Goal: Task Accomplishment & Management: Manage account settings

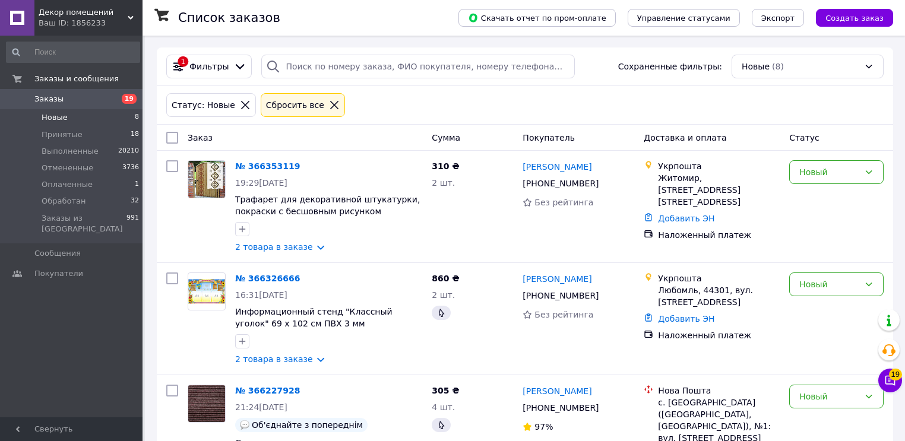
click at [50, 97] on span "Заказы" at bounding box center [48, 99] width 29 height 11
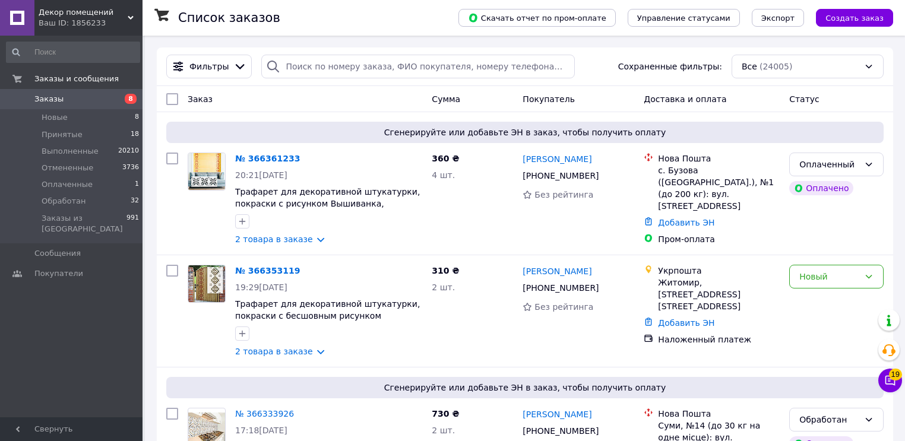
click at [107, 295] on div "Заказы и сообщения Заказы 8 Новые 8 Принятые 18 Выполненные 20210 Отмененные 37…" at bounding box center [73, 229] width 146 height 386
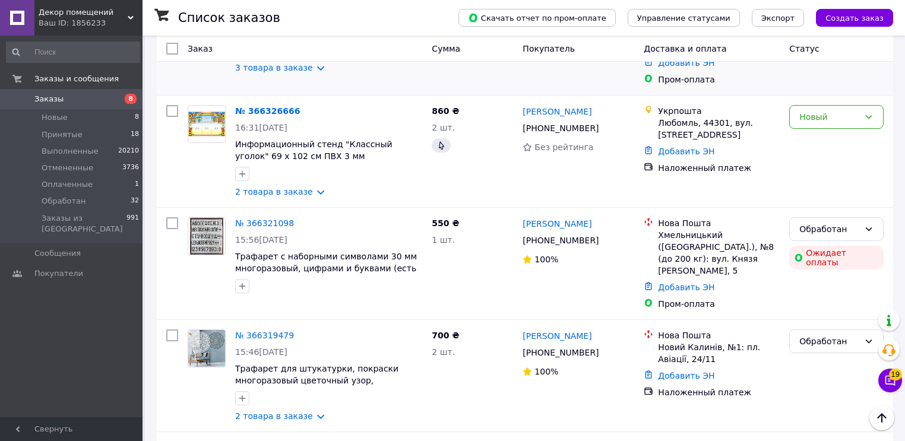
scroll to position [475, 0]
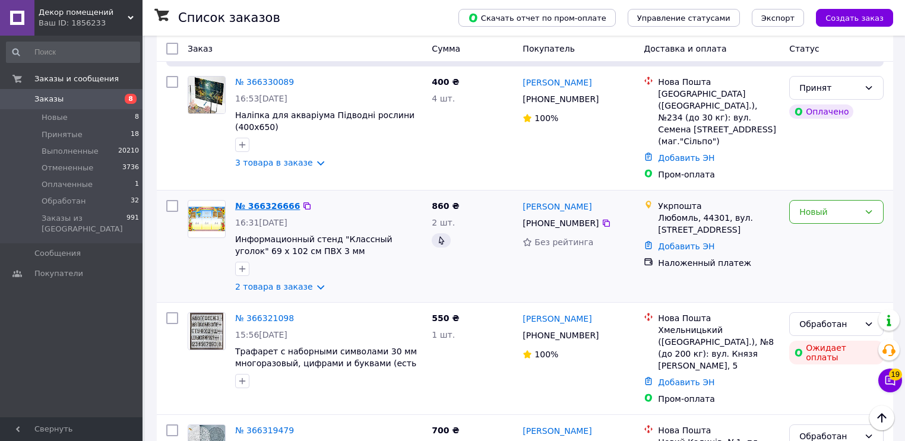
click at [257, 201] on link "№ 366326666" at bounding box center [267, 206] width 65 height 10
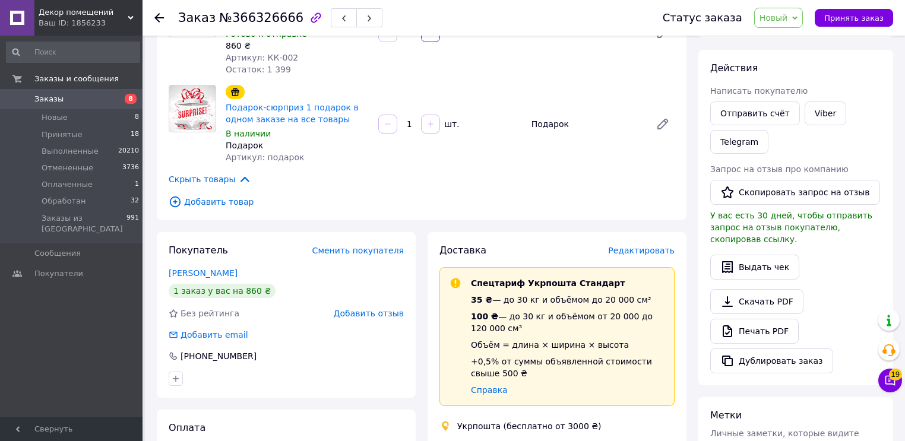
scroll to position [285, 0]
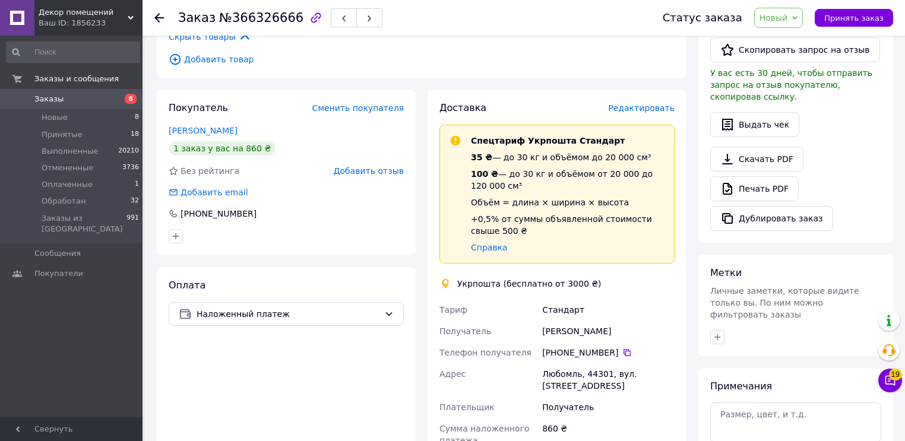
click at [691, 307] on div "Доставка Редактировать Спецтариф Укрпошта Стандарт 35 ₴ — до 30 кг и объёмом до…" at bounding box center [557, 396] width 271 height 612
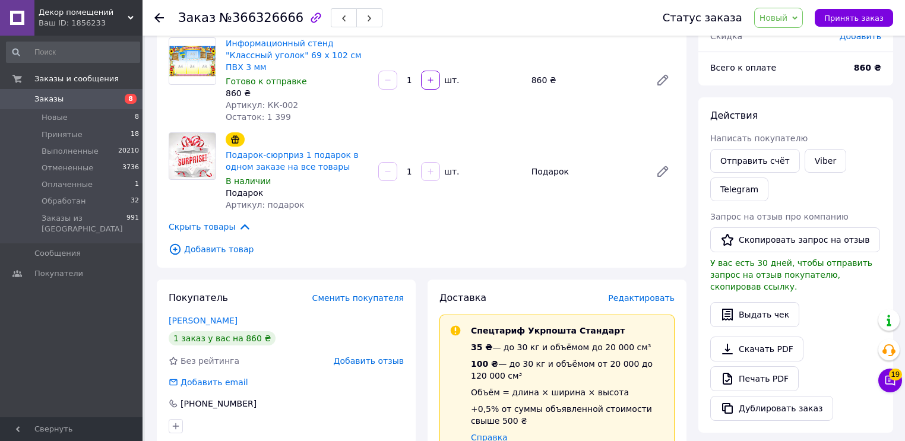
scroll to position [48, 0]
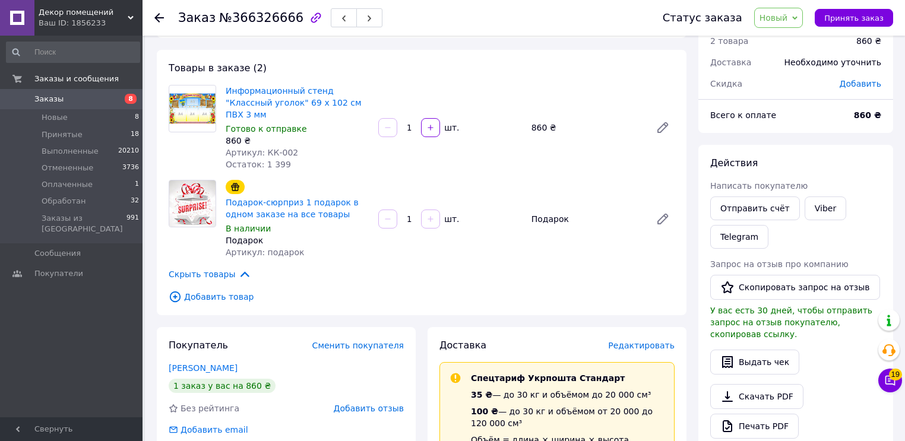
click at [782, 26] on span "Новый" at bounding box center [778, 18] width 49 height 20
click at [784, 46] on li "Принят" at bounding box center [786, 42] width 63 height 18
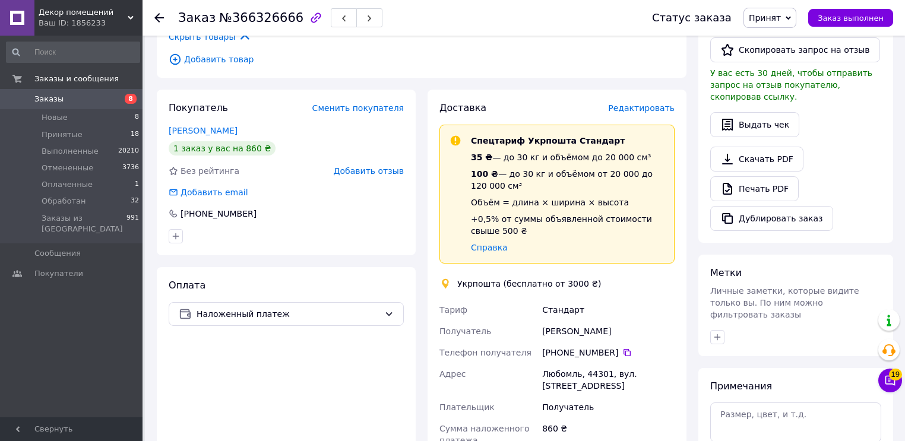
click at [538, 136] on span "Спецтариф Укрпошта Стандарт" at bounding box center [548, 141] width 154 height 10
copy span "Укрпошта"
click at [562, 364] on div "Любомль, 44301, вул. [STREET_ADDRESS]" at bounding box center [608, 380] width 137 height 33
drag, startPoint x: 544, startPoint y: 364, endPoint x: 668, endPoint y: 365, distance: 124.1
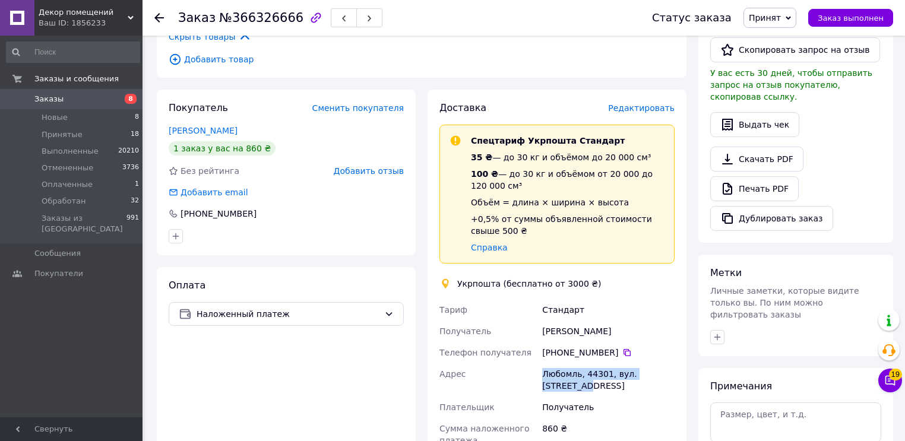
click at [668, 365] on div "Любомль, 44301, вул. [STREET_ADDRESS]" at bounding box center [608, 380] width 137 height 33
copy div "Любомль, 44301, вул. [STREET_ADDRESS]"
click at [691, 327] on div "Доставка Редактировать Спецтариф Укрпошта Стандарт 35 ₴ — до 30 кг и объёмом до…" at bounding box center [557, 396] width 271 height 612
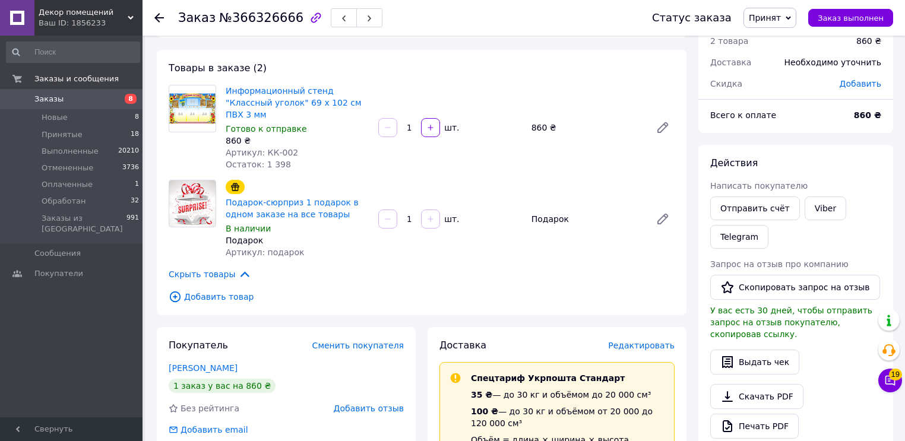
scroll to position [0, 0]
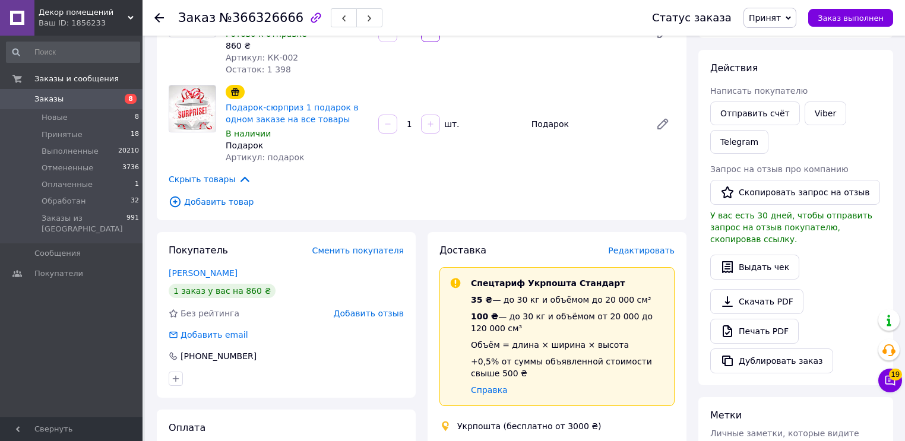
scroll to position [333, 0]
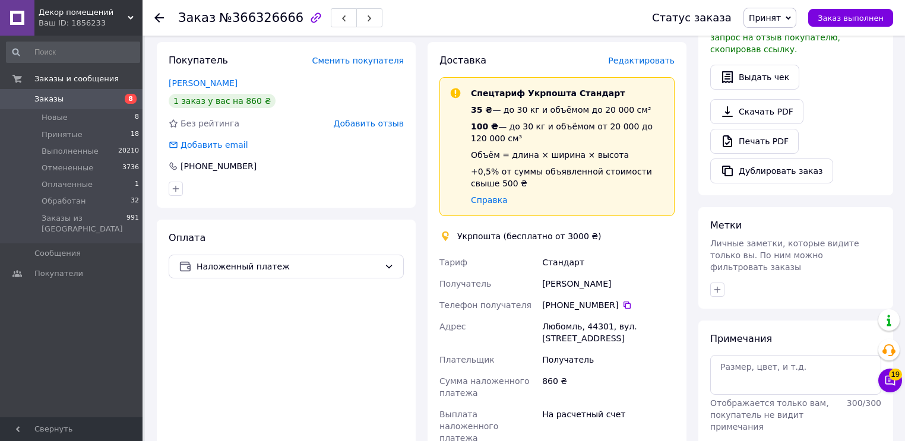
click at [694, 283] on div "Итого 2 товара 860 ₴ Доставка Необходимо уточнить Скидка Добавить Всего к оплат…" at bounding box center [796, 240] width 207 height 1050
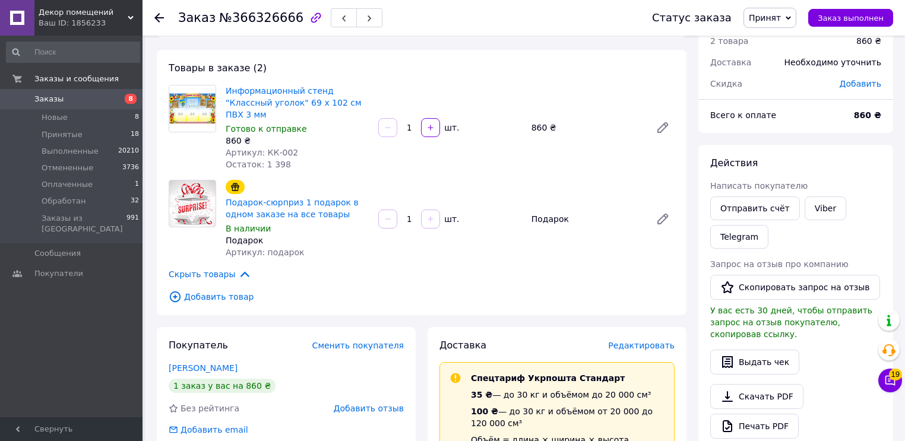
scroll to position [0, 0]
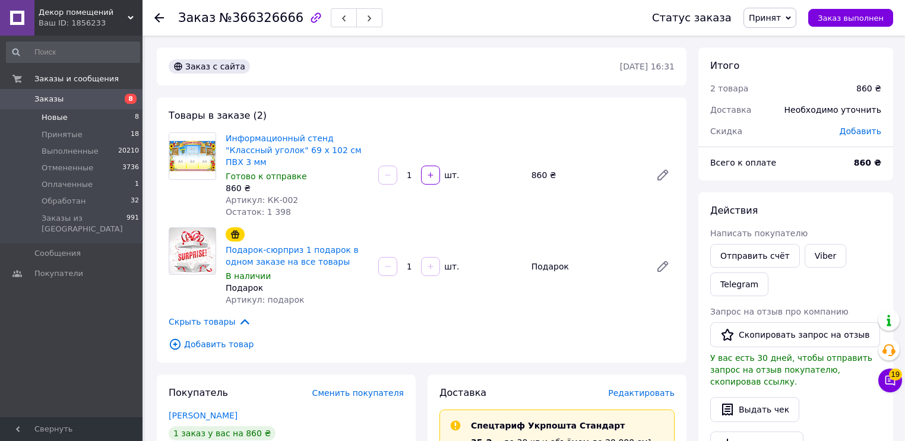
click at [64, 121] on span "Новые" at bounding box center [55, 117] width 26 height 11
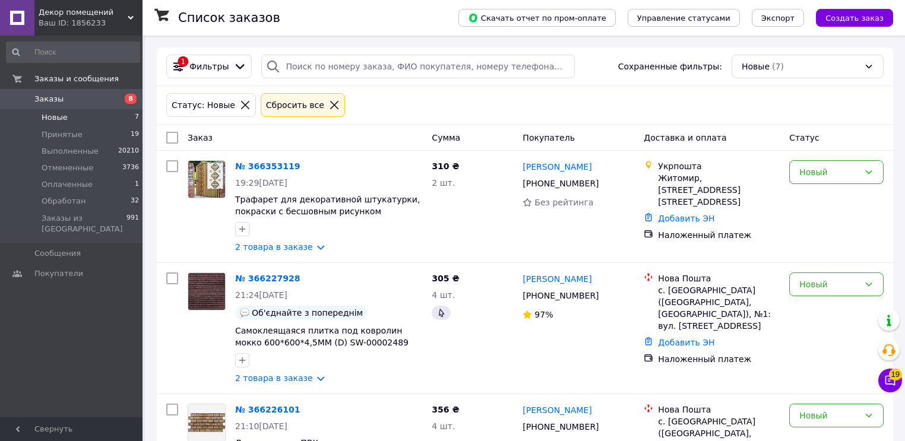
click at [260, 165] on link "№ 366353119" at bounding box center [267, 167] width 65 height 10
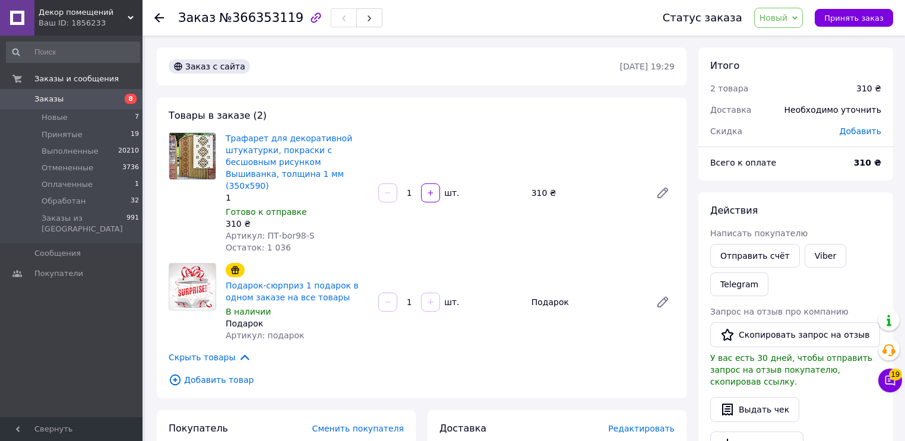
click at [642, 374] on span "Добавить товар" at bounding box center [422, 380] width 506 height 13
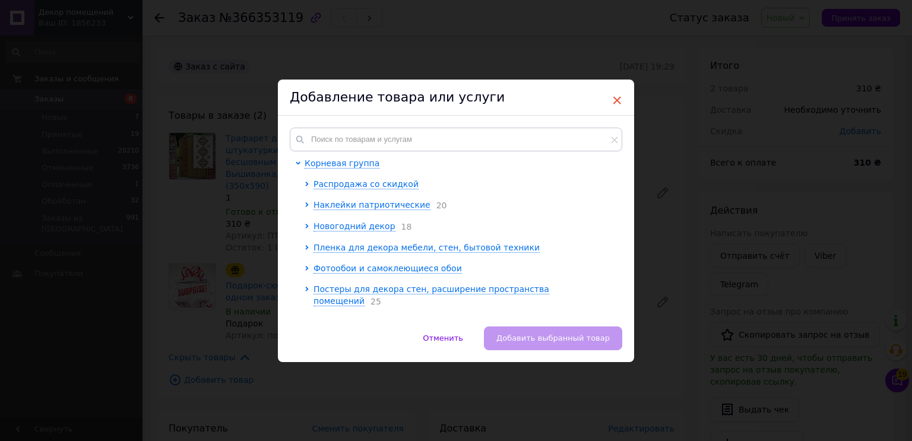
click at [614, 100] on span "×" at bounding box center [617, 100] width 11 height 20
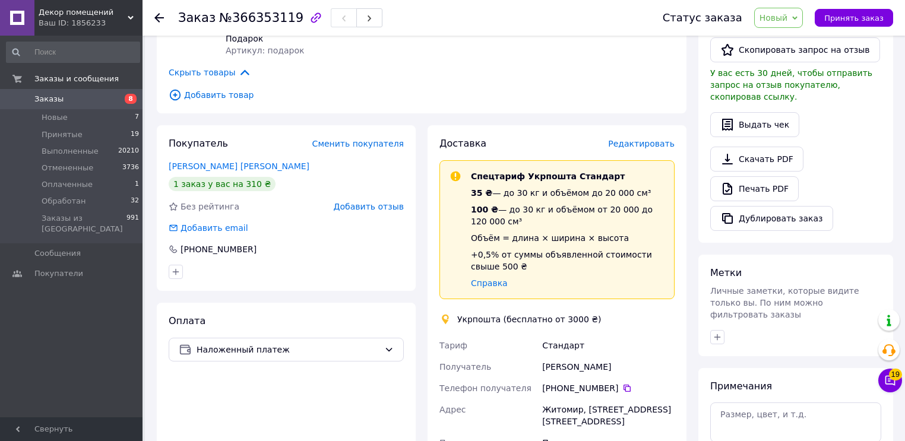
scroll to position [333, 0]
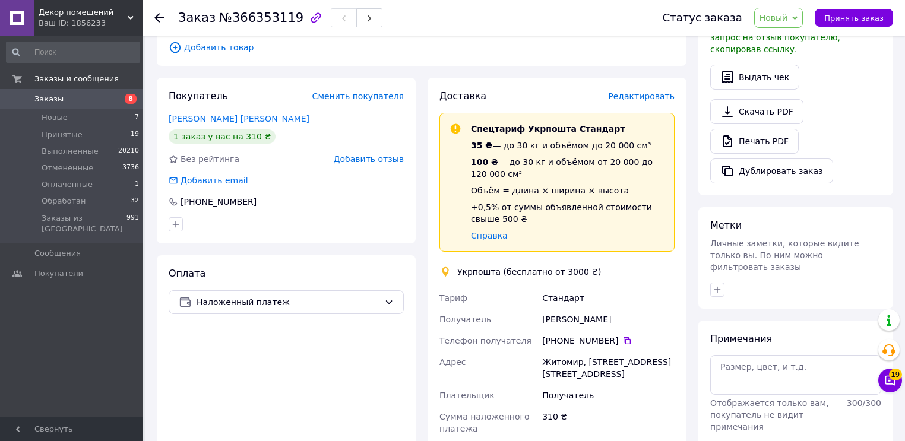
click at [698, 307] on div "Итого 2 товара 310 ₴ Доставка Необходимо уточнить Скидка Добавить Всего к оплат…" at bounding box center [796, 243] width 207 height 1057
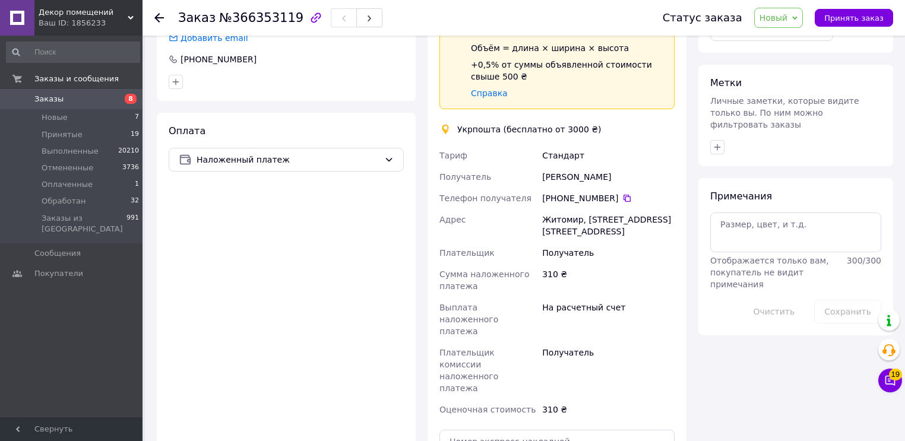
drag, startPoint x: 544, startPoint y: 211, endPoint x: 559, endPoint y: 216, distance: 15.8
click at [544, 210] on div "Житомир, 10031, вул. Покровська, 139" at bounding box center [608, 225] width 137 height 33
drag, startPoint x: 546, startPoint y: 216, endPoint x: 533, endPoint y: 209, distance: 14.9
click at [533, 209] on div "Тариф Стандарт Получатель Людмила Заболотська Телефон получателя +380 68 759 49…" at bounding box center [557, 283] width 240 height 276
copy div "Адрес Житомир, 10031, вул. Покровська, 139"
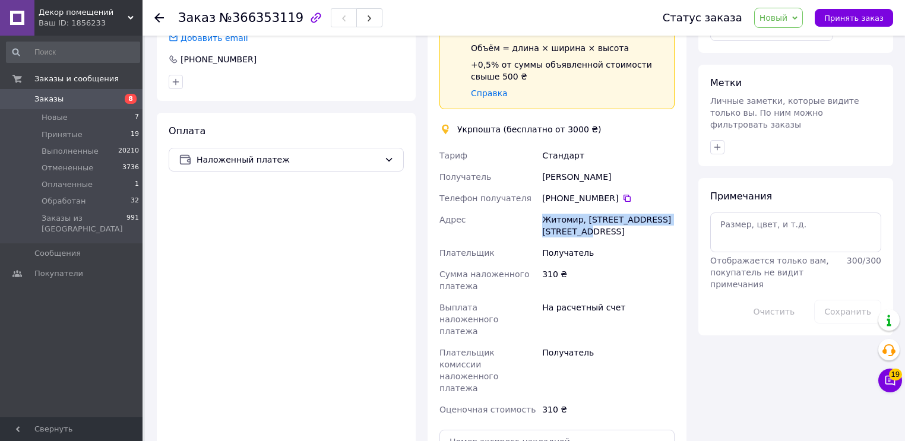
click at [478, 124] on div "Укрпошта (бесплатно от 3000 ₴)" at bounding box center [529, 130] width 150 height 12
copy div "Укрпошта"
click at [658, 311] on div "На расчетный счет" at bounding box center [608, 319] width 137 height 45
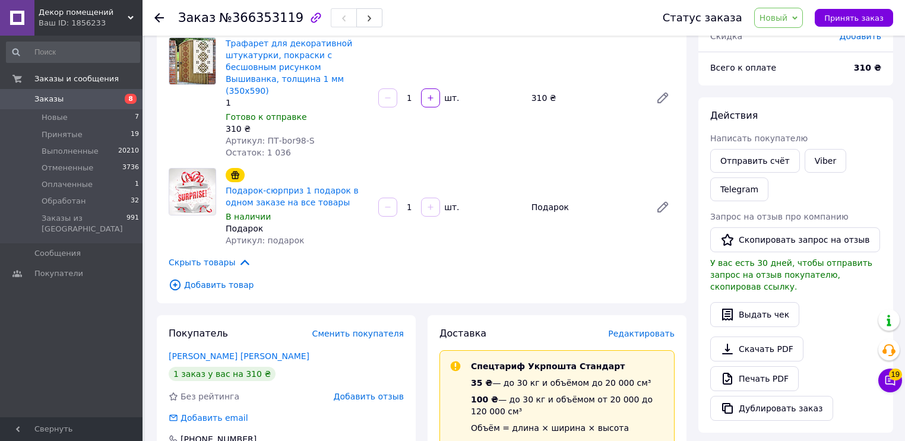
scroll to position [0, 0]
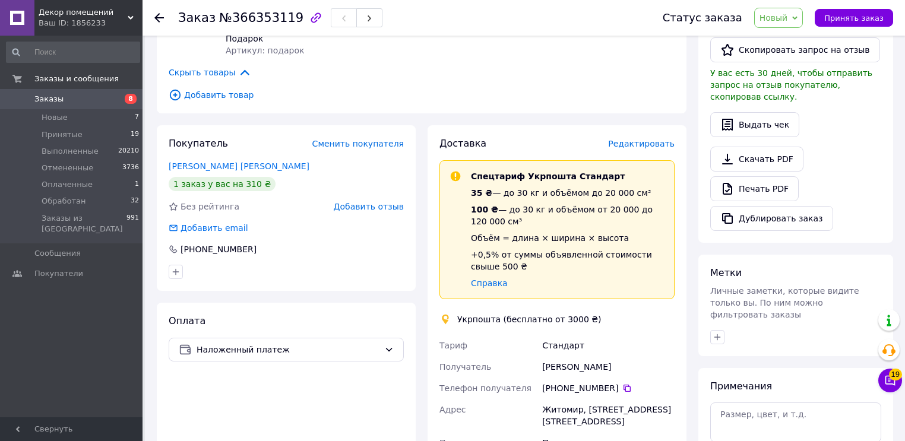
scroll to position [333, 0]
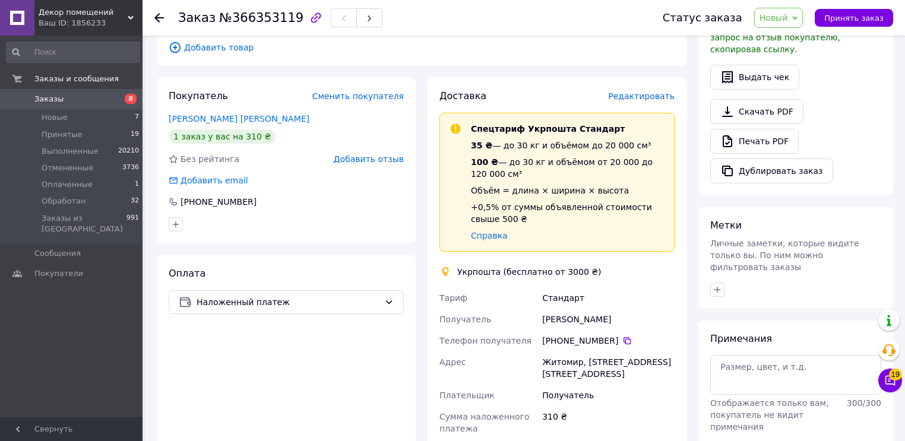
click at [788, 19] on span "Новый" at bounding box center [774, 18] width 29 height 10
click at [786, 47] on li "Принят" at bounding box center [786, 42] width 63 height 18
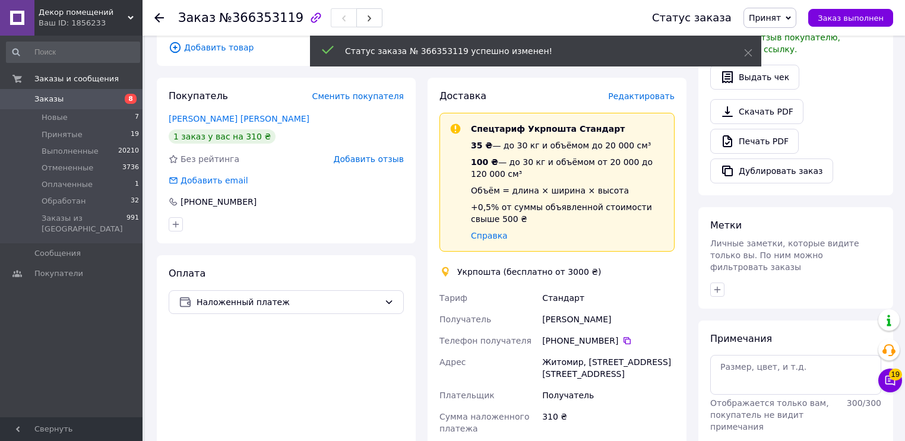
click at [685, 260] on div "Доставка Редактировать Спецтариф Укрпошта Стандарт 35 ₴ — до 30 кг и объёмом до…" at bounding box center [557, 384] width 259 height 612
click at [693, 261] on div "Итого 2 товара 310 ₴ Доставка Необходимо уточнить Скидка Добавить Всего к оплат…" at bounding box center [796, 258] width 207 height 1086
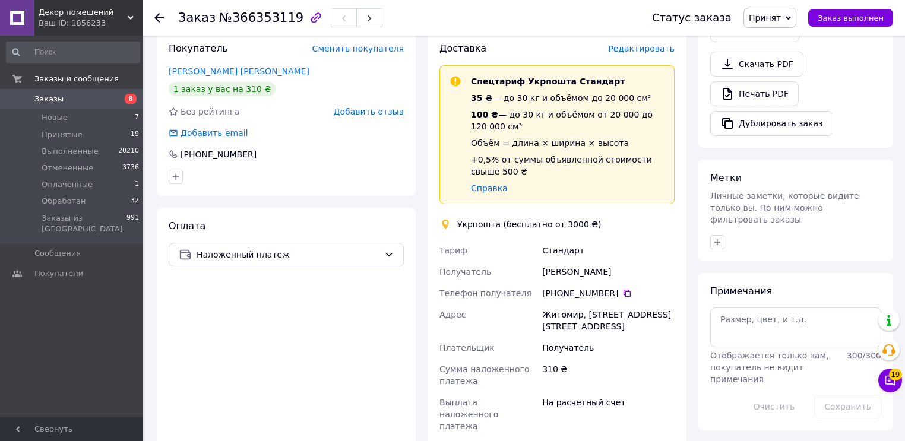
scroll to position [523, 0]
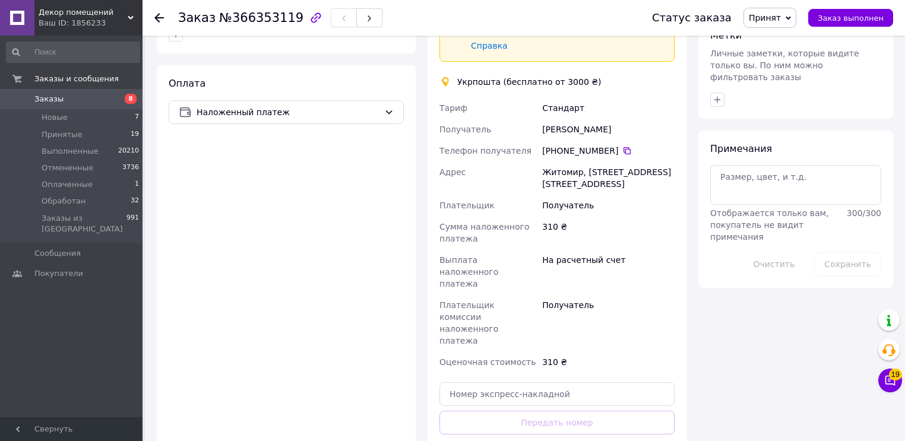
click at [732, 365] on div "Итого 2 товара 310 ₴ Доставка Необходимо уточнить Скидка Добавить Всего к оплат…" at bounding box center [796, 68] width 207 height 1086
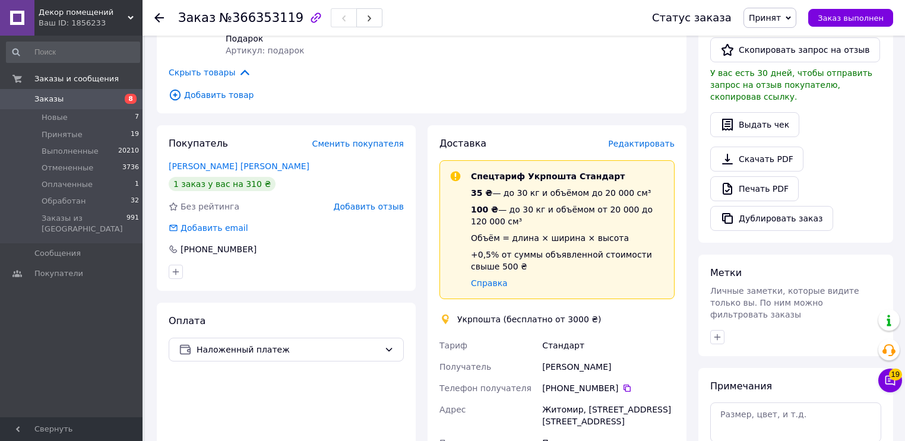
scroll to position [238, 0]
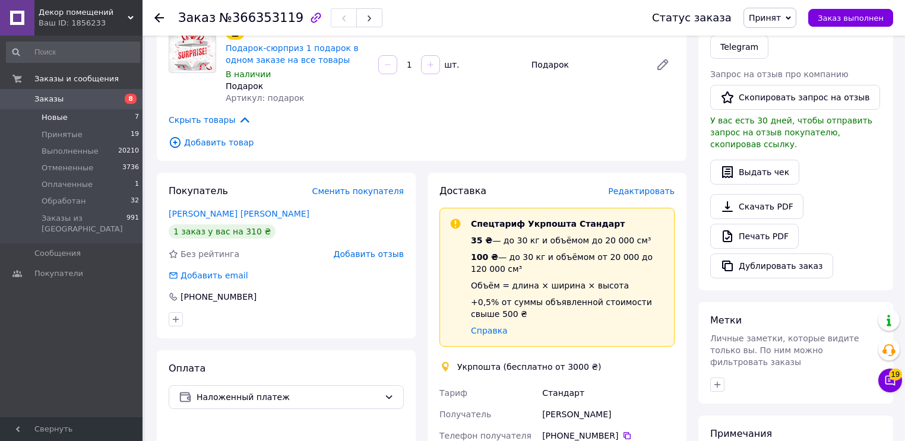
click at [56, 116] on span "Новые" at bounding box center [55, 117] width 26 height 11
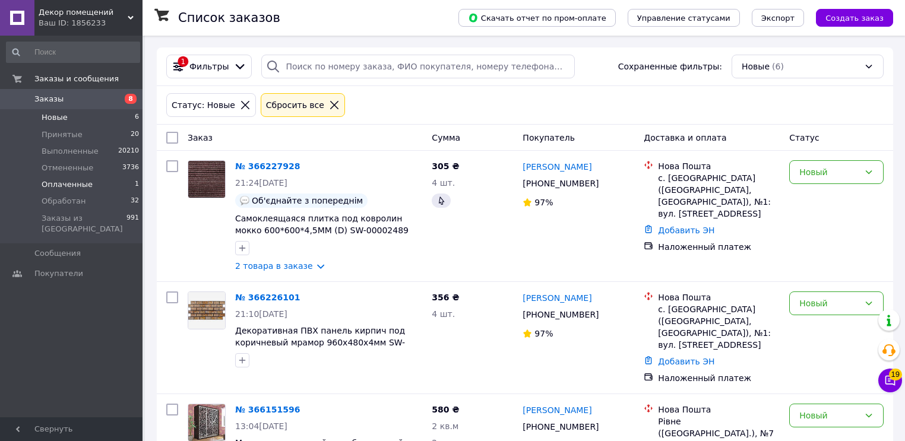
click at [65, 185] on span "Оплаченные" at bounding box center [67, 184] width 51 height 11
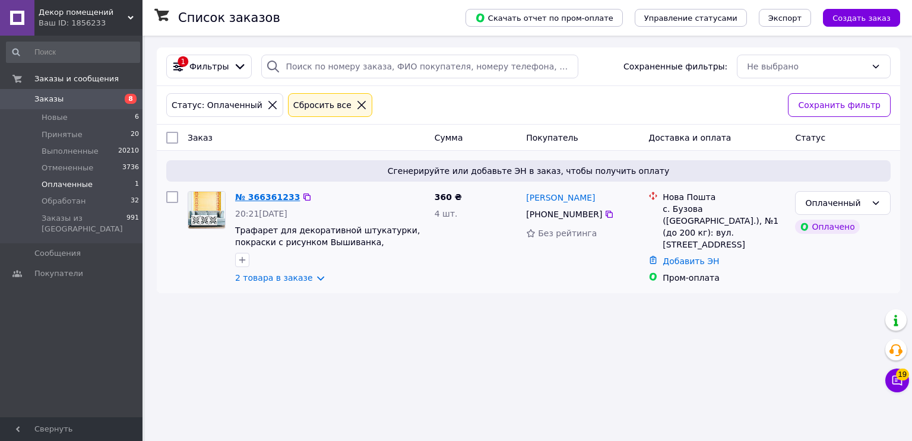
click at [274, 197] on link "№ 366361233" at bounding box center [267, 197] width 65 height 10
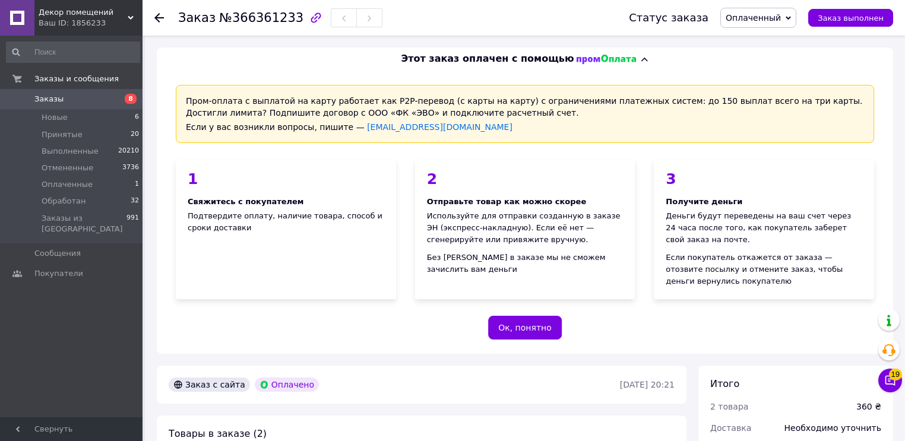
click at [658, 329] on div "Пром-оплата с выплатой на карту работает как P2P-перевод (с карты на карту) с о…" at bounding box center [525, 212] width 737 height 283
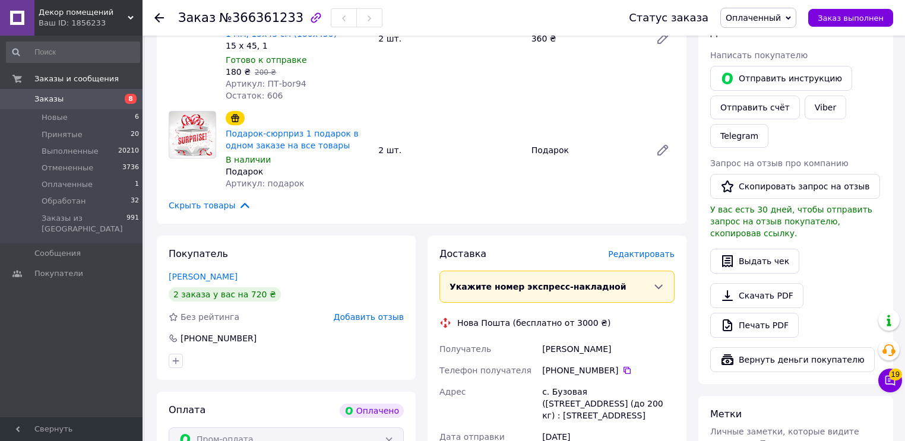
scroll to position [570, 0]
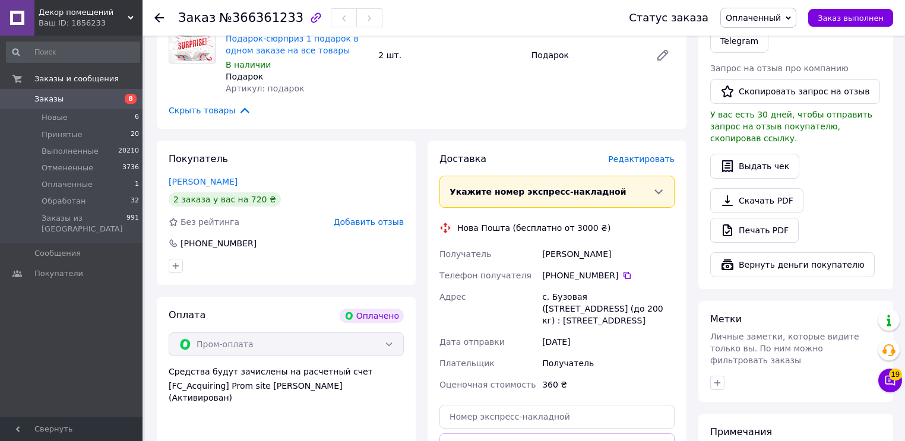
click at [672, 353] on div "Получатель" at bounding box center [608, 363] width 137 height 21
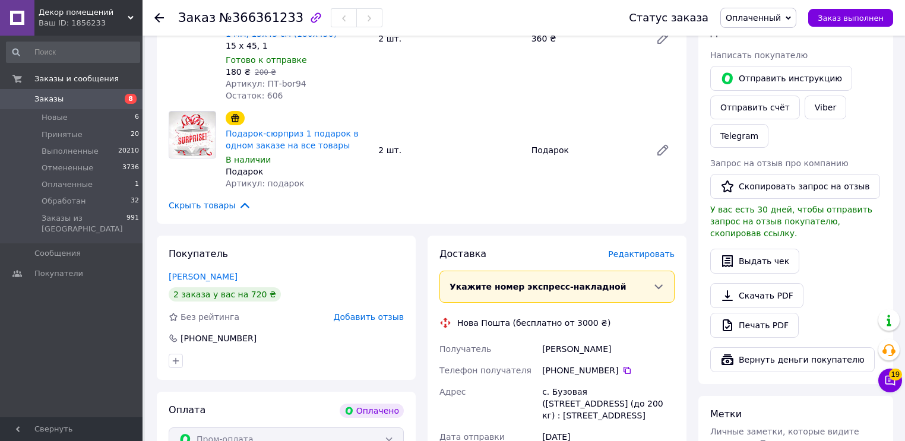
scroll to position [380, 0]
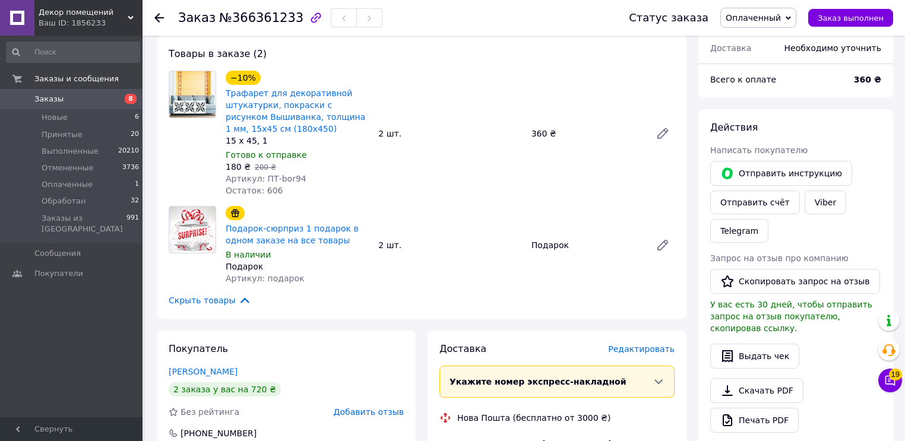
click at [777, 14] on span "Оплаченный" at bounding box center [753, 18] width 55 height 10
click at [753, 41] on li "Принят" at bounding box center [758, 42] width 75 height 18
click at [684, 325] on div "Заказ с сайта Оплачено 12.10.2025 • 20:21 Товары в заказе (2) −10% Трафарет для…" at bounding box center [422, 439] width 542 height 906
click at [42, 117] on span "Новые" at bounding box center [55, 117] width 26 height 11
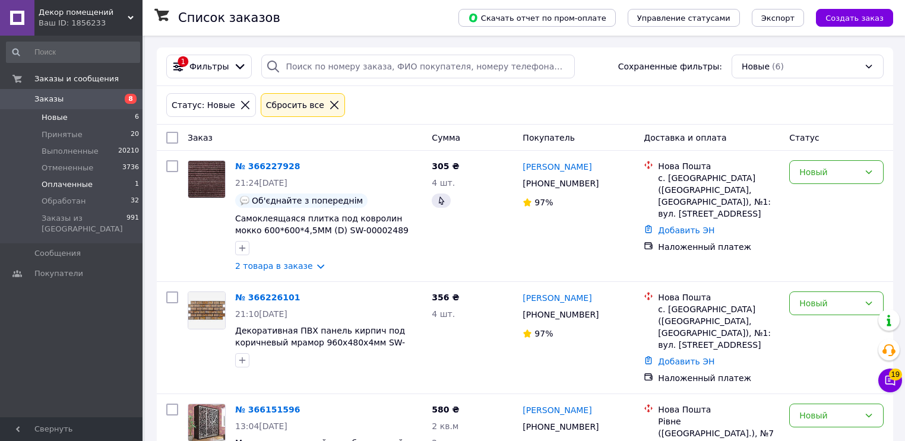
click at [62, 188] on span "Оплаченные" at bounding box center [67, 184] width 51 height 11
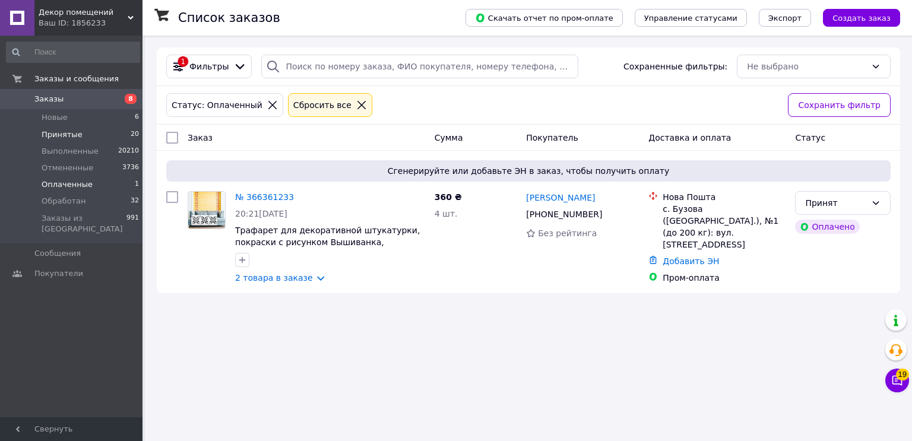
click at [65, 135] on span "Принятые" at bounding box center [62, 134] width 41 height 11
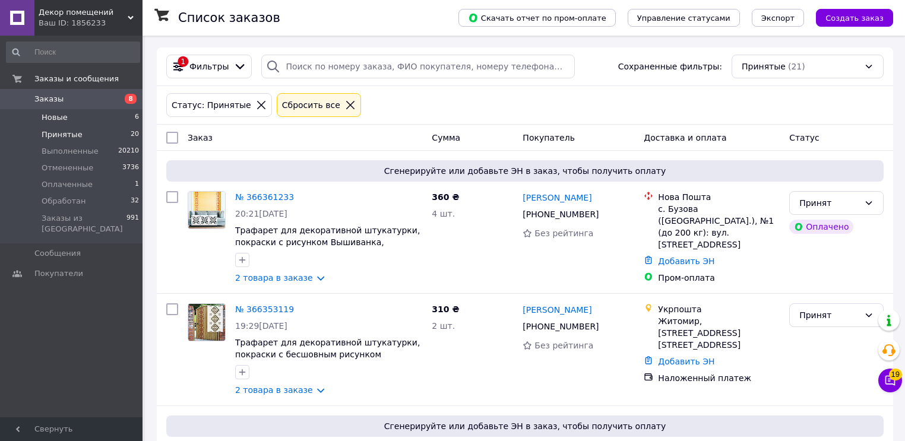
click at [49, 116] on span "Новые" at bounding box center [55, 117] width 26 height 11
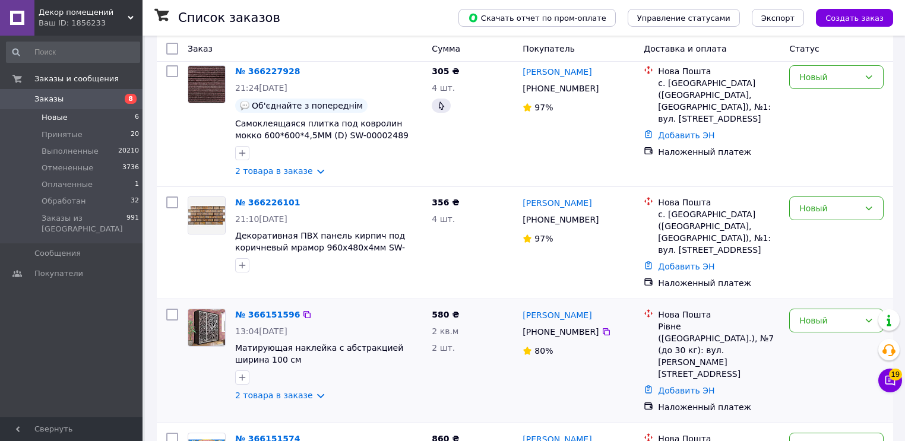
scroll to position [143, 0]
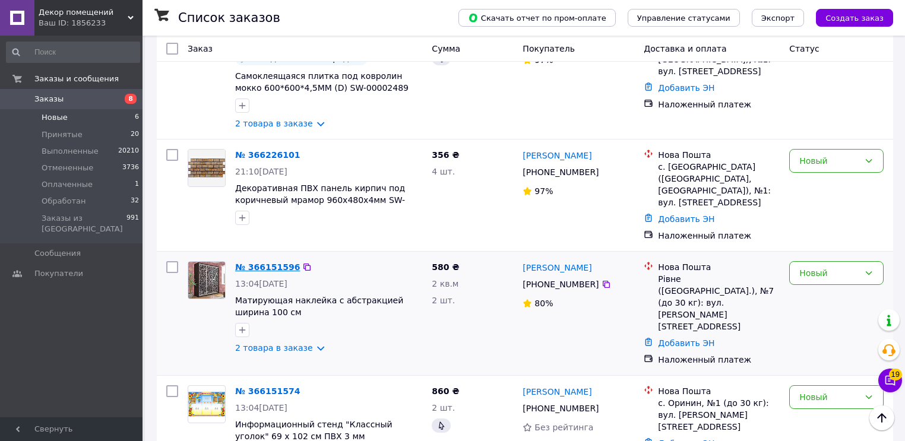
click at [263, 272] on link "№ 366151596" at bounding box center [267, 268] width 65 height 10
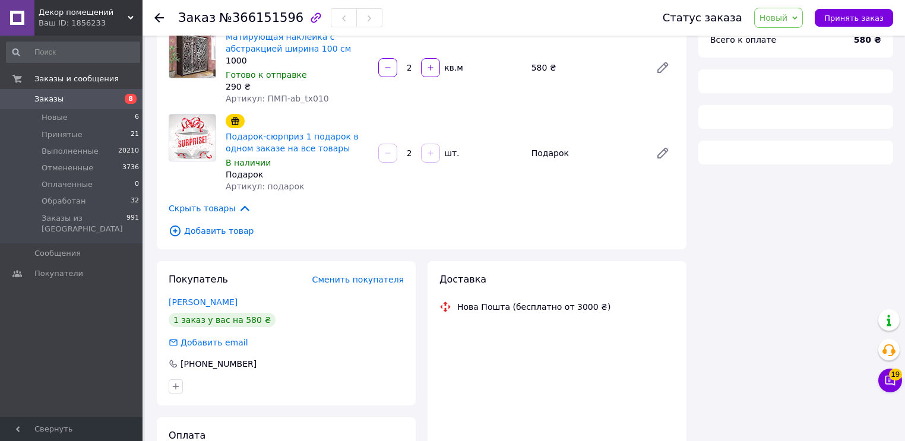
scroll to position [143, 0]
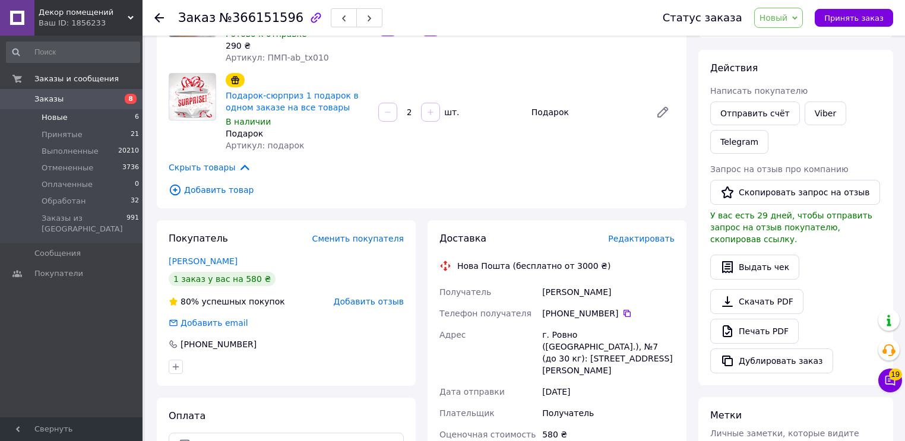
click at [57, 118] on span "Новые" at bounding box center [55, 117] width 26 height 11
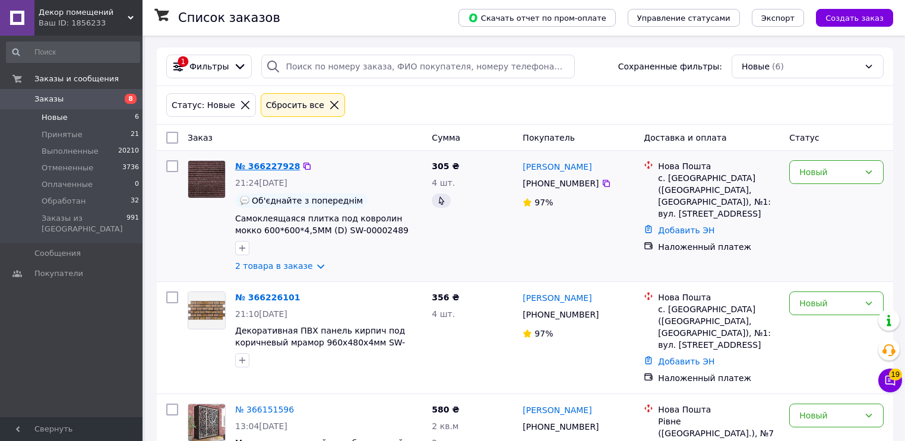
click at [257, 165] on link "№ 366227928" at bounding box center [267, 167] width 65 height 10
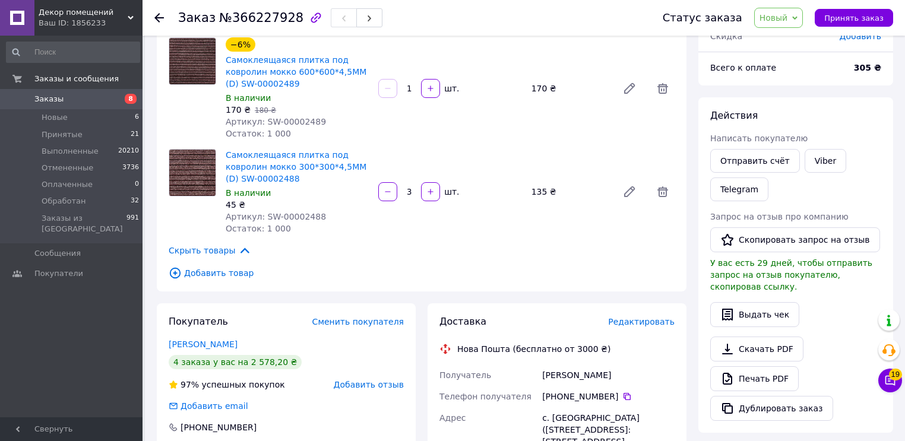
scroll to position [143, 0]
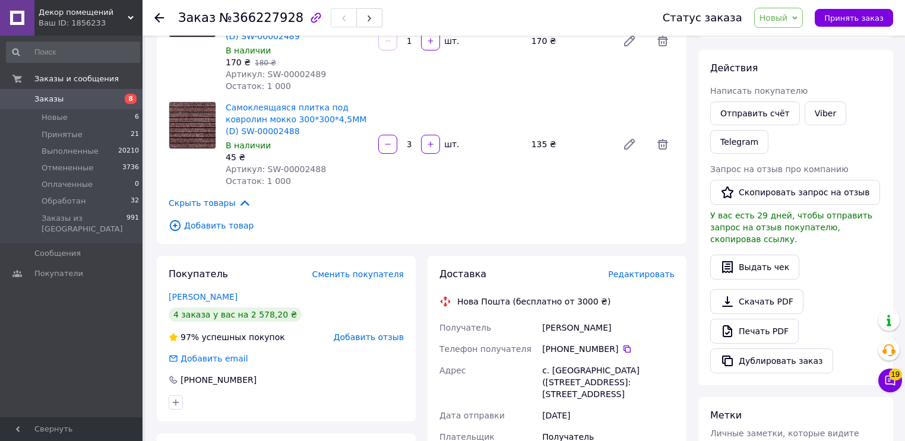
click at [694, 314] on div "Итого 2 товара 305 ₴ Доставка Необходимо уточнить Скидка Добавить Всего к оплат…" at bounding box center [796, 353] width 207 height 897
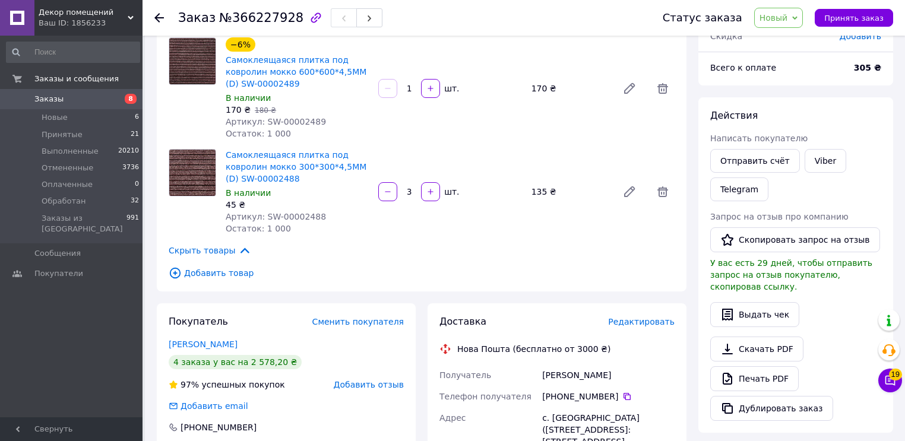
scroll to position [48, 0]
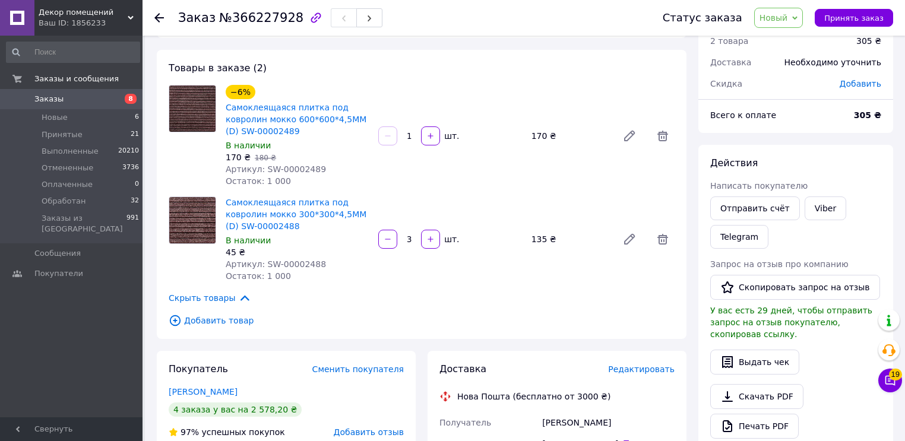
click at [697, 349] on div "Итого 2 товара 305 ₴ Доставка Необходимо уточнить Скидка Добавить Всего к оплат…" at bounding box center [796, 448] width 207 height 897
click at [675, 349] on div "Заказ с сайта Об'єднайте з попереднім 11.10.2025 • 21:24 Товары в заказе (2) −6…" at bounding box center [422, 448] width 542 height 897
click at [81, 116] on li "Новые 6" at bounding box center [73, 117] width 146 height 17
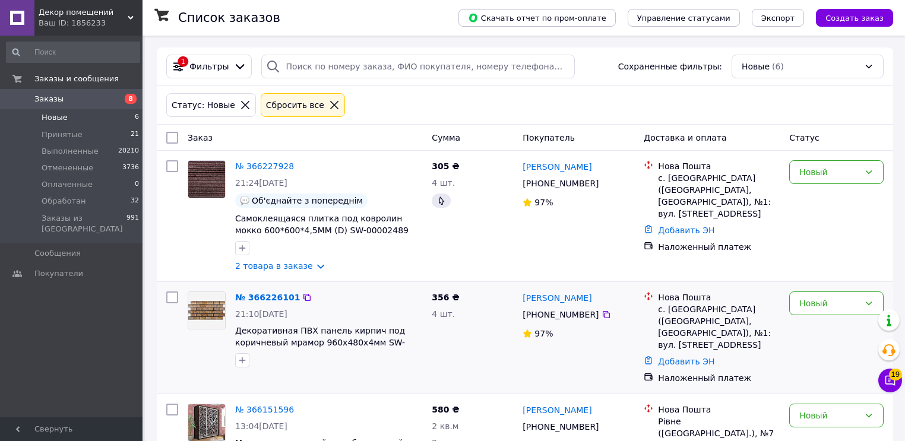
scroll to position [48, 0]
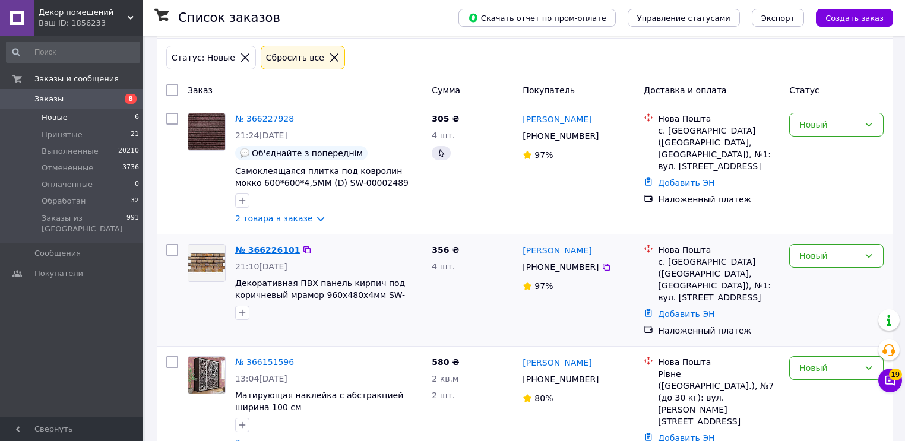
click at [263, 250] on link "№ 366226101" at bounding box center [267, 250] width 65 height 10
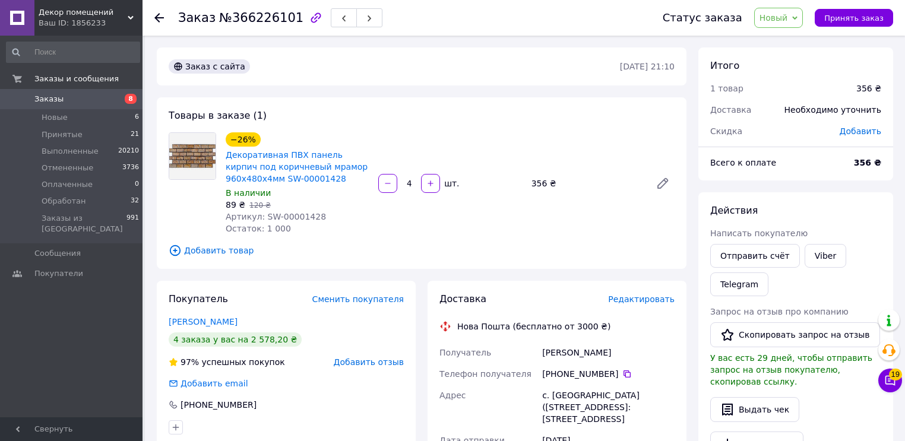
click at [292, 220] on span "Артикул: SW-00001428" at bounding box center [276, 217] width 100 height 10
drag, startPoint x: 315, startPoint y: 217, endPoint x: 295, endPoint y: 223, distance: 21.1
click at [261, 216] on div "Артикул: SW-00001428" at bounding box center [297, 217] width 143 height 12
copy span "SW-00001428"
click at [257, 19] on span "№366226101" at bounding box center [261, 18] width 84 height 14
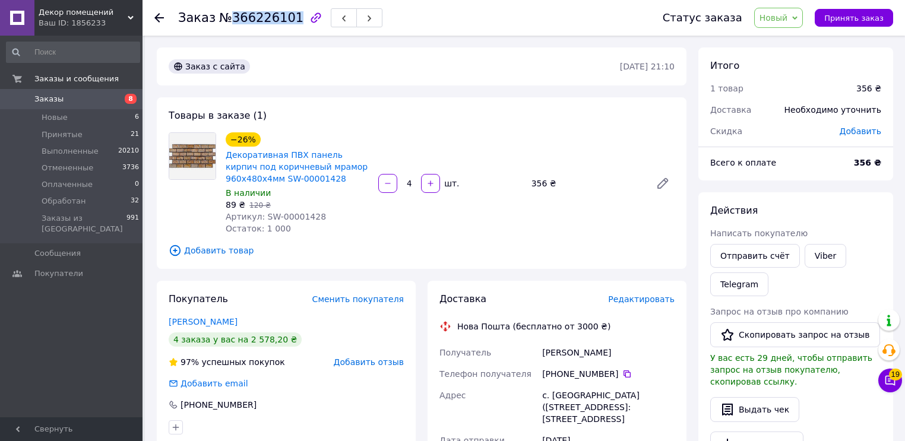
click at [257, 19] on span "№366226101" at bounding box center [261, 18] width 84 height 14
copy span "366226101"
click at [556, 276] on div "Заказ с сайта 11.10.2025 • 21:10 Товары в заказе (1) −26% Декоративная ПВХ пане…" at bounding box center [422, 437] width 542 height 779
click at [770, 20] on span "Новый" at bounding box center [774, 18] width 29 height 10
click at [773, 36] on li "Принят" at bounding box center [786, 42] width 63 height 18
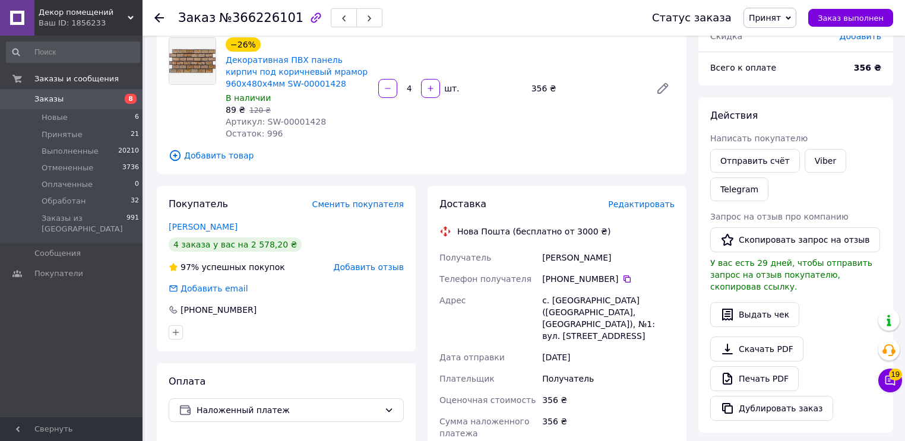
scroll to position [143, 0]
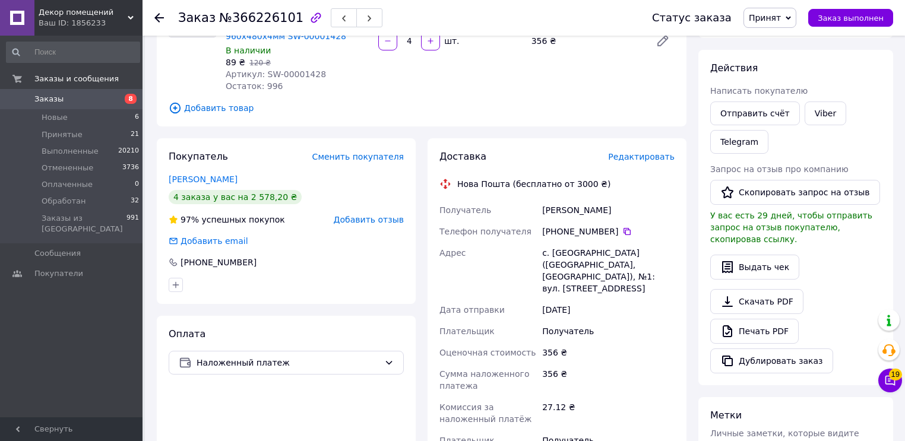
click at [199, 219] on div "97% успешных покупок" at bounding box center [227, 220] width 116 height 12
drag, startPoint x: 181, startPoint y: 220, endPoint x: 269, endPoint y: 223, distance: 88.0
click at [269, 223] on div "97% успешных покупок" at bounding box center [227, 220] width 116 height 12
copy div "97% успешных покупок"
click at [208, 179] on link "Балакіна Ірина" at bounding box center [203, 180] width 69 height 10
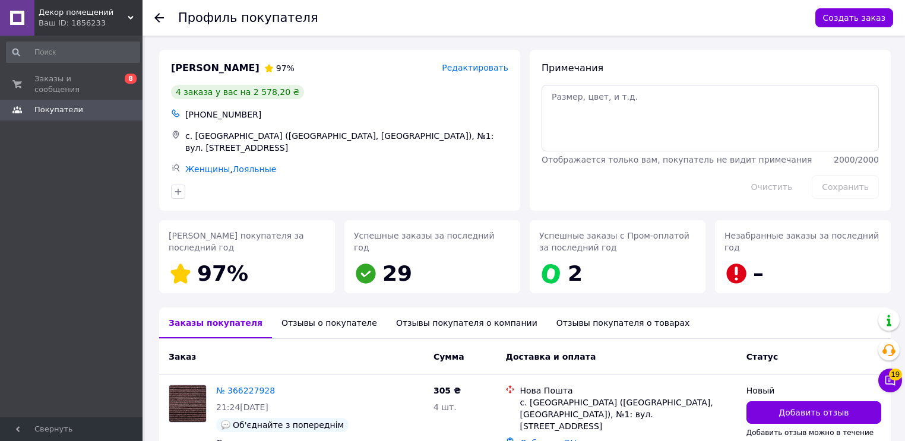
click at [305, 324] on div "Отзывы о покупателе" at bounding box center [329, 323] width 115 height 31
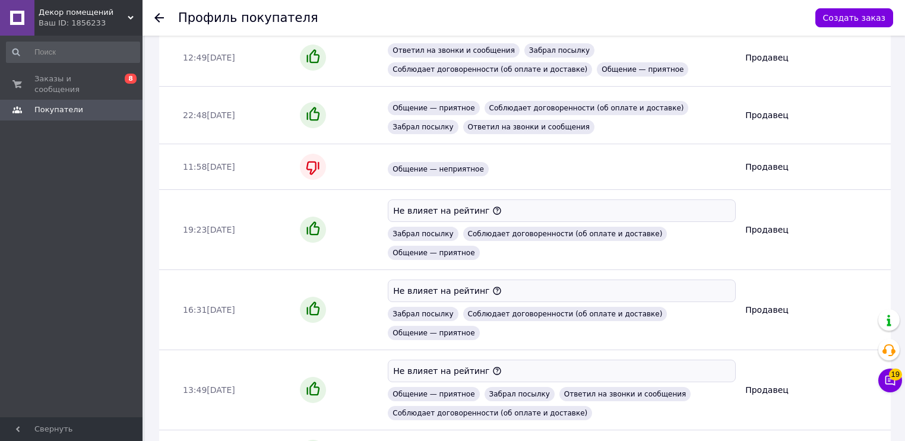
scroll to position [902, 0]
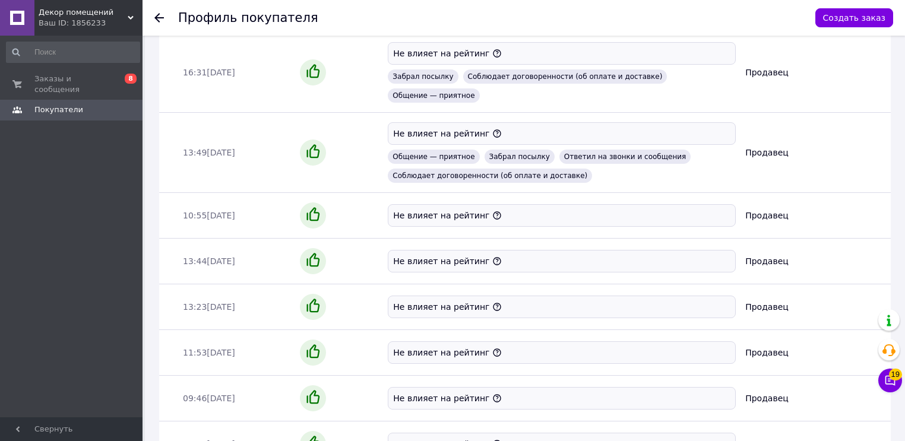
scroll to position [102, 0]
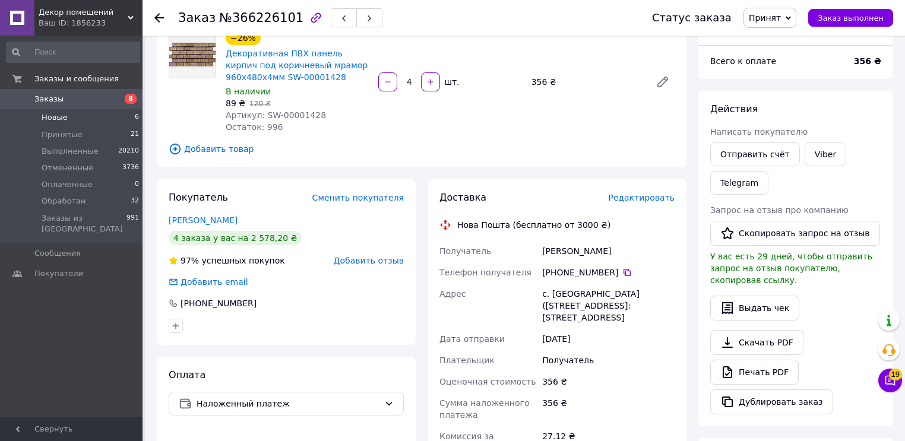
click at [48, 121] on span "Новые" at bounding box center [55, 117] width 26 height 11
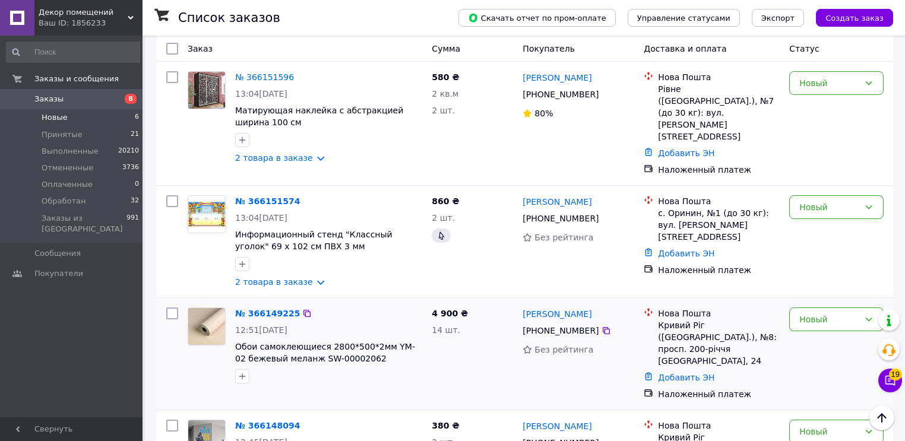
scroll to position [380, 0]
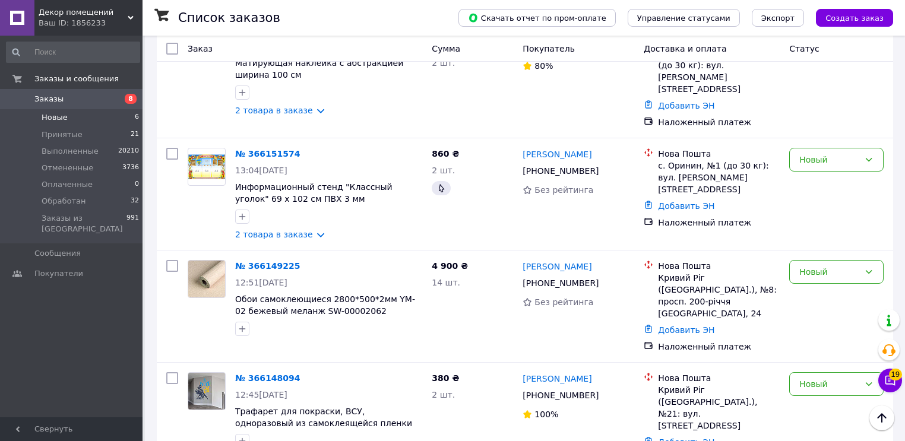
click at [149, 364] on div "Список заказов Скачать отчет по пром-оплате Управление статусами Экспорт Создат…" at bounding box center [525, 70] width 760 height 831
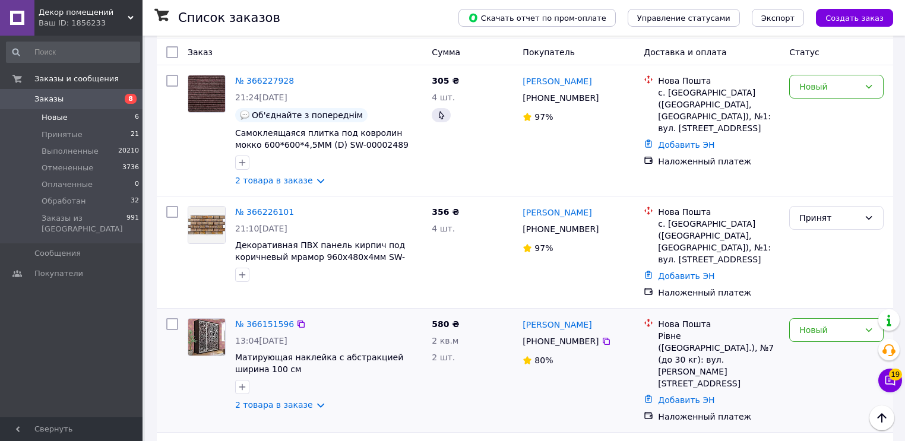
scroll to position [38, 0]
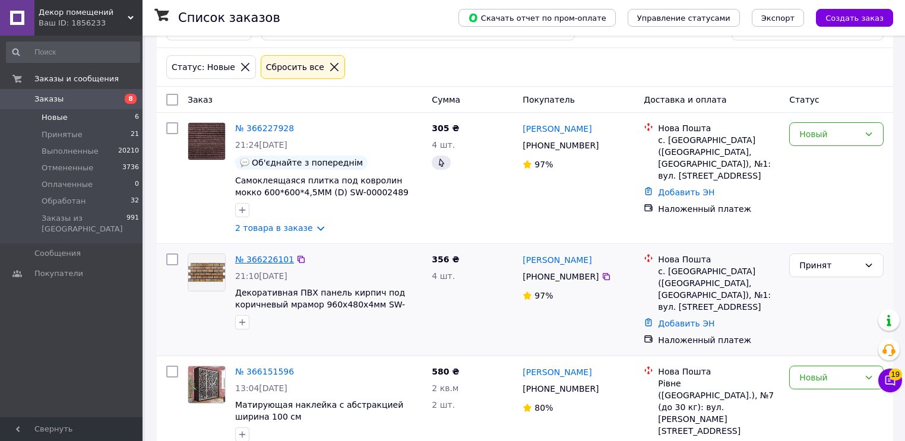
click at [263, 264] on link "№ 366226101" at bounding box center [264, 260] width 59 height 10
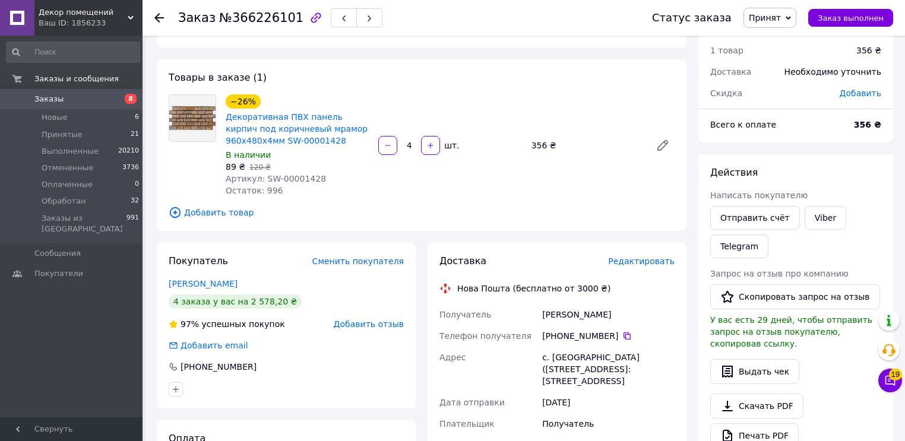
click at [437, 235] on div "Заказ с сайта 11.10.2025 • 21:10 Товары в заказе (1) −26% Декоративная ПВХ пане…" at bounding box center [422, 414] width 542 height 808
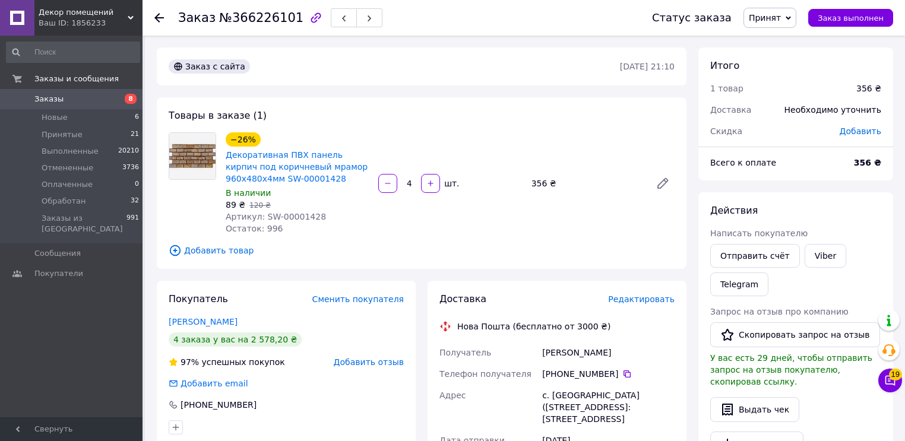
click at [222, 253] on span "Добавить товар" at bounding box center [422, 250] width 506 height 13
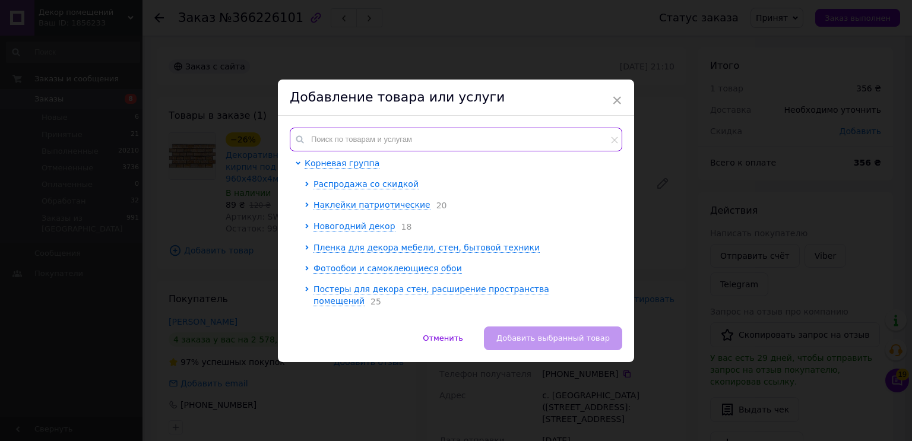
click at [371, 144] on input "text" at bounding box center [456, 140] width 333 height 24
paste input "SW-00002488"
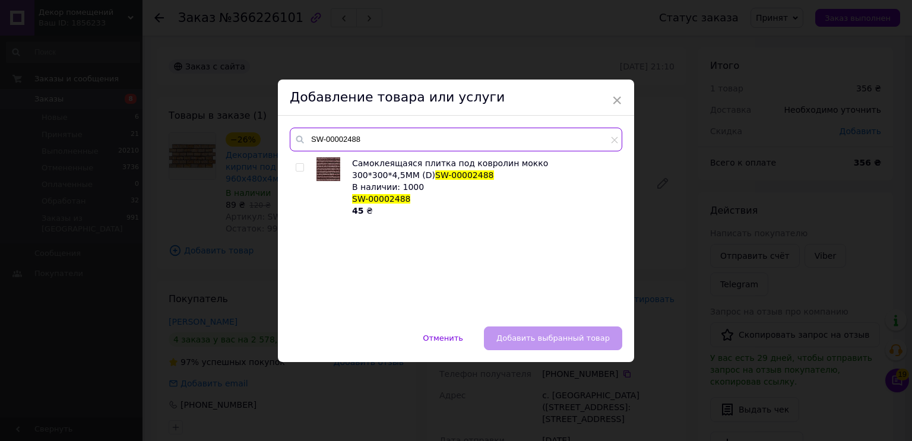
type input "SW-00002488"
click at [301, 169] on input "checkbox" at bounding box center [300, 168] width 8 height 8
checkbox input "true"
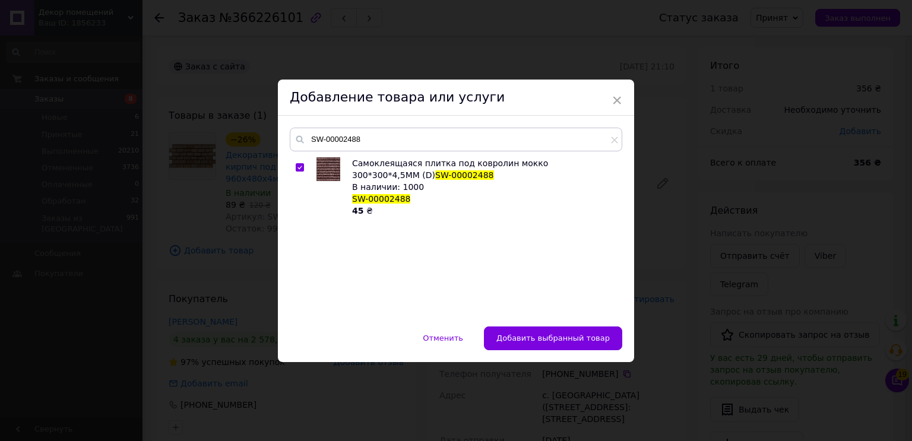
click at [568, 336] on span "Добавить выбранный товар" at bounding box center [553, 338] width 113 height 9
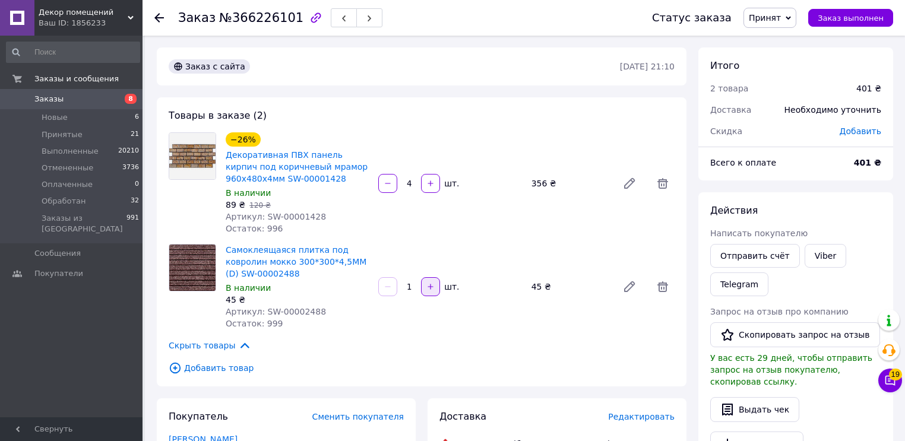
click at [435, 287] on button "button" at bounding box center [430, 286] width 19 height 19
type input "2"
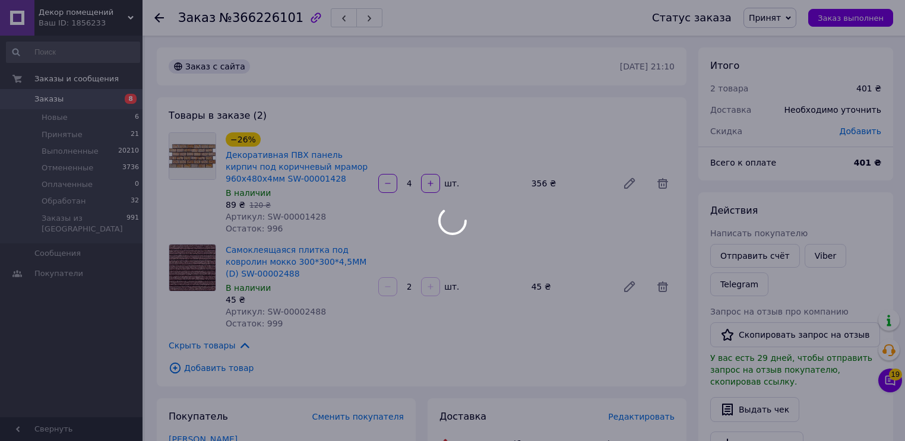
click at [431, 286] on div at bounding box center [430, 286] width 21 height 19
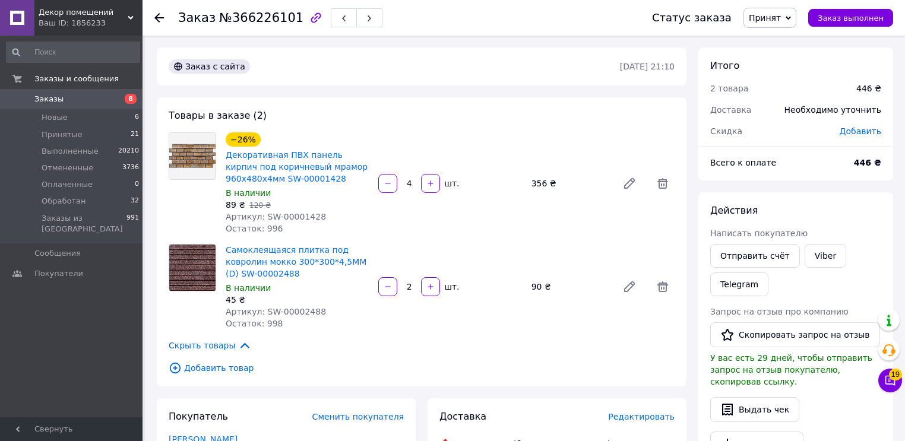
click at [219, 371] on span "Добавить товар" at bounding box center [422, 368] width 506 height 13
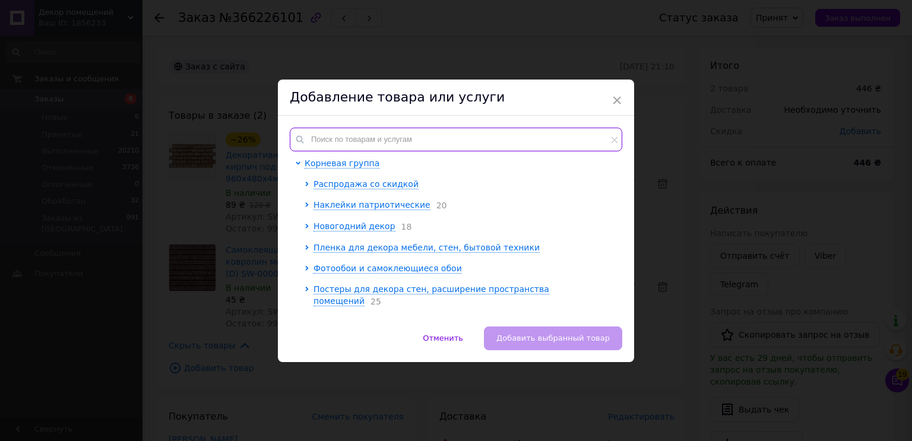
click at [378, 137] on input "text" at bounding box center [456, 140] width 333 height 24
paste input "SW-00002489"
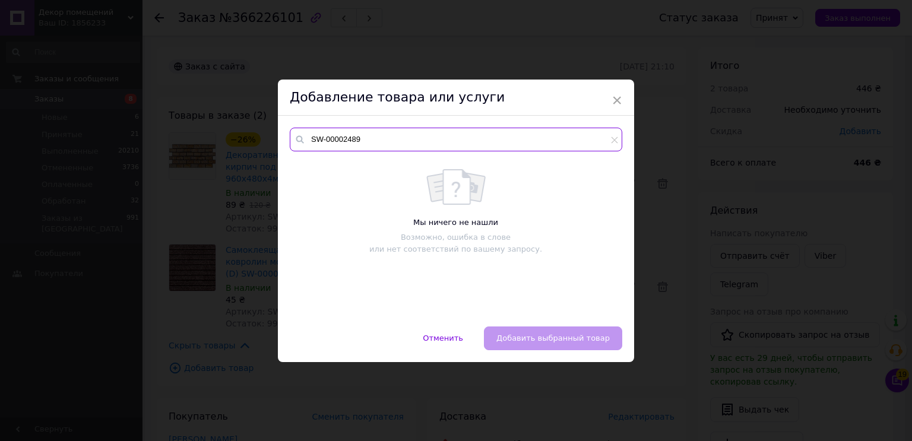
type input "SW-00002489"
click at [545, 340] on div "Отменить   Добавить выбранный товар" at bounding box center [456, 345] width 356 height 36
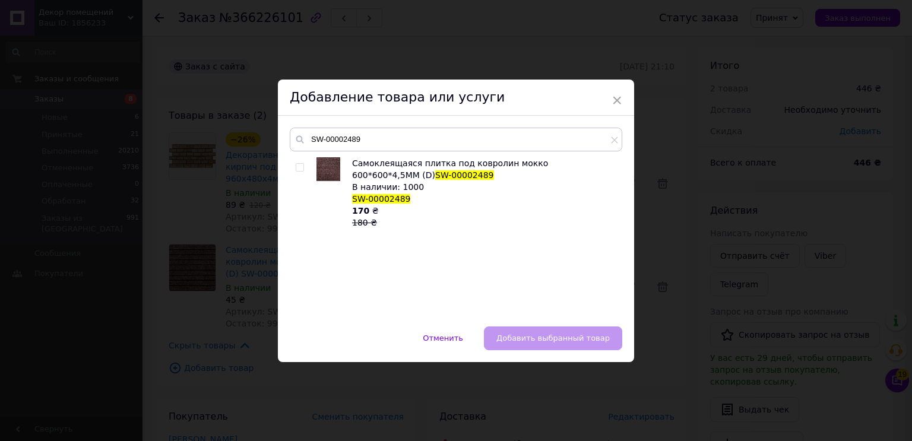
drag, startPoint x: 297, startPoint y: 169, endPoint x: 313, endPoint y: 181, distance: 20.0
click at [296, 169] on input "checkbox" at bounding box center [300, 168] width 8 height 8
checkbox input "true"
click at [584, 332] on button "Добавить выбранный товар" at bounding box center [553, 339] width 138 height 24
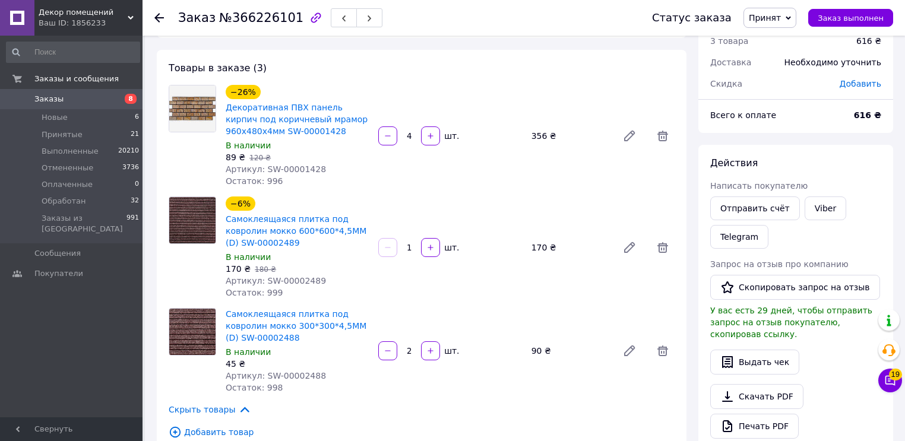
scroll to position [95, 0]
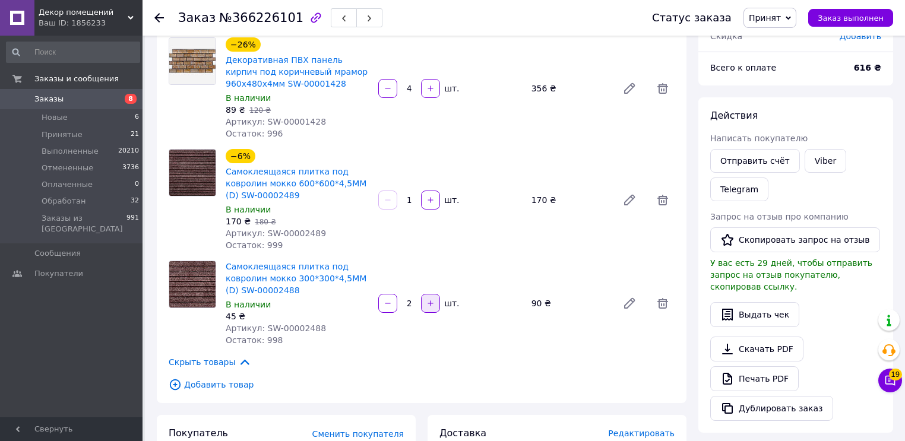
click at [432, 305] on icon "button" at bounding box center [430, 303] width 5 height 5
type input "3"
click at [347, 380] on span "Добавить товар" at bounding box center [422, 384] width 506 height 13
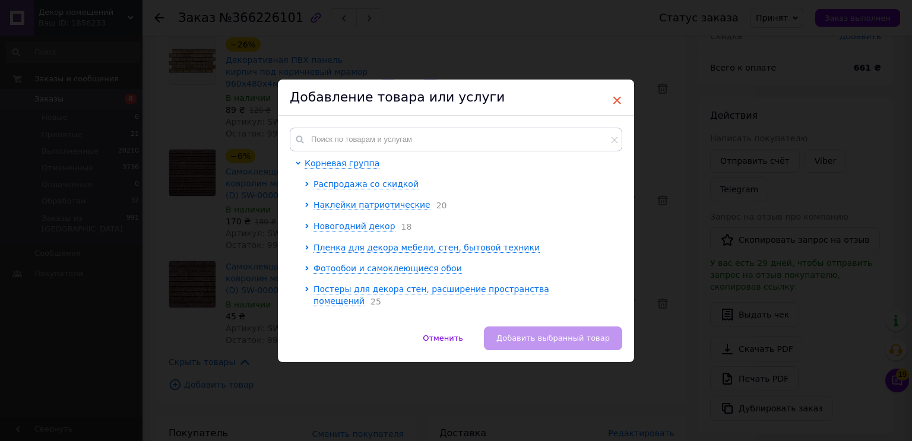
click at [612, 97] on span "×" at bounding box center [617, 100] width 11 height 20
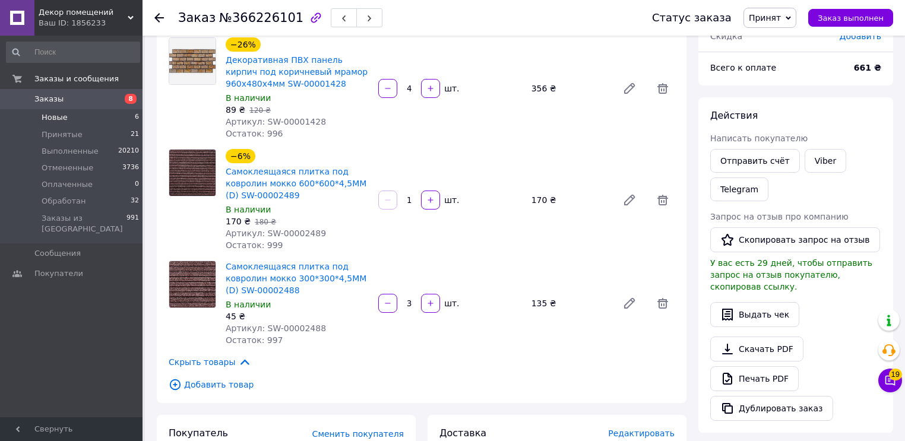
click at [57, 119] on span "Новые" at bounding box center [55, 117] width 26 height 11
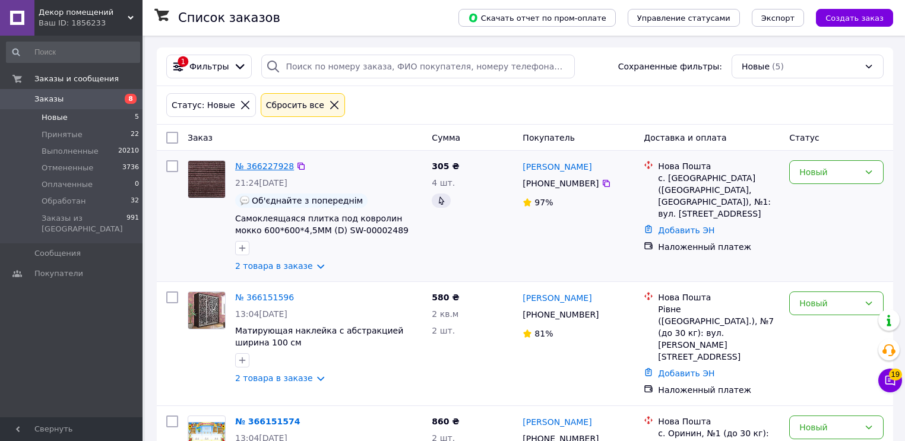
click at [265, 169] on link "№ 366227928" at bounding box center [264, 167] width 59 height 10
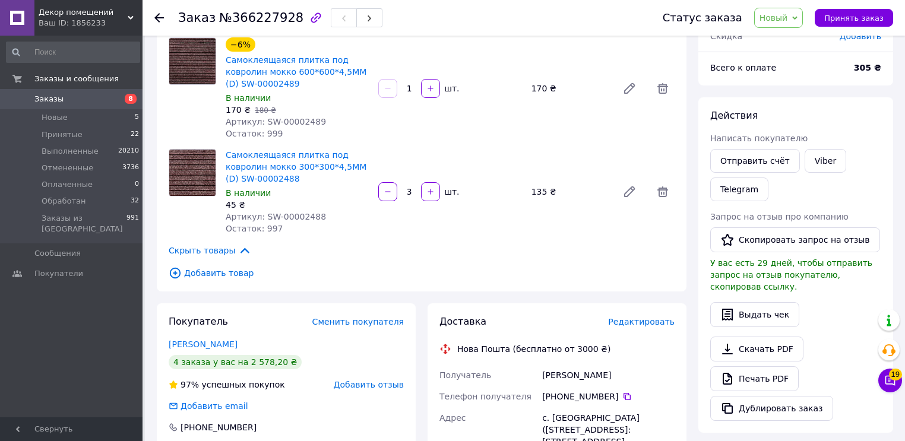
scroll to position [143, 0]
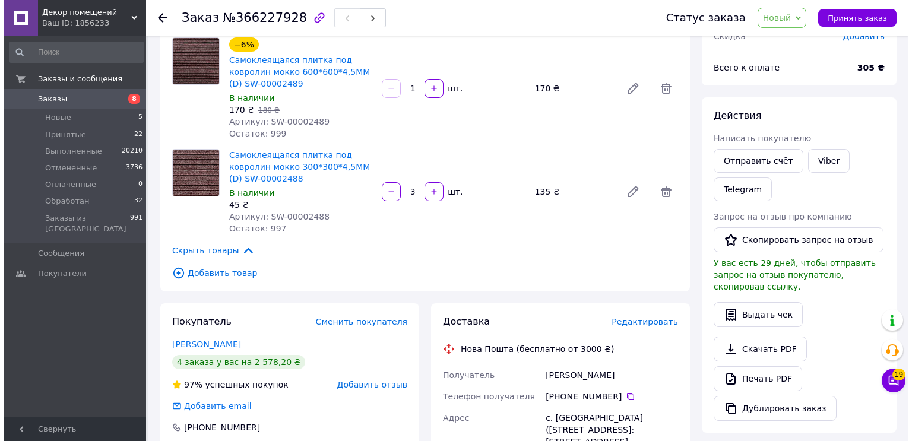
scroll to position [48, 0]
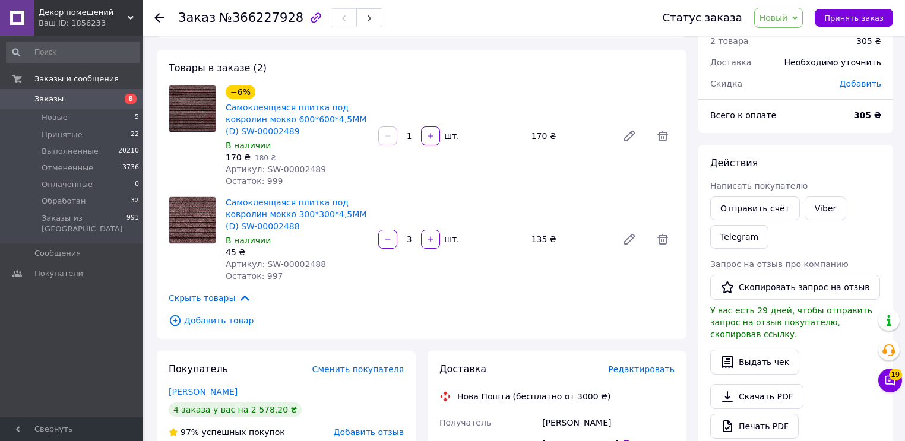
click at [788, 13] on span "Новый" at bounding box center [774, 18] width 29 height 10
click at [789, 40] on li "Принят" at bounding box center [786, 42] width 63 height 18
click at [781, 19] on span "Принят" at bounding box center [765, 18] width 32 height 10
click at [778, 55] on li "Отменен" at bounding box center [775, 59] width 63 height 18
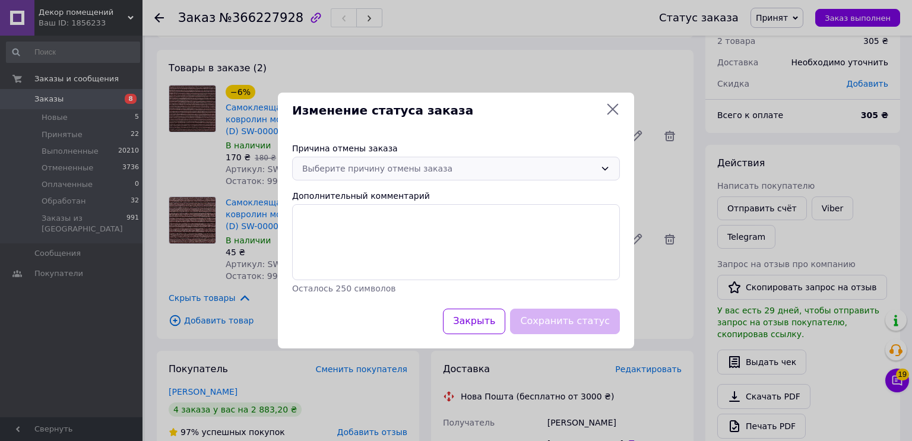
click at [527, 175] on div "Выберите причину отмены заказа" at bounding box center [448, 168] width 293 height 13
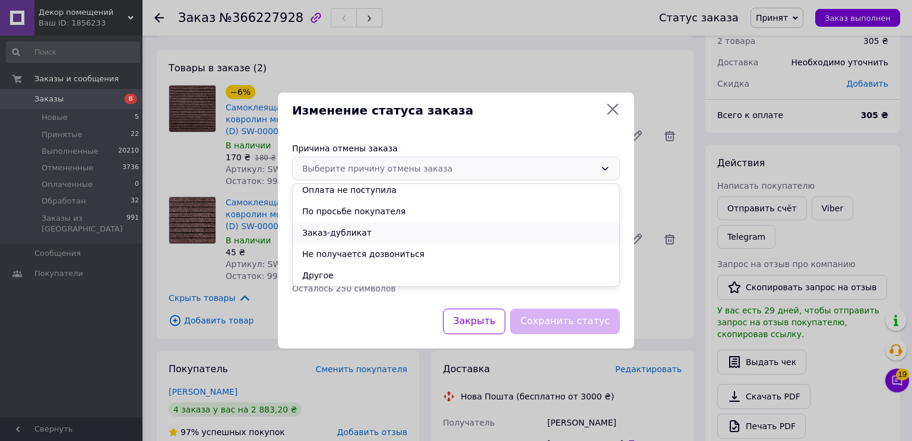
click at [334, 233] on li "Заказ-дубликат" at bounding box center [456, 232] width 327 height 21
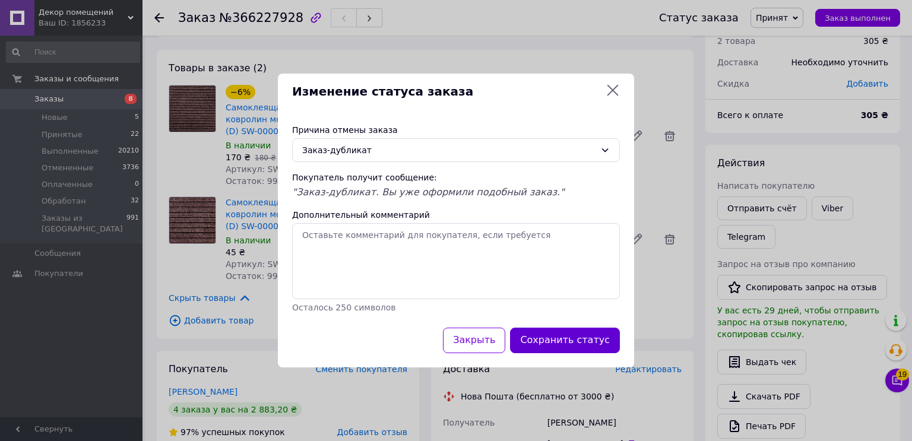
click at [561, 342] on button "Сохранить статус" at bounding box center [565, 341] width 110 height 26
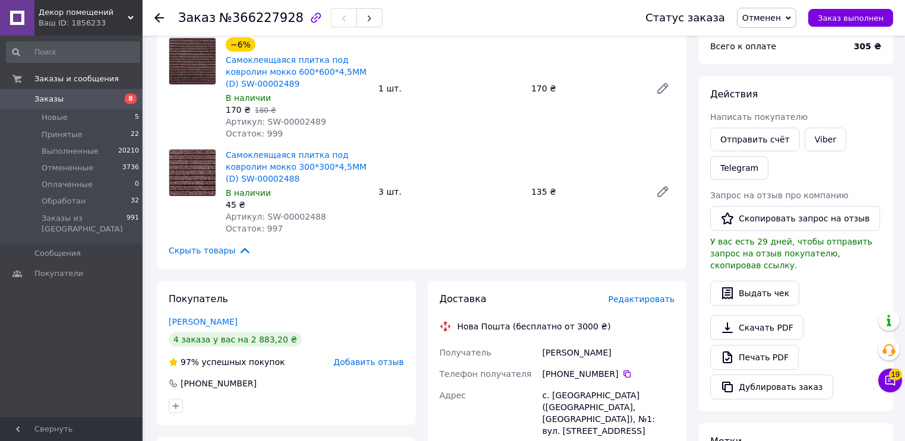
scroll to position [0, 0]
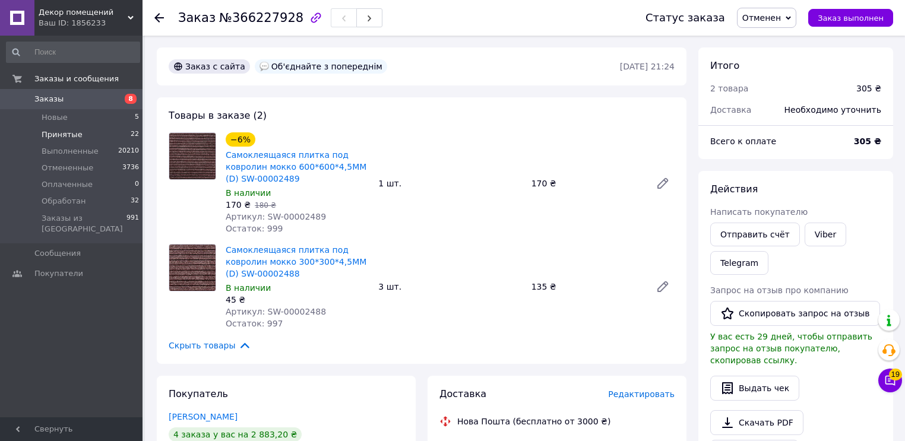
click at [64, 136] on span "Принятые" at bounding box center [62, 134] width 41 height 11
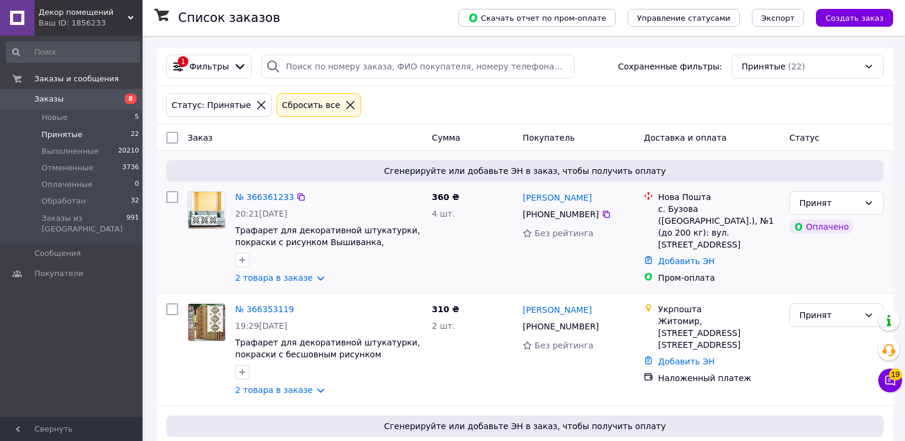
scroll to position [48, 0]
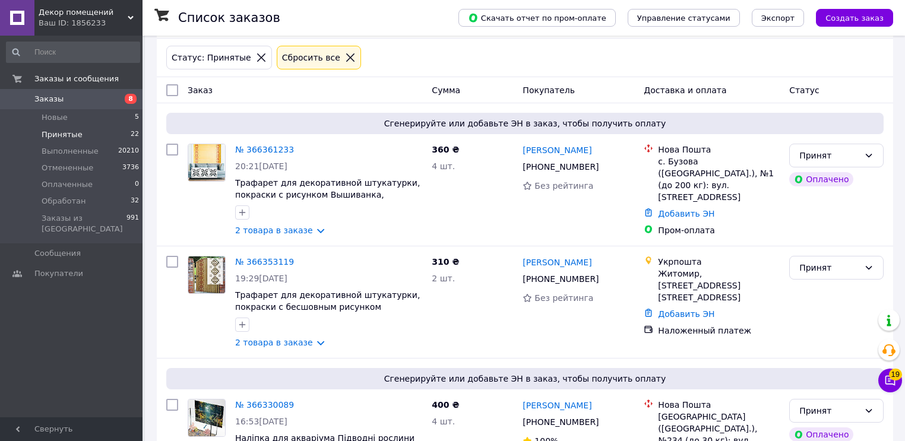
click at [55, 131] on span "Принятые" at bounding box center [62, 134] width 41 height 11
click at [51, 127] on li "Принятые 22" at bounding box center [73, 135] width 146 height 17
click at [53, 135] on span "Принятые" at bounding box center [62, 134] width 41 height 11
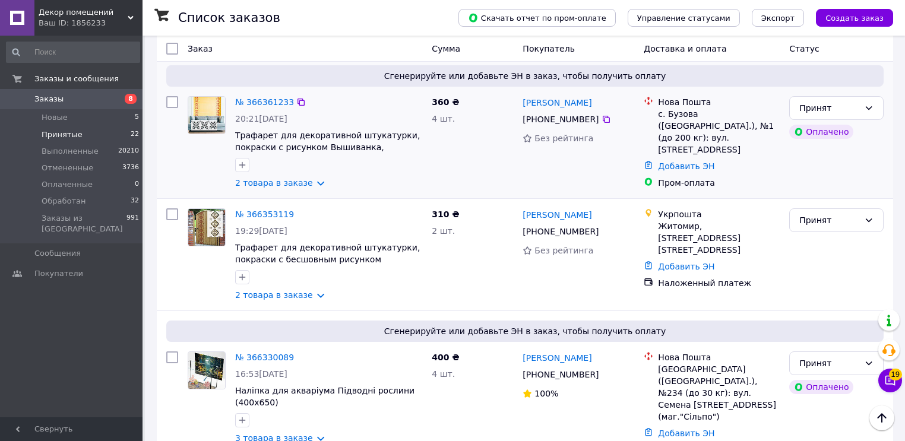
scroll to position [0, 0]
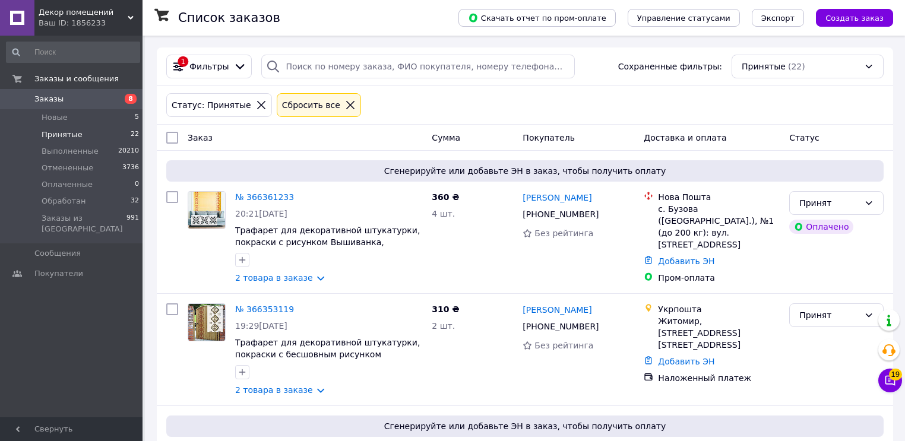
click at [55, 134] on span "Принятые" at bounding box center [62, 134] width 41 height 11
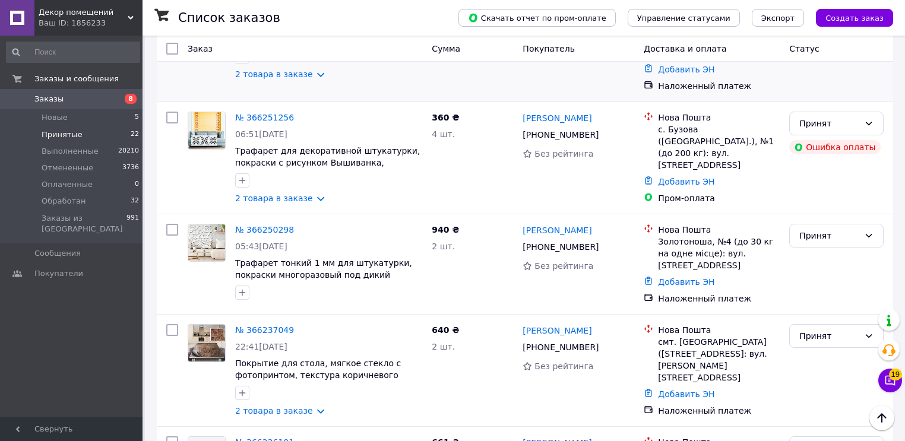
scroll to position [903, 0]
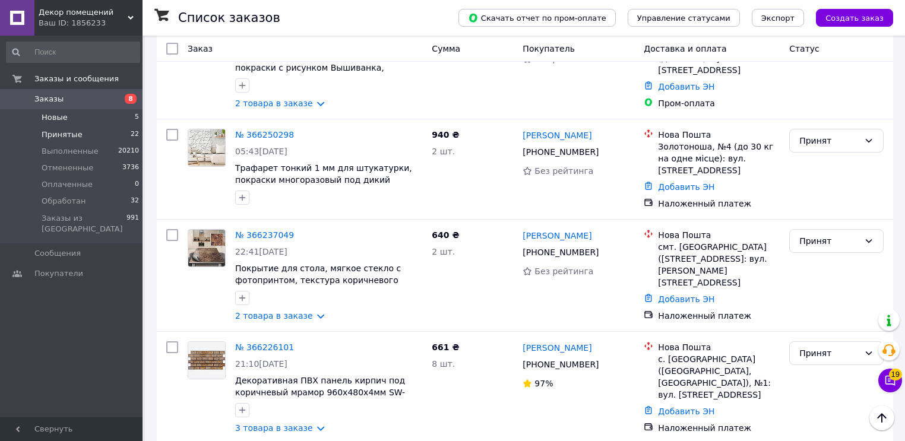
click at [53, 119] on span "Новые" at bounding box center [55, 117] width 26 height 11
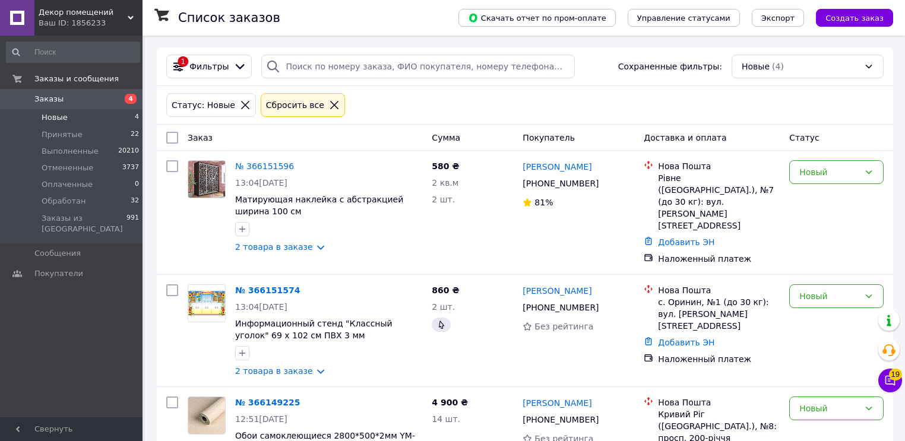
click at [147, 351] on div "Список заказов Скачать отчет по пром-оплате Управление статусами Экспорт Создат…" at bounding box center [525, 329] width 760 height 587
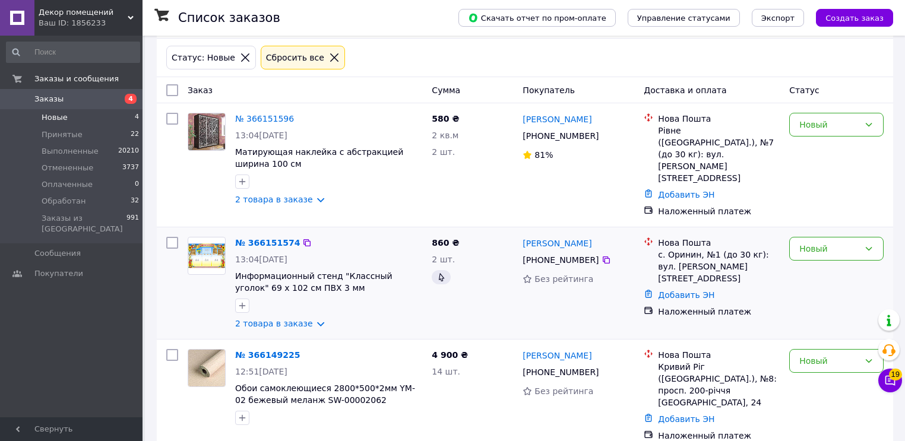
scroll to position [161, 0]
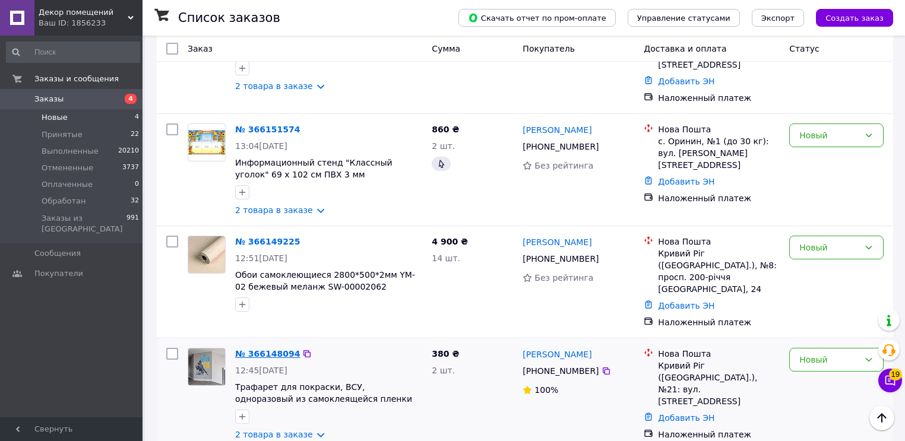
click at [258, 349] on link "№ 366148094" at bounding box center [267, 354] width 65 height 10
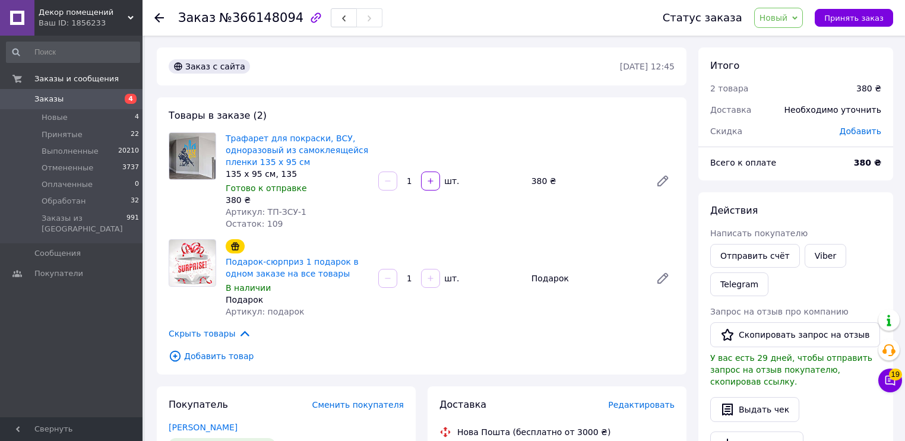
click at [804, 21] on span "Новый" at bounding box center [778, 18] width 49 height 20
click at [791, 33] on li "Принят" at bounding box center [786, 42] width 63 height 18
click at [556, 344] on div "Товары в заказе (2) Трафарет для покраски, ВСУ, одноразовый из самоклеящейся пл…" at bounding box center [422, 235] width 530 height 277
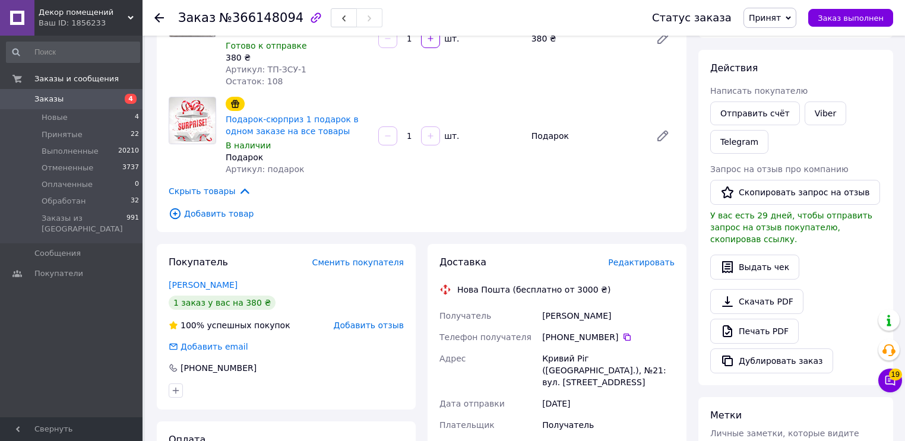
click at [579, 314] on div "Федан Валерій" at bounding box center [608, 315] width 137 height 21
drag, startPoint x: 601, startPoint y: 314, endPoint x: 535, endPoint y: 318, distance: 65.5
click at [535, 318] on div "Получатель Федан Валерій Телефон получателя +380 67 984 65 86   Адрес Кривий Рі…" at bounding box center [557, 443] width 240 height 276
copy div "Получатель Федан Валерій"
click at [624, 336] on icon at bounding box center [627, 337] width 7 height 7
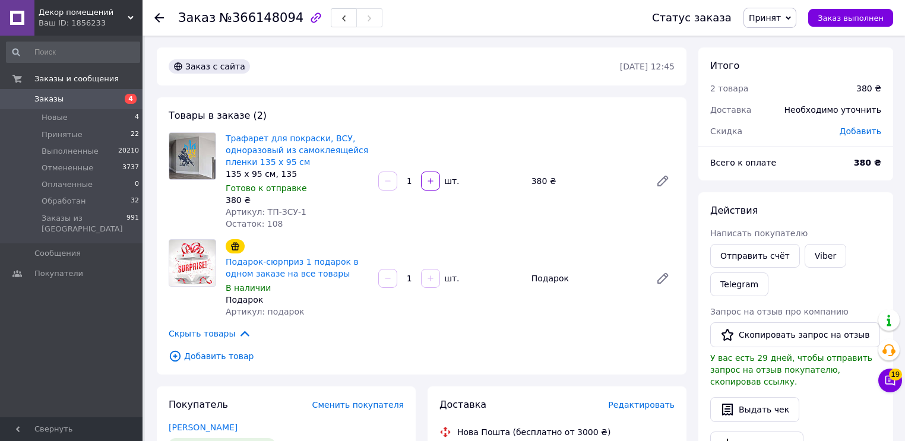
click at [286, 212] on span "Артикул: ТП-ЗСУ-1" at bounding box center [266, 212] width 81 height 10
drag, startPoint x: 298, startPoint y: 210, endPoint x: 261, endPoint y: 211, distance: 37.4
click at [261, 211] on div "Артикул: ТП-ЗСУ-1" at bounding box center [297, 212] width 143 height 12
copy span "ТП-ЗСУ-1"
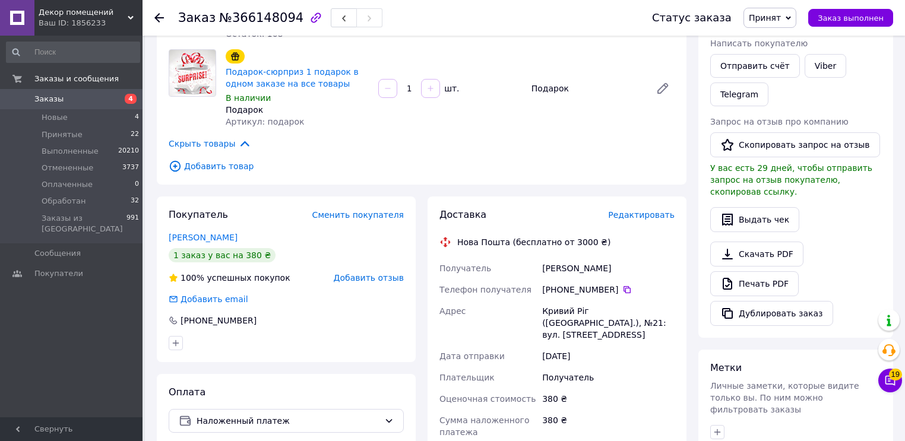
scroll to position [285, 0]
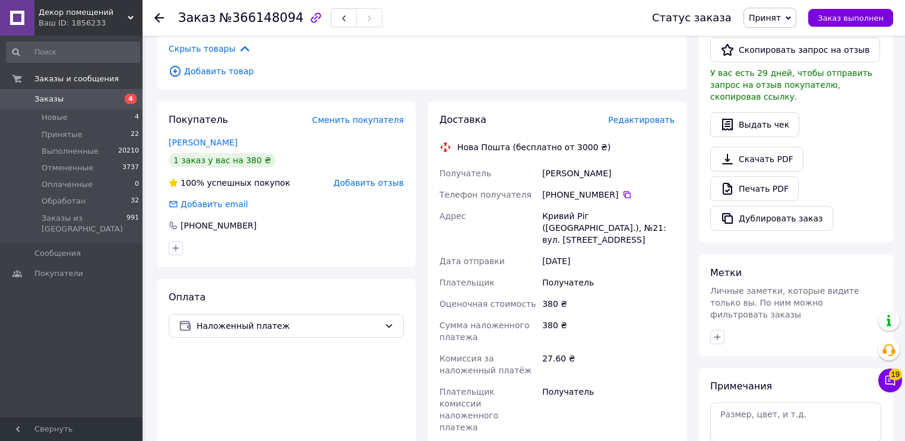
click at [261, 21] on span "№366148094" at bounding box center [261, 18] width 84 height 14
copy span "366148094"
click at [691, 334] on div "Доставка Редактировать Нова Пошта (бесплатно от 3000 ₴) Получатель Федан Валері…" at bounding box center [557, 333] width 271 height 463
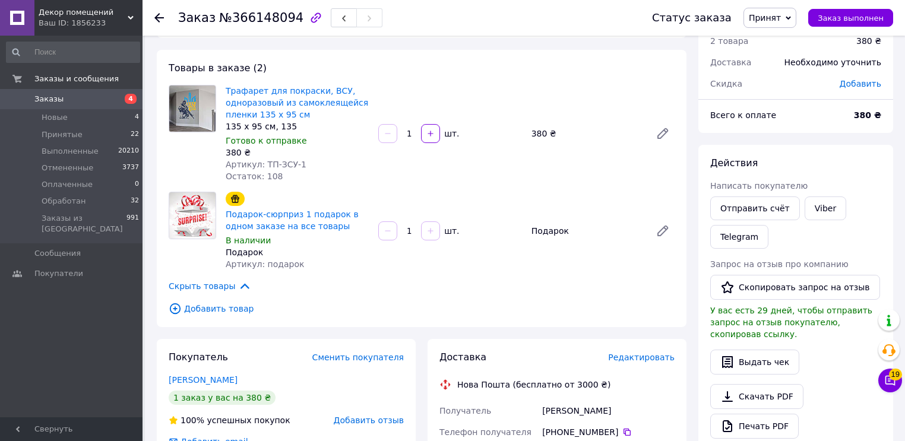
scroll to position [0, 0]
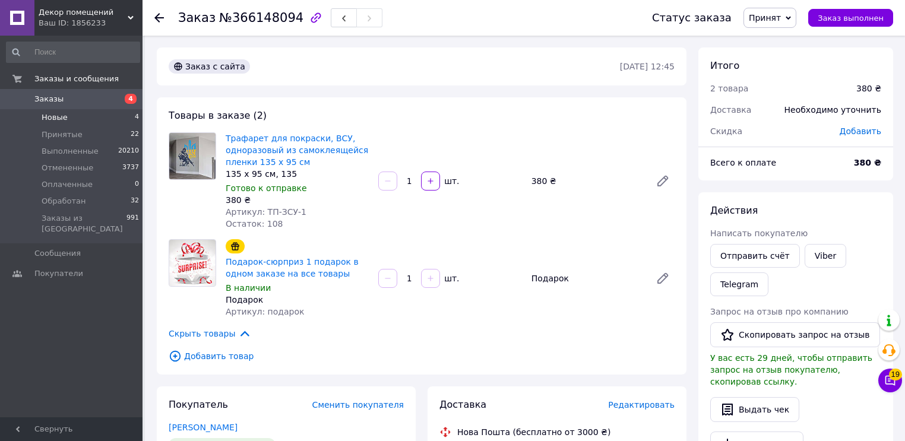
click at [75, 119] on li "Новые 4" at bounding box center [73, 117] width 146 height 17
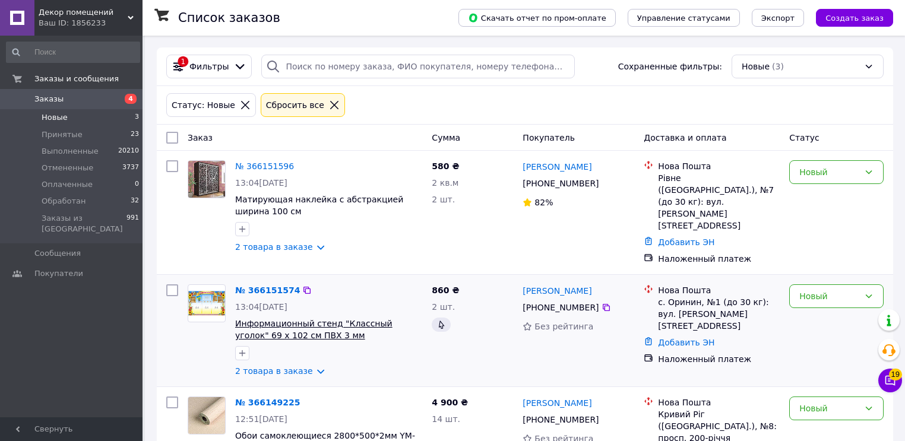
scroll to position [48, 0]
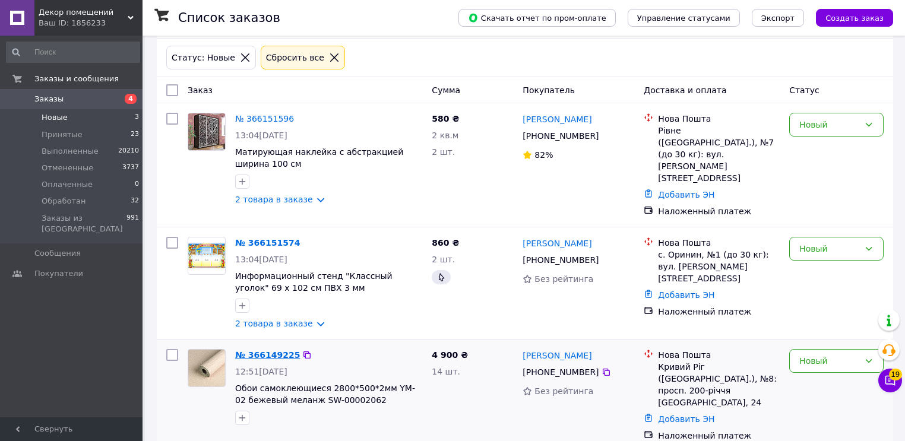
click at [267, 350] on link "№ 366149225" at bounding box center [267, 355] width 65 height 10
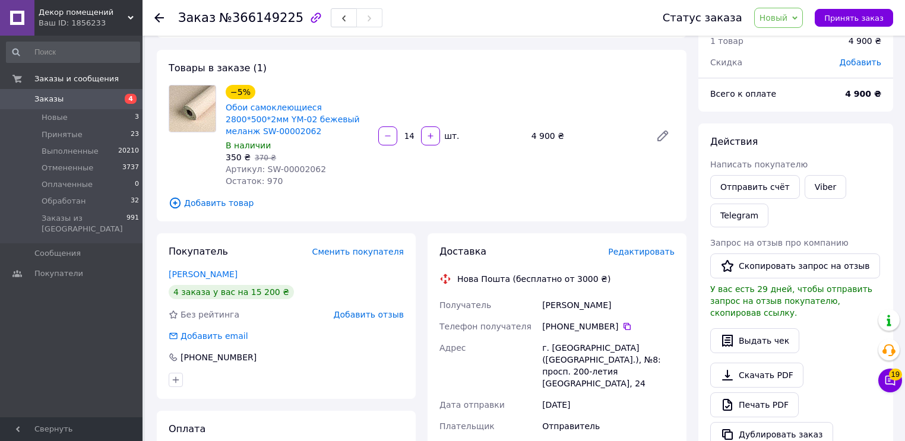
click at [569, 307] on div "Дубровський Володимир" at bounding box center [608, 305] width 137 height 21
copy div "Дубровський Володимир"
click at [623, 325] on icon at bounding box center [628, 327] width 10 height 10
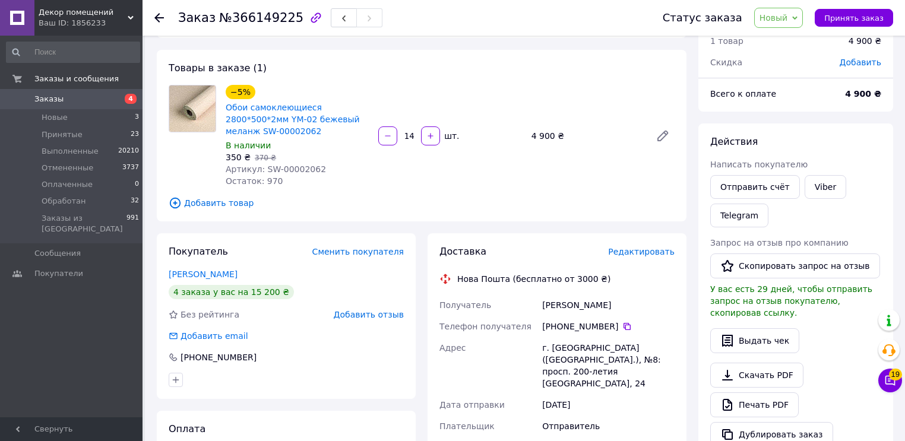
click at [773, 20] on span "Новый" at bounding box center [774, 18] width 29 height 10
click at [785, 46] on li "Принят" at bounding box center [786, 42] width 63 height 18
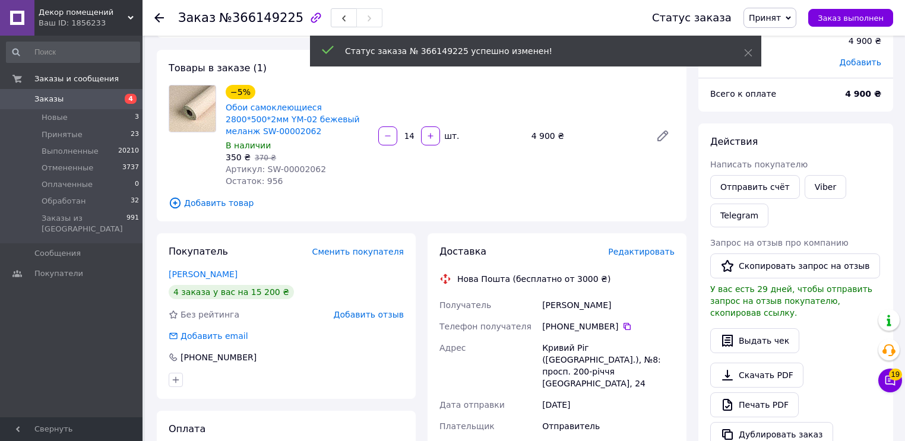
click at [249, 19] on span "№366149225" at bounding box center [261, 18] width 84 height 14
copy span "366149225"
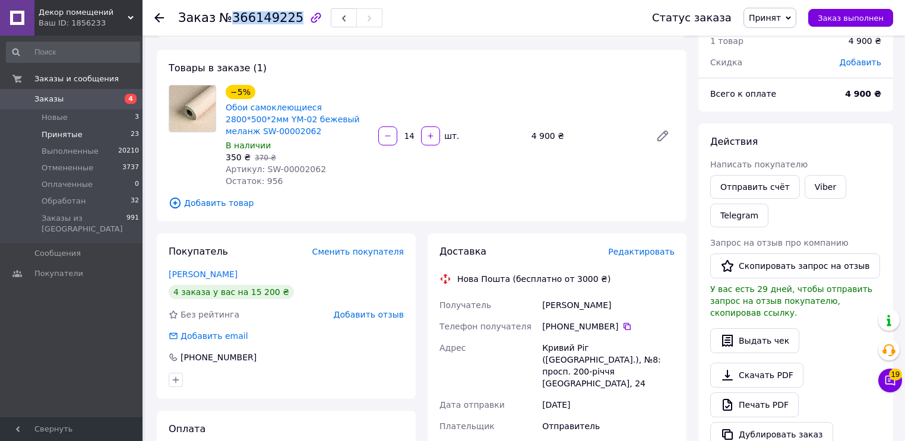
click at [59, 132] on span "Принятые" at bounding box center [62, 134] width 41 height 11
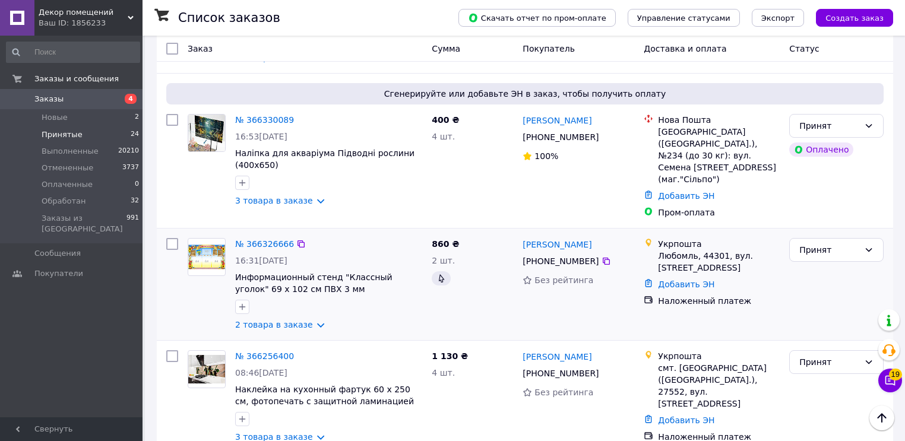
scroll to position [380, 0]
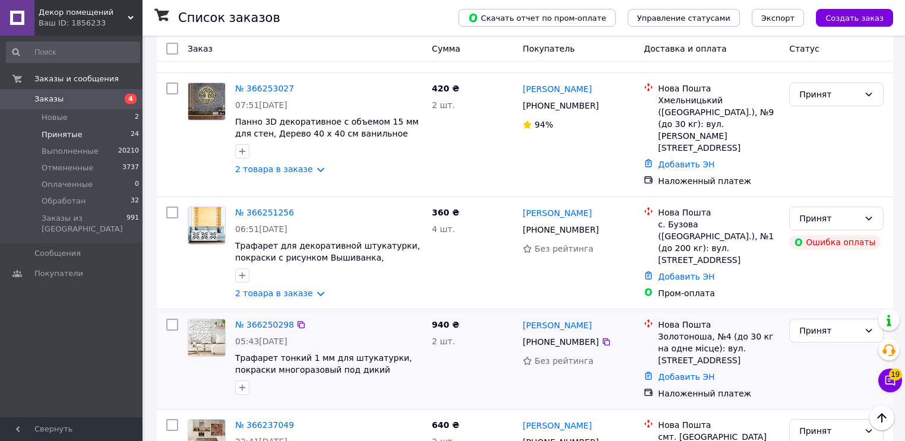
scroll to position [760, 0]
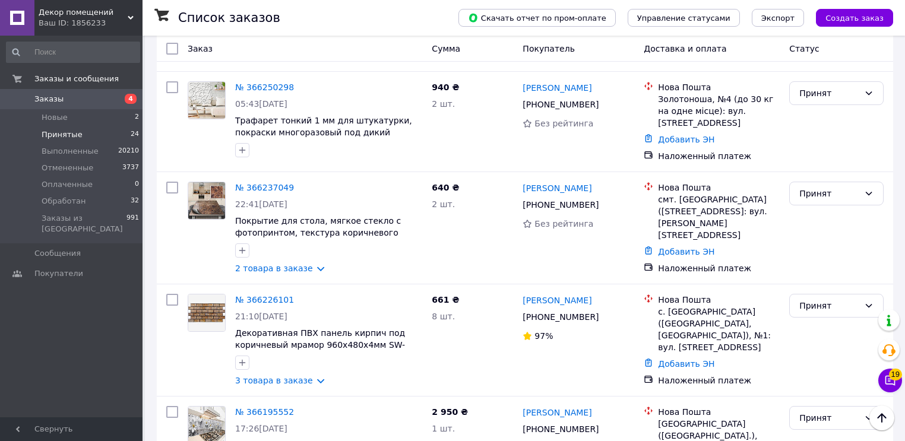
scroll to position [998, 0]
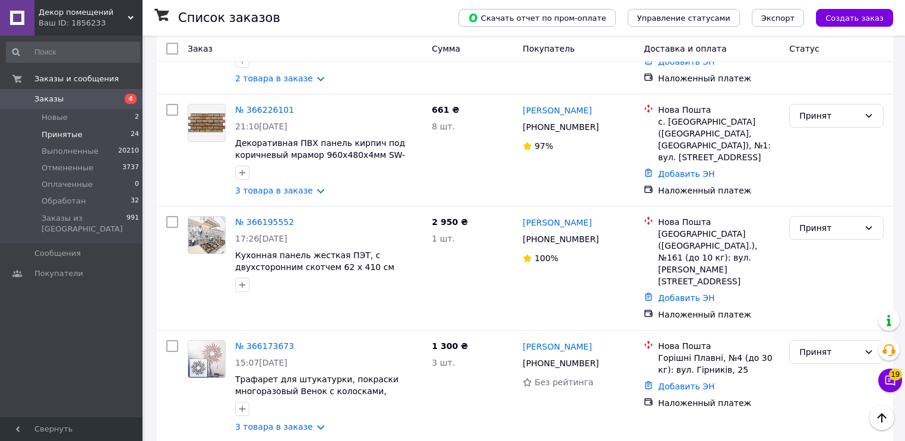
click at [147, 297] on div "Список заказов Скачать отчет по пром-оплате Управление статусами Экспорт Создат…" at bounding box center [525, 170] width 760 height 2551
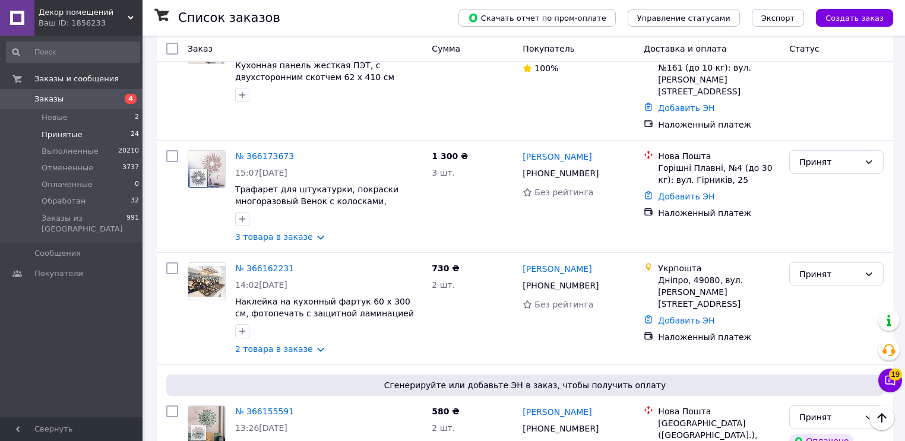
scroll to position [1378, 0]
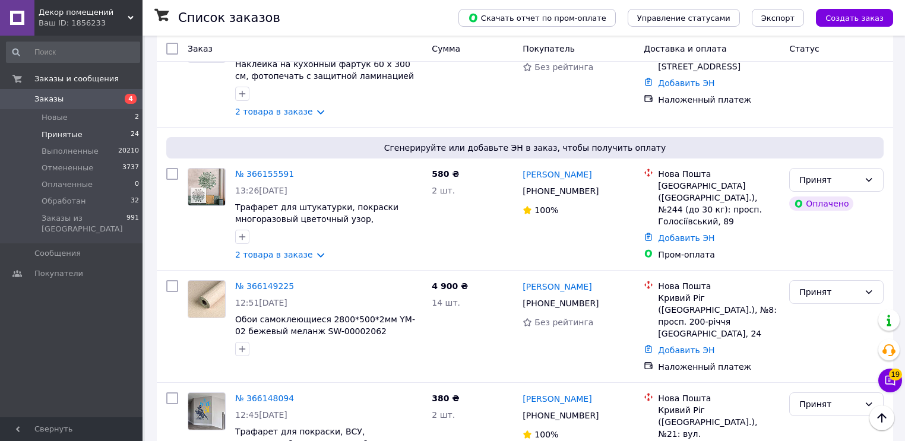
scroll to position [1616, 0]
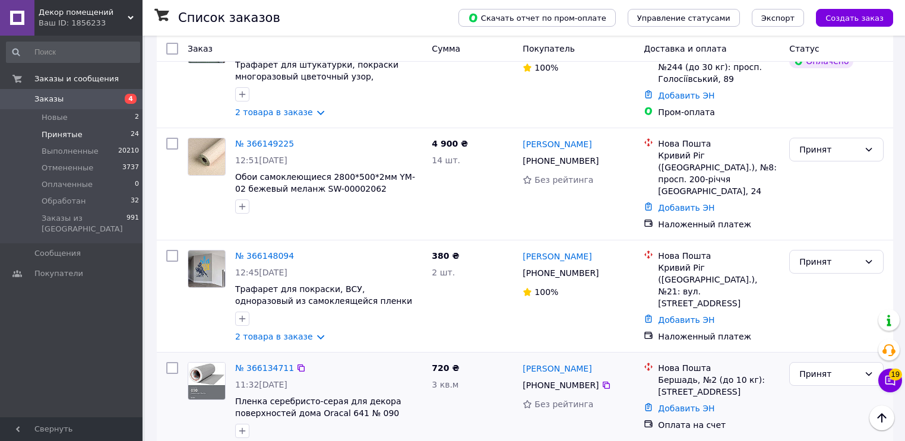
scroll to position [1806, 0]
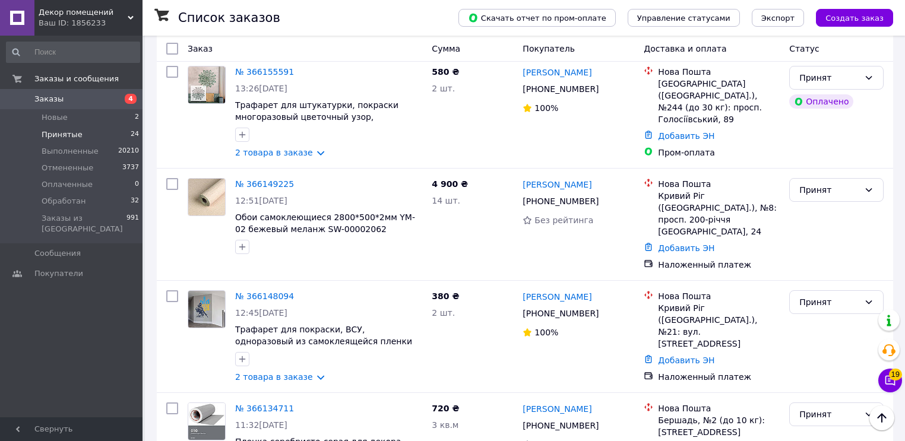
scroll to position [1623, 0]
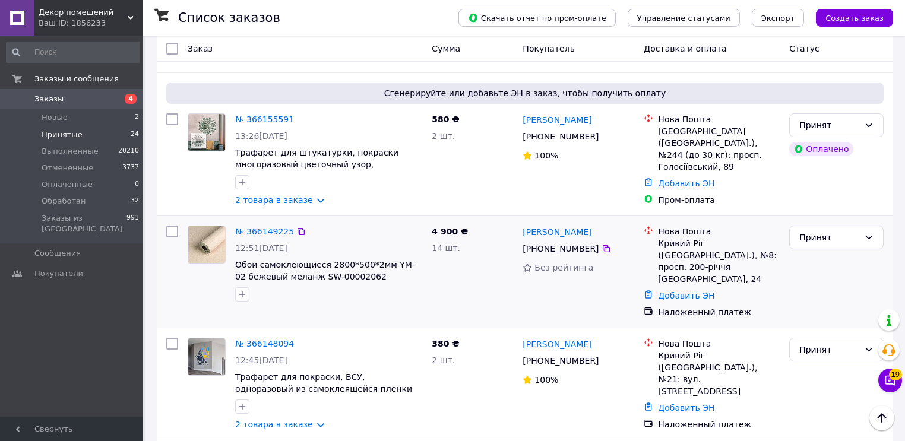
click at [577, 241] on div "+380 96 842 31 14" at bounding box center [560, 249] width 81 height 17
click at [602, 244] on icon at bounding box center [607, 249] width 10 height 10
click at [264, 227] on link "№ 366149225" at bounding box center [264, 232] width 59 height 10
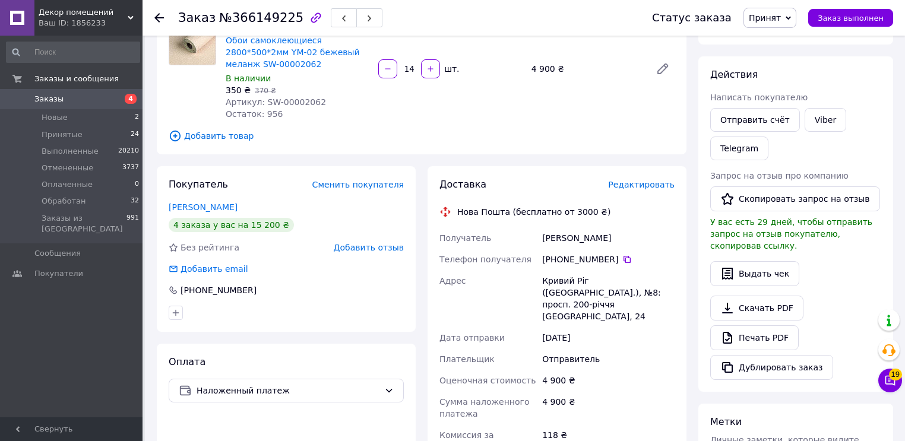
scroll to position [402, 0]
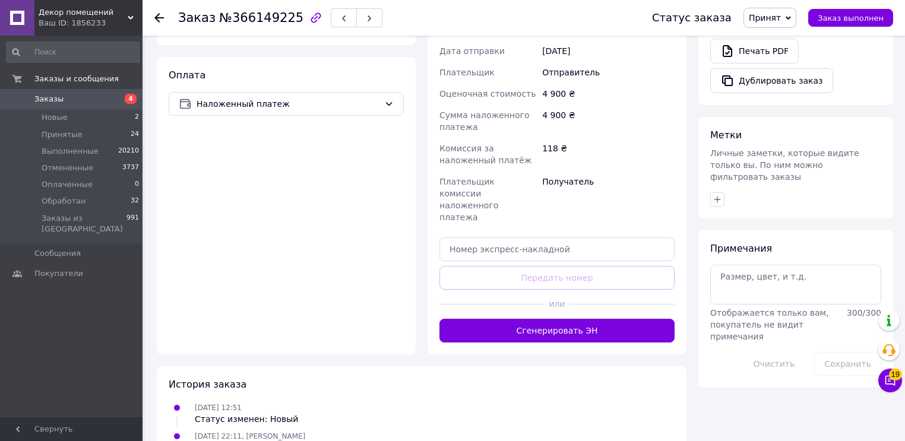
click at [419, 300] on div "Покупатель Сменить покупателя Дубровський Володимир 4 заказа у вас на 15 200 ₴ …" at bounding box center [286, 116] width 271 height 475
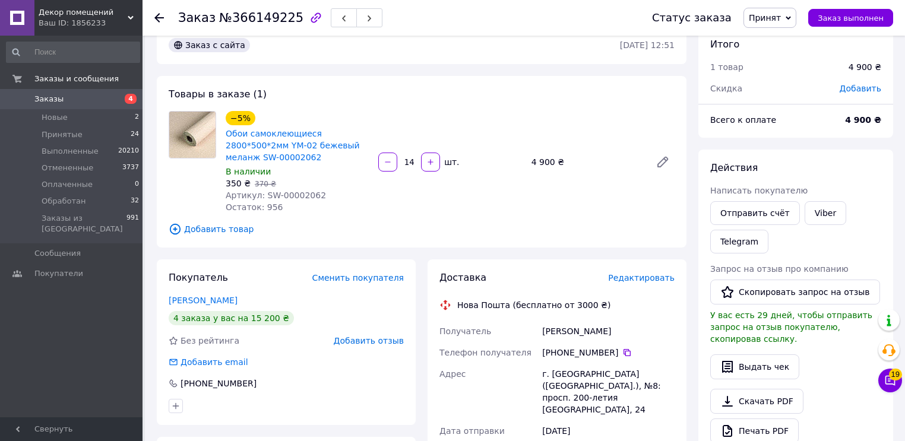
scroll to position [0, 0]
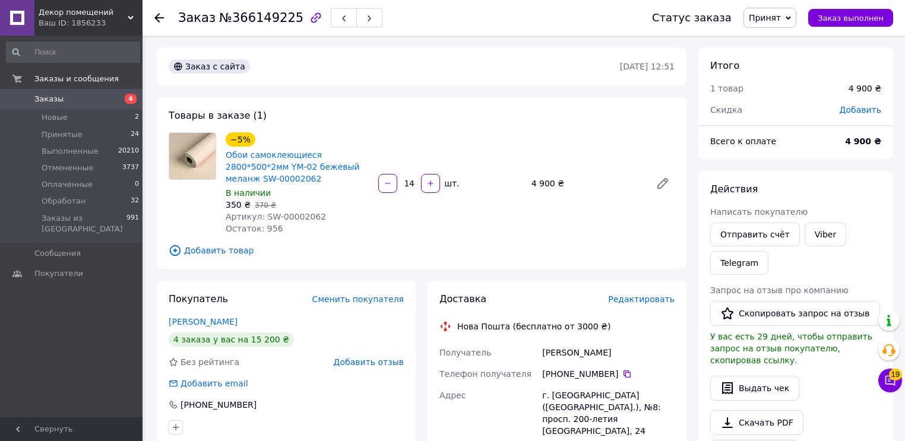
click at [287, 219] on span "Артикул: SW-00002062" at bounding box center [276, 217] width 100 height 10
drag, startPoint x: 312, startPoint y: 217, endPoint x: 260, endPoint y: 216, distance: 52.3
click at [260, 216] on div "Артикул: SW-00002062" at bounding box center [297, 217] width 143 height 12
copy span "SW-00002062"
click at [53, 119] on span "Новые" at bounding box center [55, 117] width 26 height 11
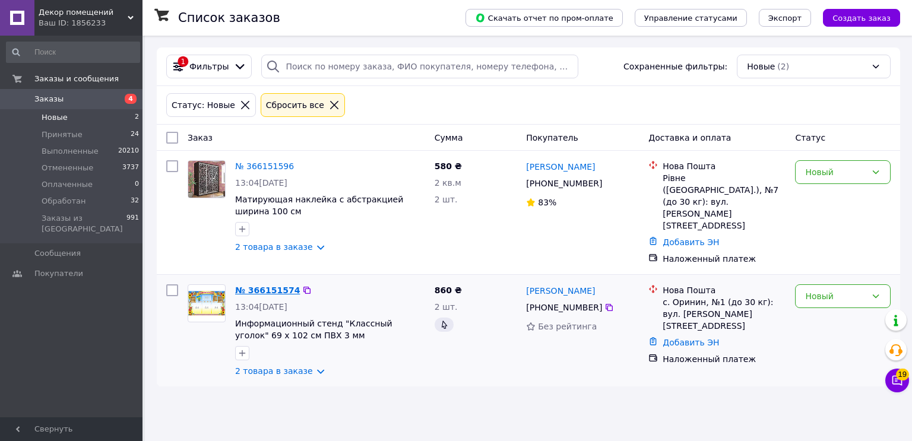
click at [263, 286] on link "№ 366151574" at bounding box center [267, 291] width 65 height 10
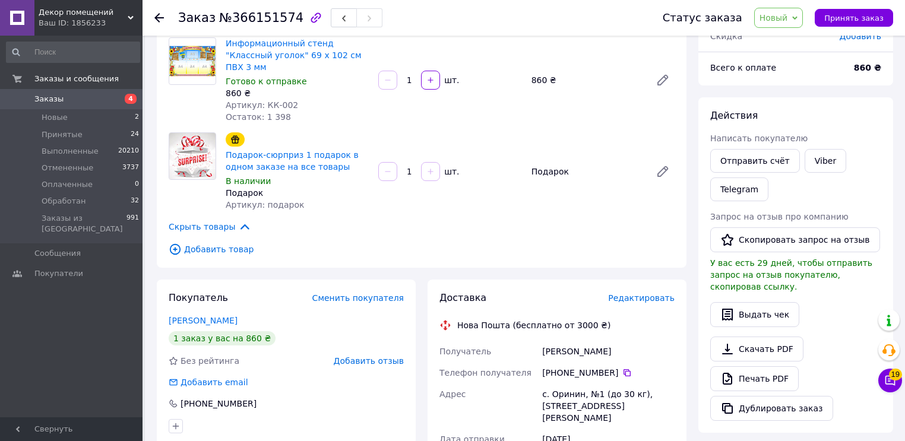
click at [552, 342] on div "Полянська Наталія" at bounding box center [608, 351] width 137 height 21
drag, startPoint x: 543, startPoint y: 342, endPoint x: 618, endPoint y: 342, distance: 74.8
click at [618, 342] on div "Полянська Наталія" at bounding box center [608, 351] width 137 height 21
copy div "Полянська Наталія"
click at [278, 21] on span "№366151574" at bounding box center [261, 18] width 84 height 14
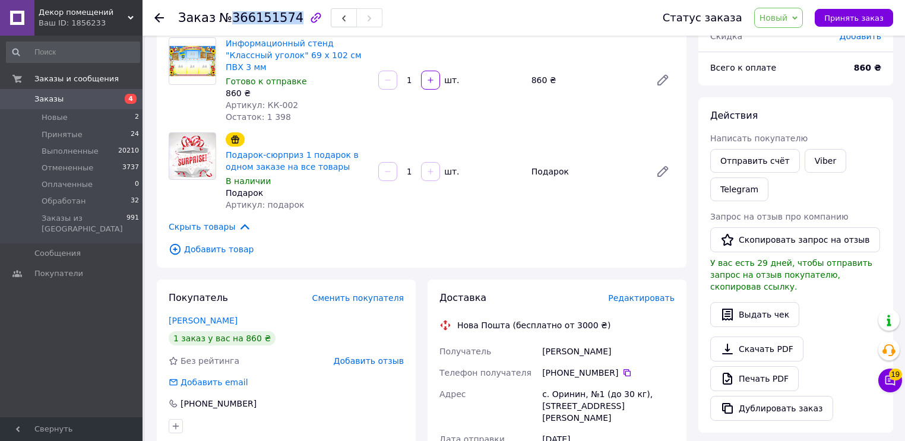
click at [278, 21] on span "№366151574" at bounding box center [261, 18] width 84 height 14
copy span "366151574"
click at [623, 368] on icon at bounding box center [628, 373] width 10 height 10
click at [366, 264] on div "Заказ с сайта 11.10.2025 • 13:04 Товары в заказе (2) Информационный стенд "Клас…" at bounding box center [422, 388] width 542 height 873
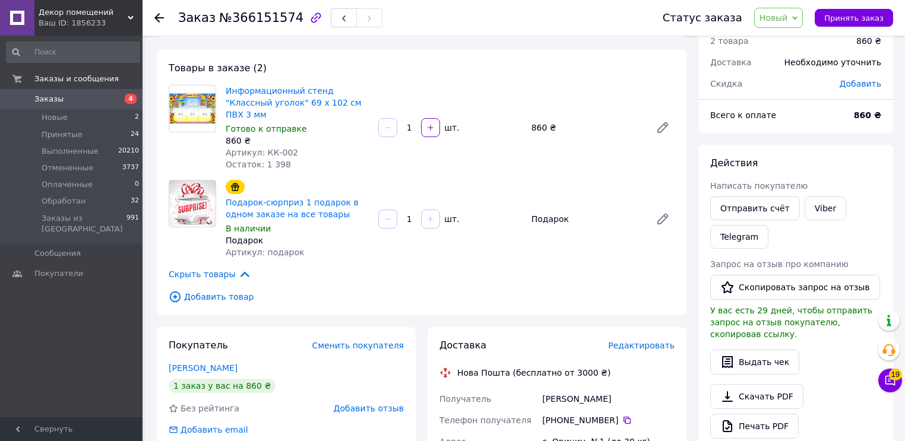
scroll to position [0, 0]
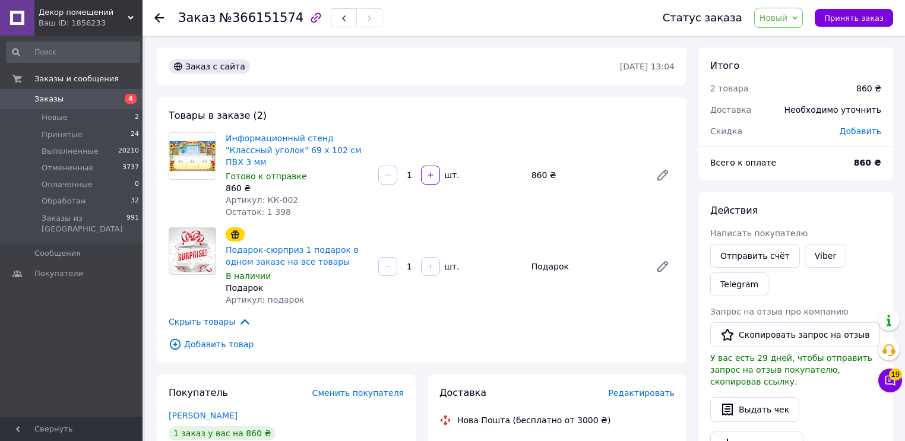
click at [276, 207] on span "Остаток: 1 398" at bounding box center [258, 212] width 65 height 10
drag, startPoint x: 289, startPoint y: 190, endPoint x: 261, endPoint y: 188, distance: 28.0
click at [261, 194] on div "Артикул: КК-002" at bounding box center [297, 200] width 143 height 12
copy span "КК-002"
click at [779, 10] on span "Новый" at bounding box center [778, 18] width 49 height 20
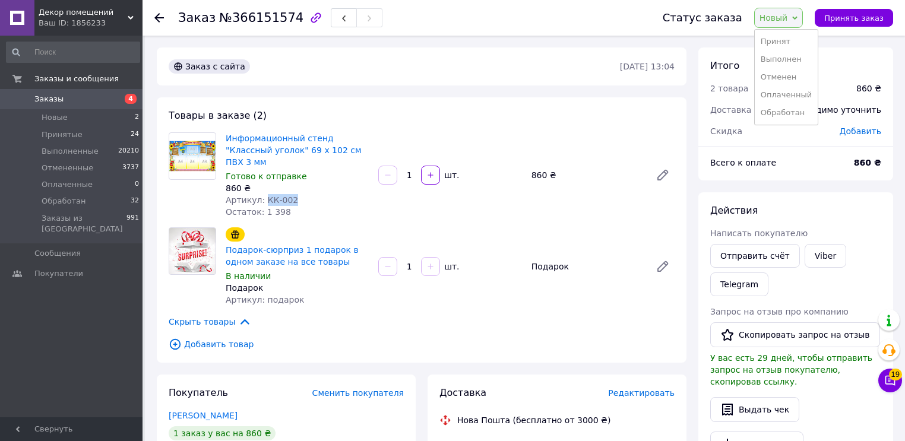
click at [784, 24] on span "Новый" at bounding box center [778, 18] width 49 height 20
click at [789, 24] on span "Новый" at bounding box center [778, 18] width 49 height 20
click at [791, 40] on li "Принят" at bounding box center [786, 42] width 63 height 18
click at [69, 120] on li "Новые 2" at bounding box center [73, 117] width 146 height 17
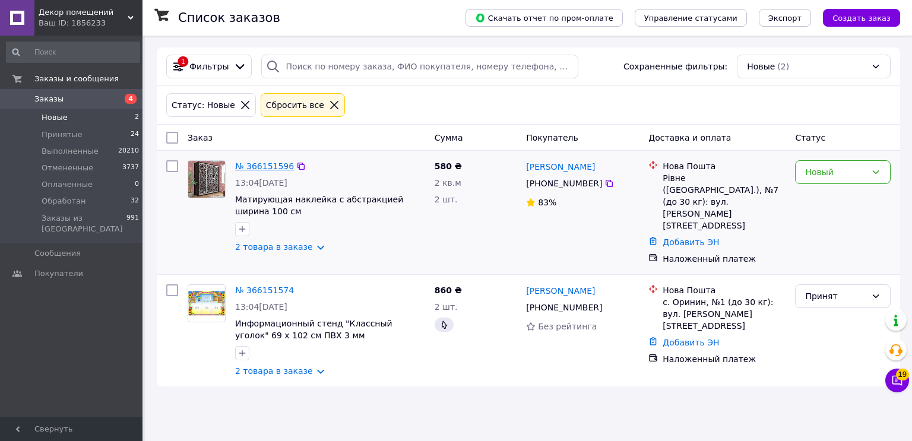
click at [267, 170] on link "№ 366151596" at bounding box center [264, 167] width 59 height 10
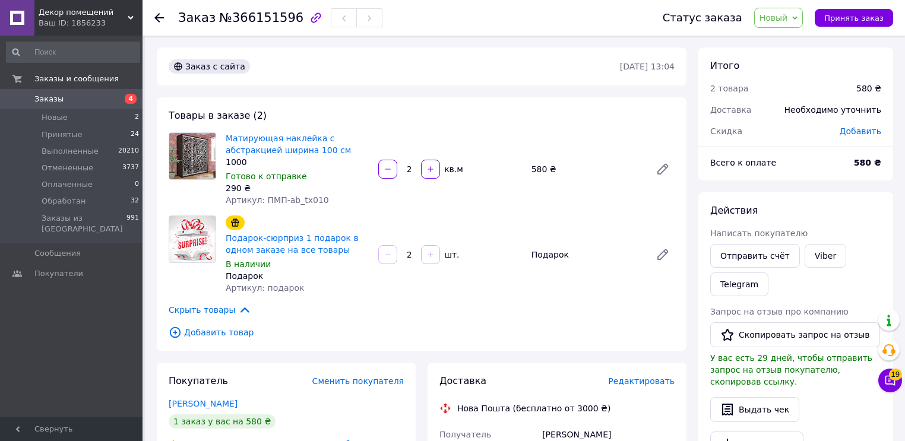
click at [252, 21] on span "№366151596" at bounding box center [261, 18] width 84 height 14
copy span "366151596"
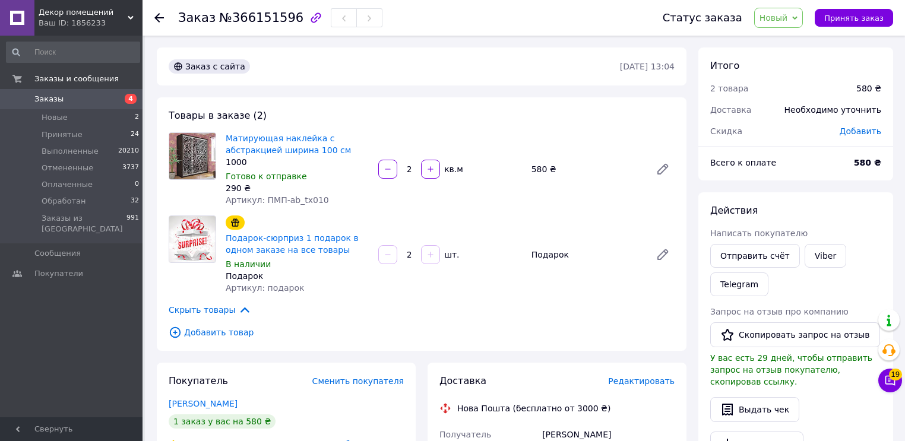
scroll to position [95, 0]
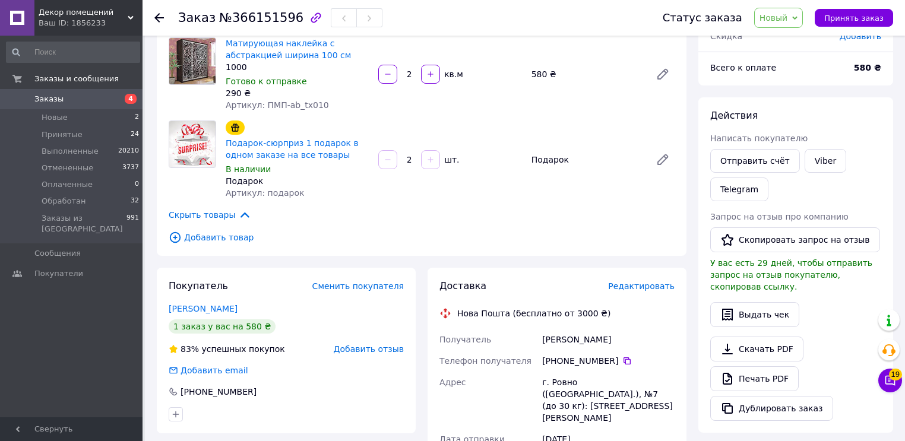
click at [561, 343] on div "Пимонова Ольга" at bounding box center [608, 339] width 137 height 21
click at [623, 359] on icon at bounding box center [628, 361] width 10 height 10
click at [476, 243] on span "Добавить товар" at bounding box center [422, 237] width 506 height 13
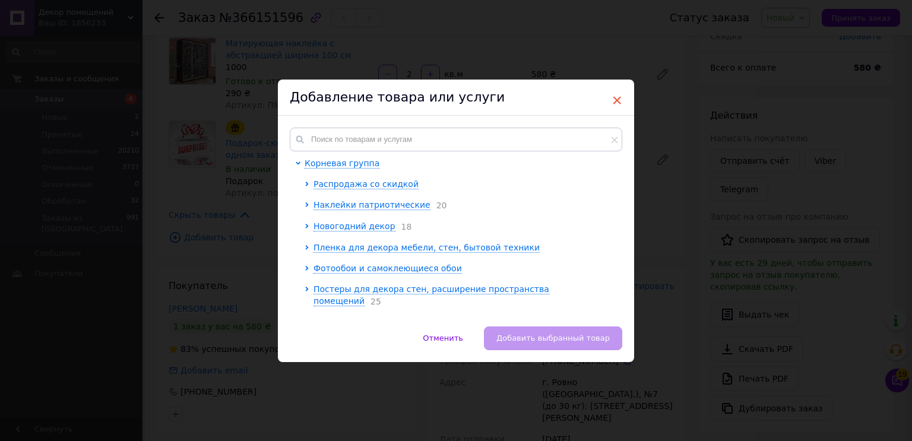
click at [612, 96] on span "×" at bounding box center [617, 100] width 11 height 20
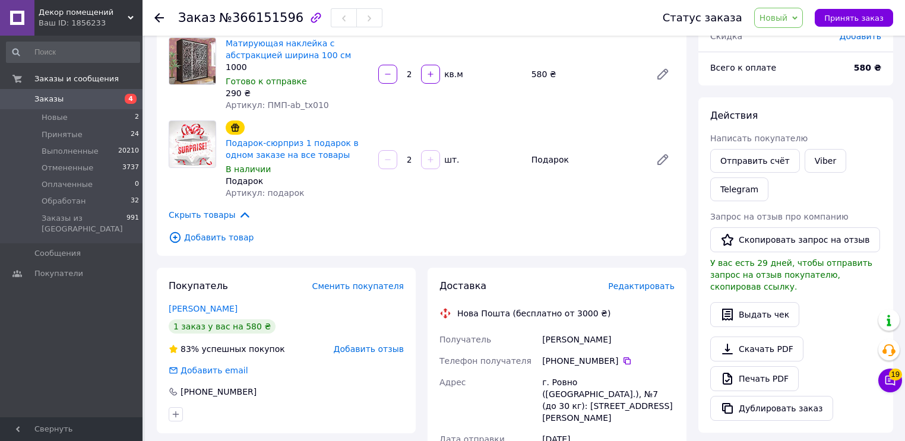
click at [293, 107] on span "Артикул: ПМП-ab_tx010" at bounding box center [277, 105] width 103 height 10
drag, startPoint x: 307, startPoint y: 106, endPoint x: 261, endPoint y: 104, distance: 45.8
click at [261, 103] on div "Артикул: ПМП-ab_tx010" at bounding box center [297, 105] width 143 height 12
click at [671, 259] on div "Заказ с сайта 11.10.2025 • 13:04 Товары в заказе (2) Матирующая наклейка с абст…" at bounding box center [422, 388] width 542 height 873
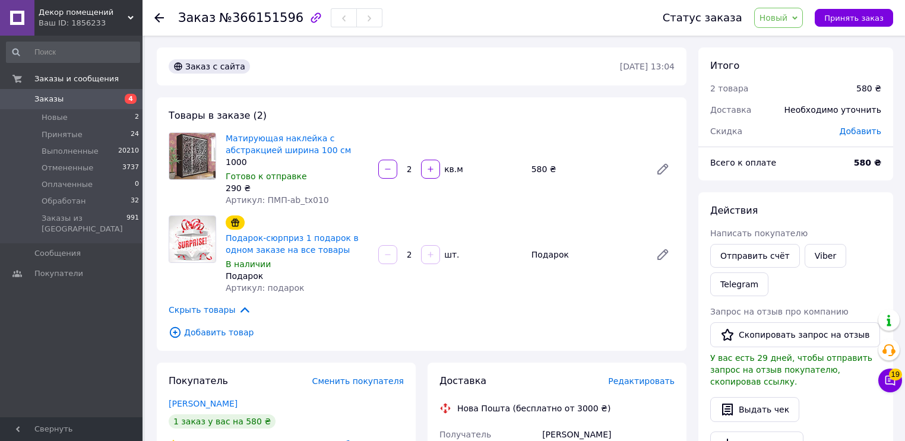
click at [783, 17] on span "Новый" at bounding box center [774, 18] width 29 height 10
click at [777, 43] on li "Принят" at bounding box center [786, 42] width 63 height 18
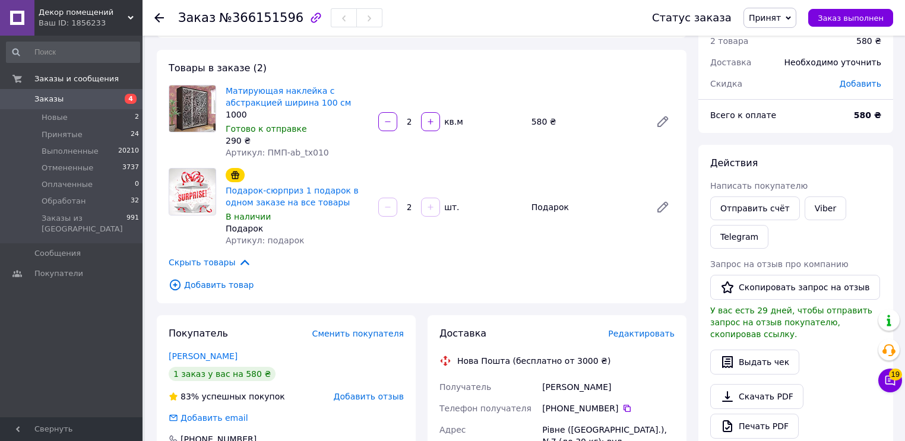
scroll to position [95, 0]
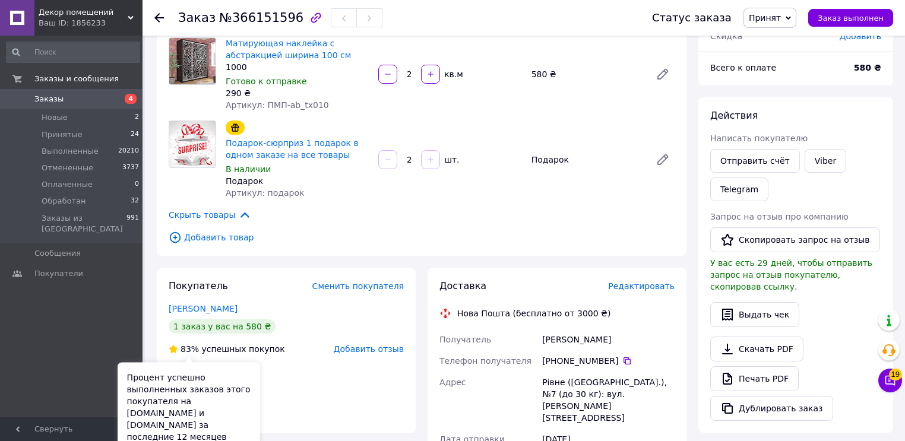
click at [188, 349] on span "83%" at bounding box center [190, 350] width 18 height 10
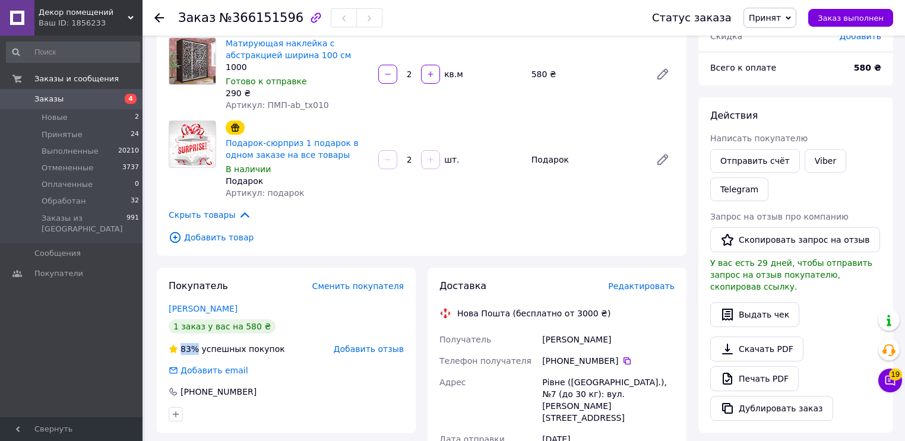
drag, startPoint x: 187, startPoint y: 349, endPoint x: 272, endPoint y: 353, distance: 85.7
click at [272, 353] on div "83% успешных покупок Добавить отзыв" at bounding box center [286, 349] width 235 height 12
click at [266, 352] on div "83% успешных покупок" at bounding box center [227, 349] width 116 height 12
drag, startPoint x: 185, startPoint y: 349, endPoint x: 240, endPoint y: 353, distance: 55.4
click at [247, 353] on div "83% успешных покупок" at bounding box center [227, 349] width 116 height 12
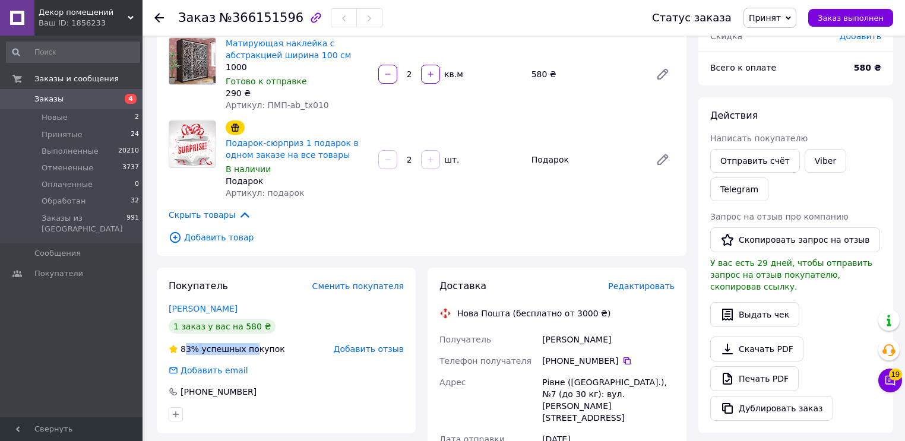
drag, startPoint x: 229, startPoint y: 353, endPoint x: 210, endPoint y: 352, distance: 19.0
click at [229, 353] on div "83% успешных покупок" at bounding box center [227, 349] width 116 height 12
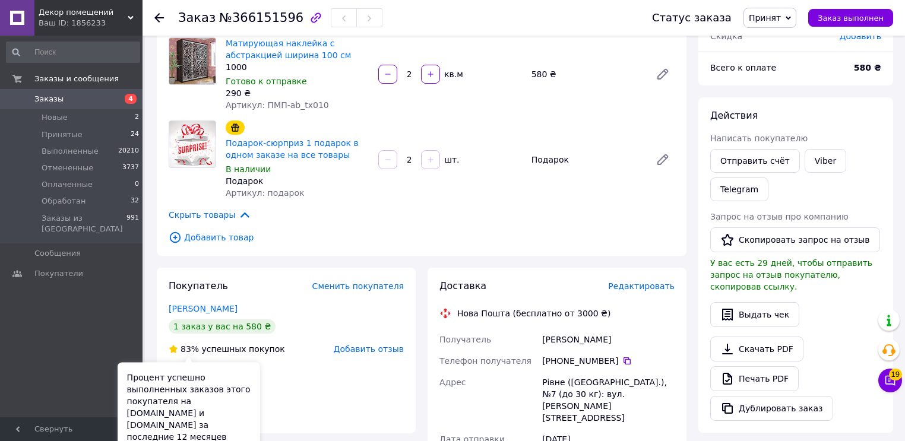
click at [181, 350] on span "83%" at bounding box center [190, 350] width 18 height 10
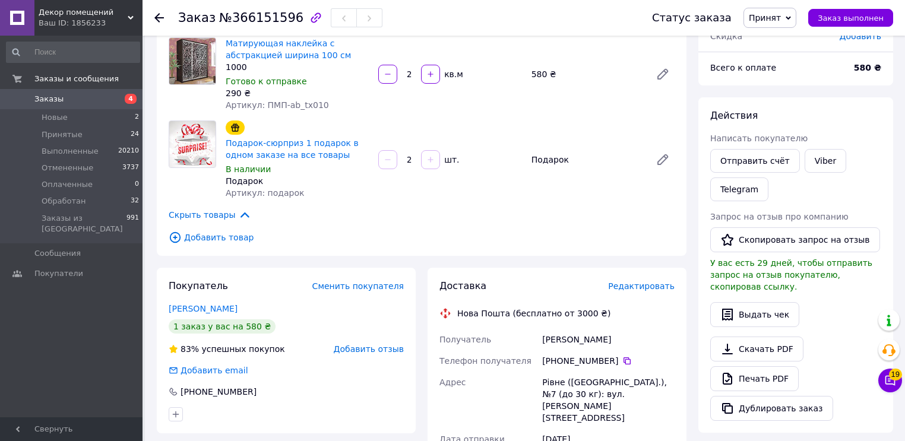
click at [179, 349] on div "83%" at bounding box center [189, 349] width 21 height 12
drag, startPoint x: 181, startPoint y: 349, endPoint x: 270, endPoint y: 355, distance: 89.9
click at [270, 355] on div "83% успешных покупок" at bounding box center [227, 349] width 116 height 12
click at [535, 261] on div "Заказ с сайта 11.10.2025 • 13:04 Товары в заказе (2) Матирующая наклейка с абст…" at bounding box center [422, 403] width 542 height 902
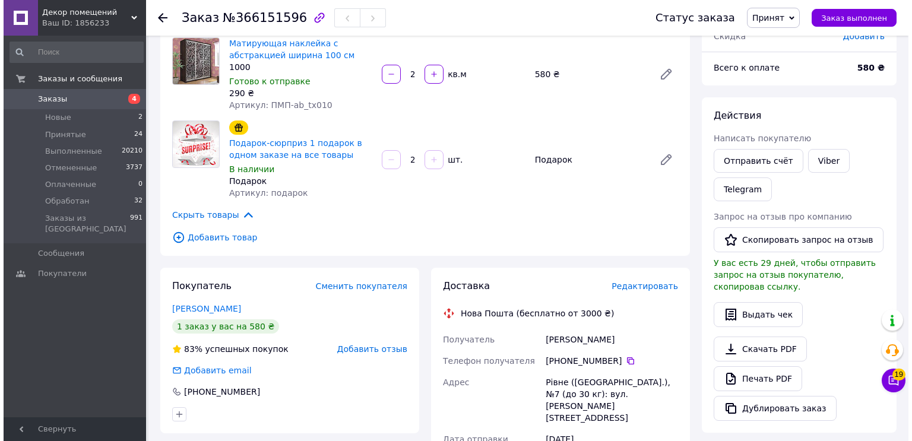
scroll to position [0, 0]
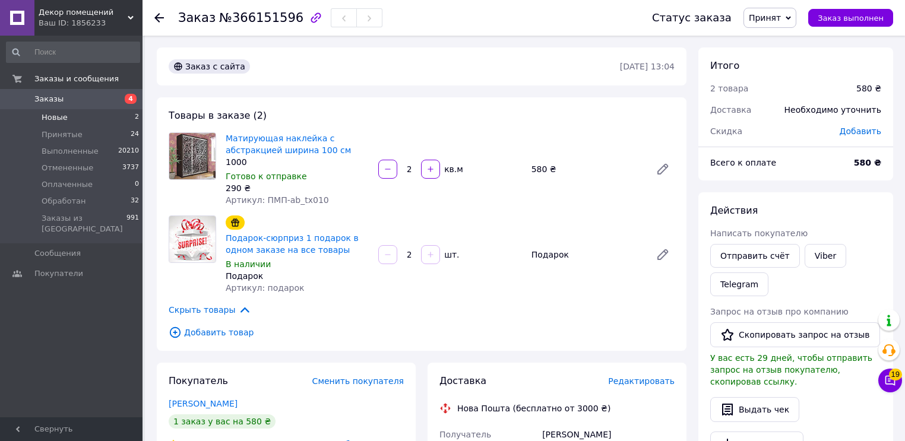
click at [48, 116] on span "Новые" at bounding box center [55, 117] width 26 height 11
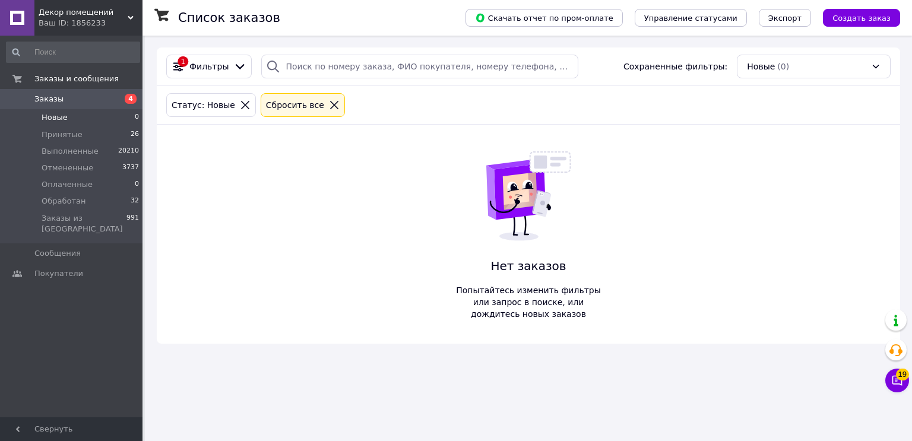
click at [58, 122] on span "Новые" at bounding box center [55, 117] width 26 height 11
click at [92, 20] on div "Ваш ID: 1856233" at bounding box center [91, 23] width 104 height 11
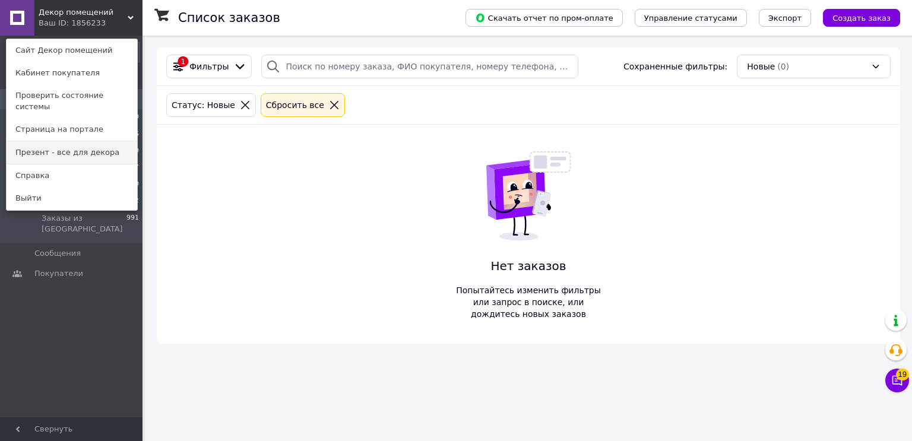
click at [90, 142] on link "Презент - все для декора" at bounding box center [72, 152] width 131 height 23
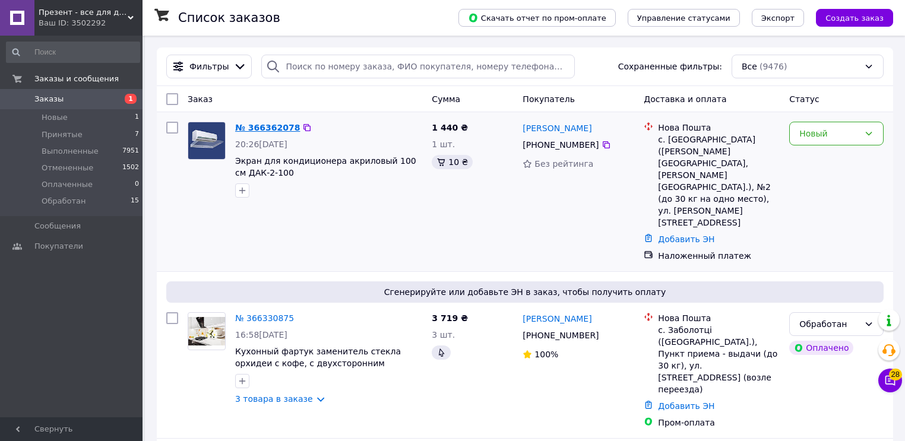
click at [251, 128] on link "№ 366362078" at bounding box center [267, 128] width 65 height 10
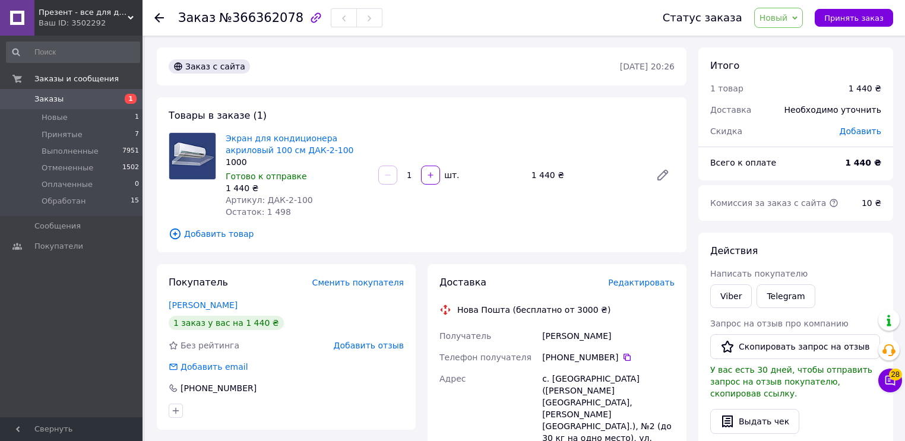
click at [591, 387] on div "с. Подгайцы (Волынская обл., Луцкий р-н.), №2 (до 30 кг на одно место), ул. Дуб…" at bounding box center [608, 420] width 137 height 105
click at [563, 336] on div "Блоха Петро" at bounding box center [608, 336] width 137 height 21
click at [563, 335] on div "Блоха Петро" at bounding box center [608, 336] width 137 height 21
click at [582, 335] on div "Блоха Петро" at bounding box center [608, 336] width 137 height 21
drag, startPoint x: 592, startPoint y: 336, endPoint x: 535, endPoint y: 337, distance: 57.0
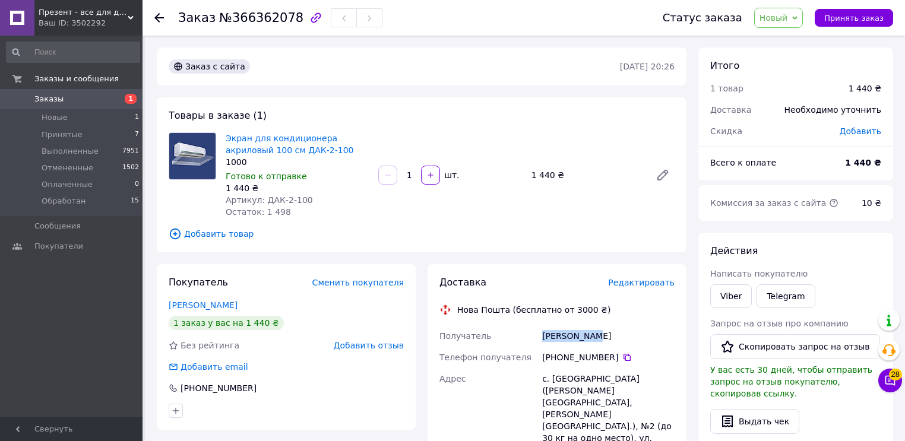
copy div "Получатель Блоха Петро"
click at [632, 362] on div "+380 50 539 42 90" at bounding box center [608, 358] width 132 height 12
click at [625, 359] on div "+380 50 539 42 90" at bounding box center [608, 358] width 132 height 12
click at [623, 358] on icon at bounding box center [628, 358] width 10 height 10
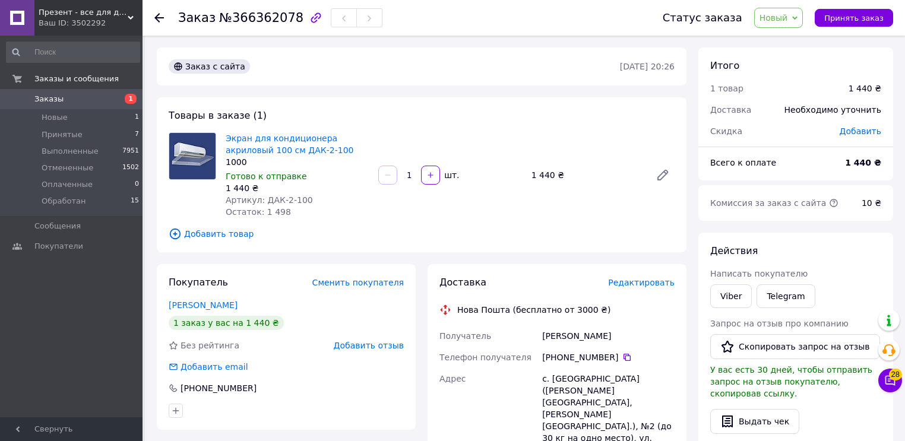
click at [271, 202] on span "Артикул: ДАК-2-100" at bounding box center [269, 200] width 87 height 10
drag, startPoint x: 261, startPoint y: 198, endPoint x: 303, endPoint y: 201, distance: 42.2
click at [303, 201] on div "Артикул: ДАК-2-100" at bounding box center [297, 200] width 143 height 12
copy span "ДАК-2-100"
click at [262, 19] on span "№366362078" at bounding box center [261, 18] width 84 height 14
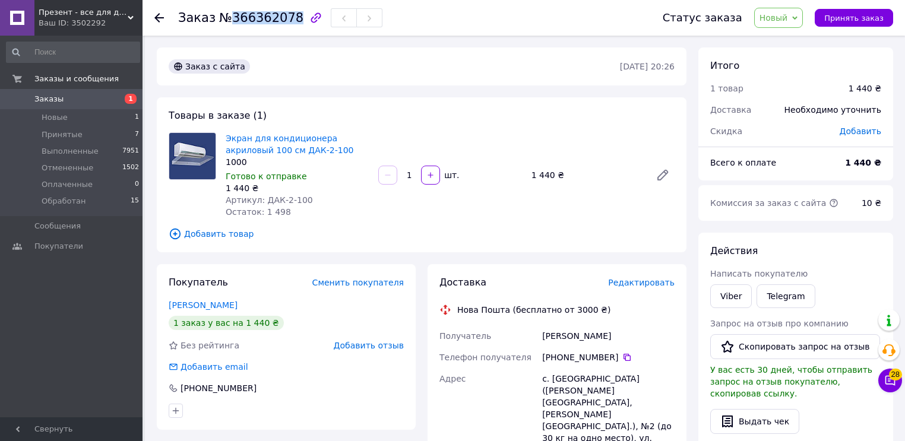
click at [262, 19] on span "№366362078" at bounding box center [261, 18] width 84 height 14
copy span "366362078"
click at [795, 24] on span "Новый" at bounding box center [778, 18] width 49 height 20
click at [779, 38] on li "Принят" at bounding box center [786, 42] width 63 height 18
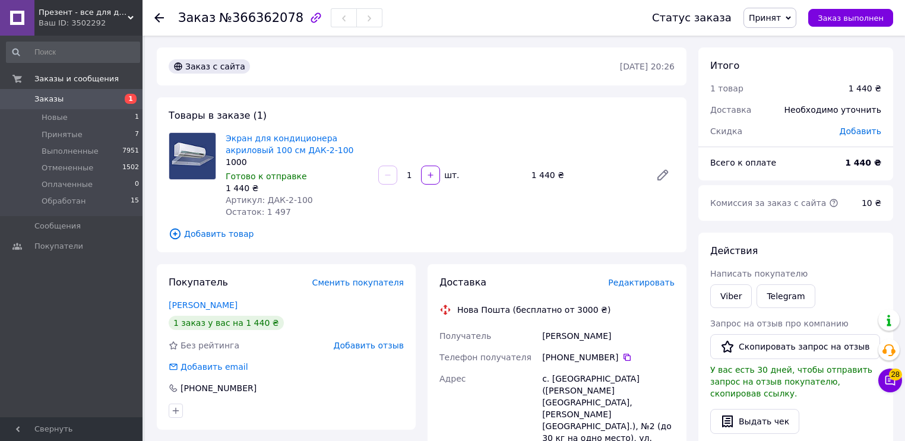
click at [55, 117] on span "Новые" at bounding box center [55, 117] width 26 height 11
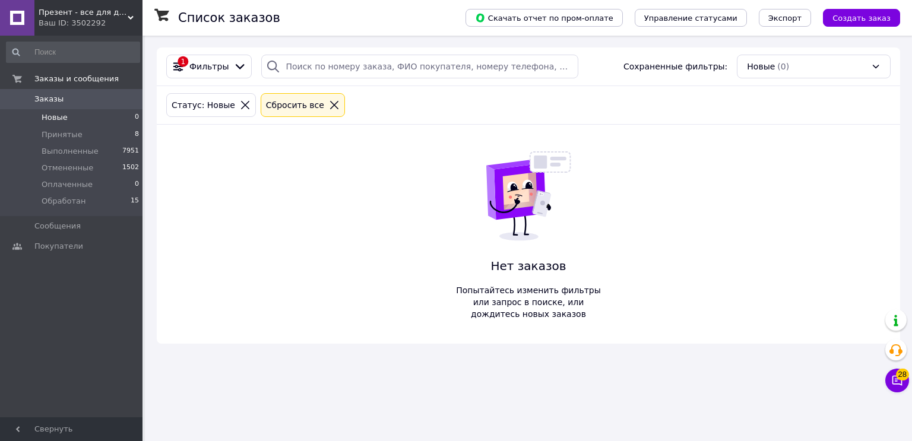
click at [89, 17] on span "Презент - все для декора" at bounding box center [83, 12] width 89 height 11
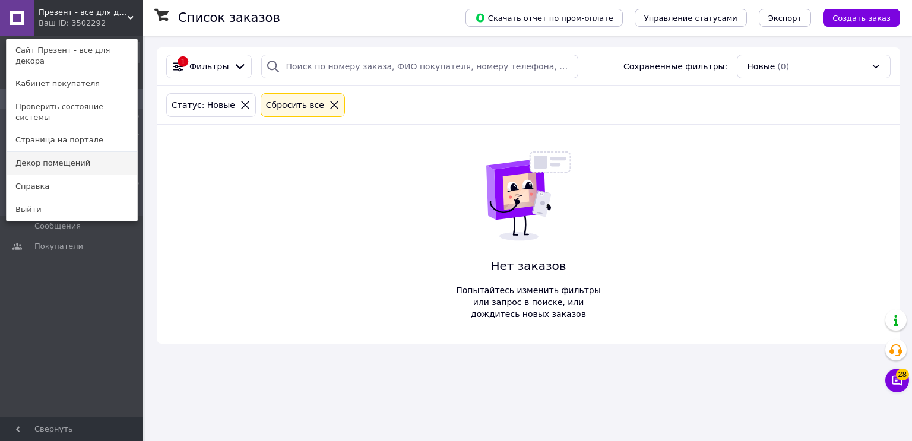
click at [73, 152] on link "Декор помещений" at bounding box center [72, 163] width 131 height 23
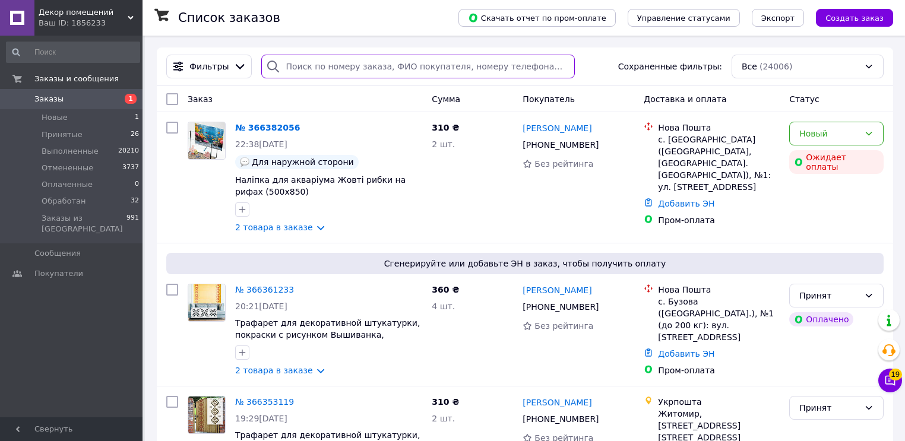
click at [309, 69] on input "search" at bounding box center [418, 67] width 314 height 24
paste input "366185326"
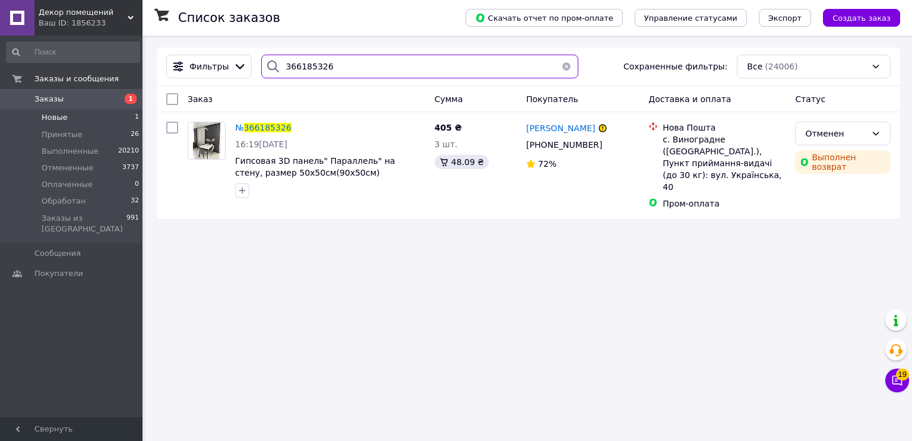
type input "366185326"
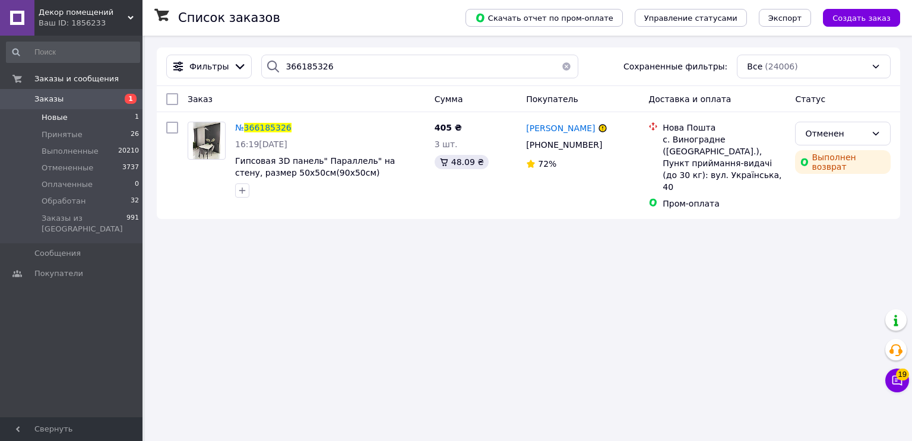
click at [52, 118] on span "Новые" at bounding box center [55, 117] width 26 height 11
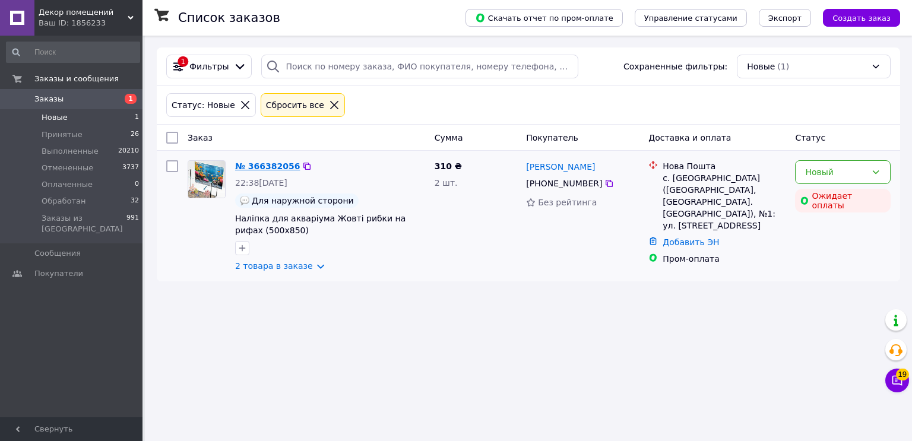
click at [267, 166] on link "№ 366382056" at bounding box center [267, 167] width 65 height 10
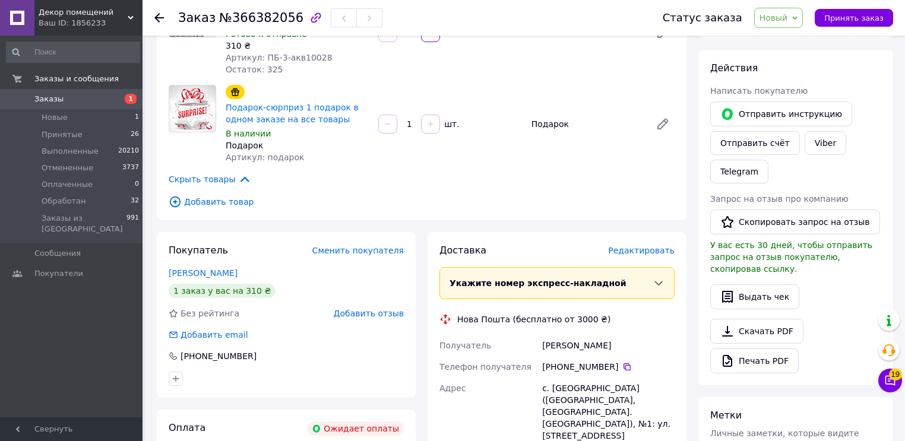
scroll to position [190, 0]
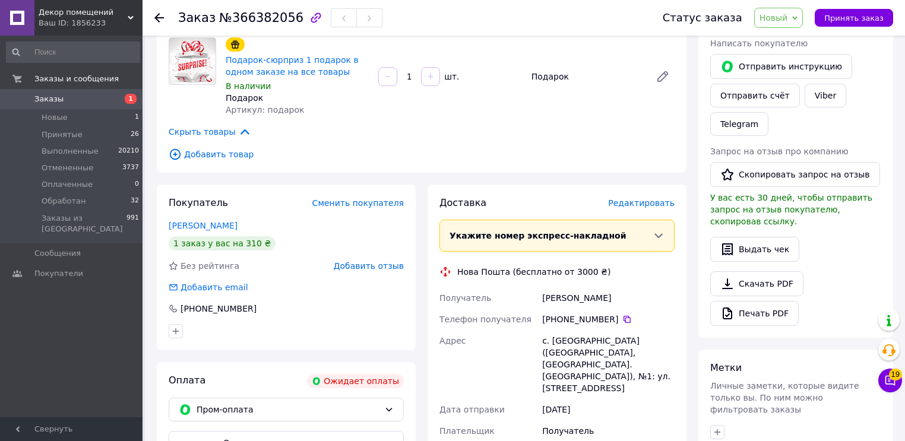
click at [788, 16] on span "Новый" at bounding box center [774, 18] width 29 height 10
click at [789, 38] on li "Принят" at bounding box center [786, 42] width 63 height 18
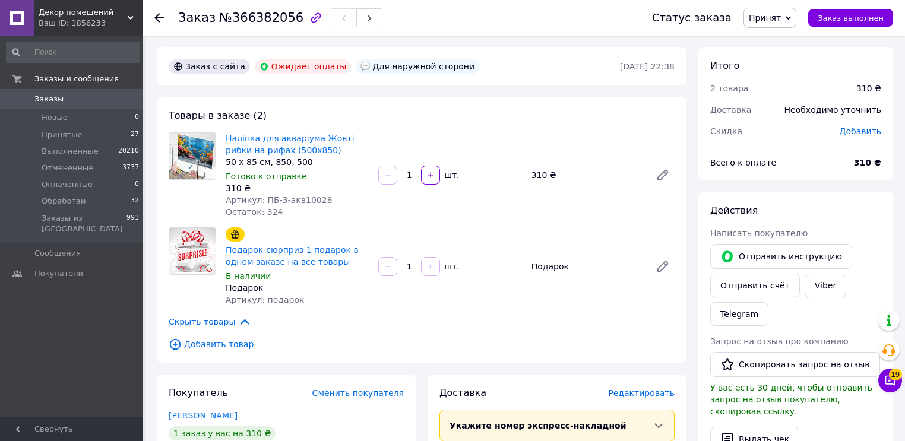
click at [52, 105] on span "Заказы" at bounding box center [48, 99] width 29 height 11
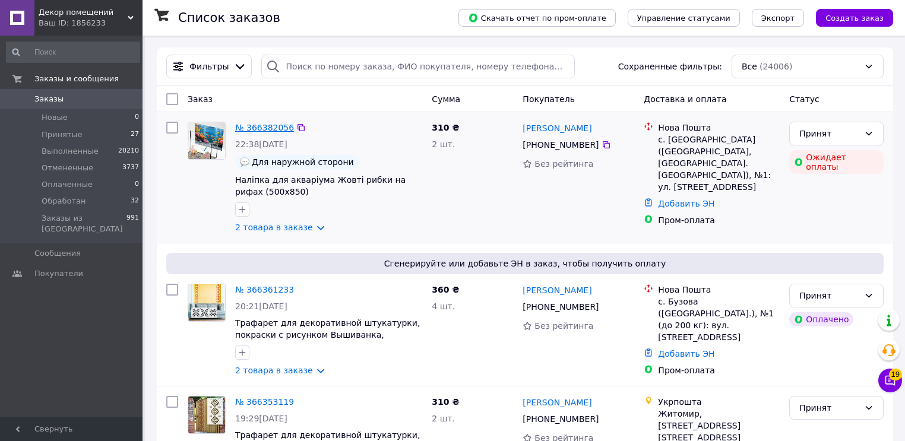
click at [252, 130] on link "№ 366382056" at bounding box center [264, 128] width 59 height 10
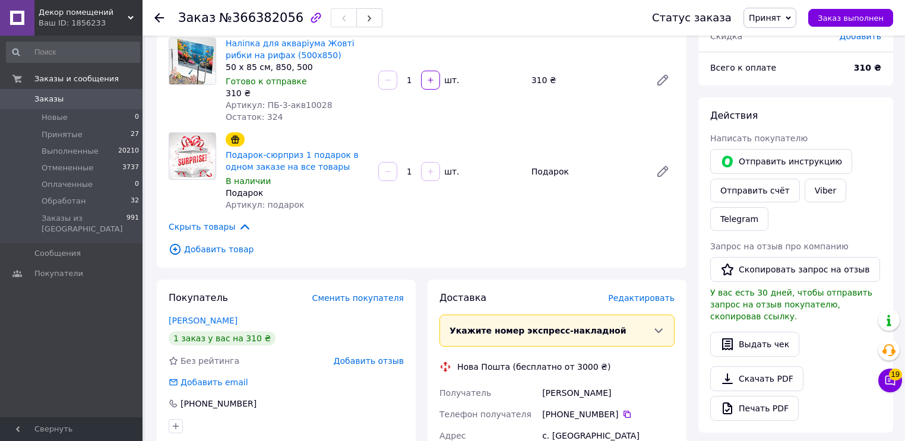
scroll to position [190, 0]
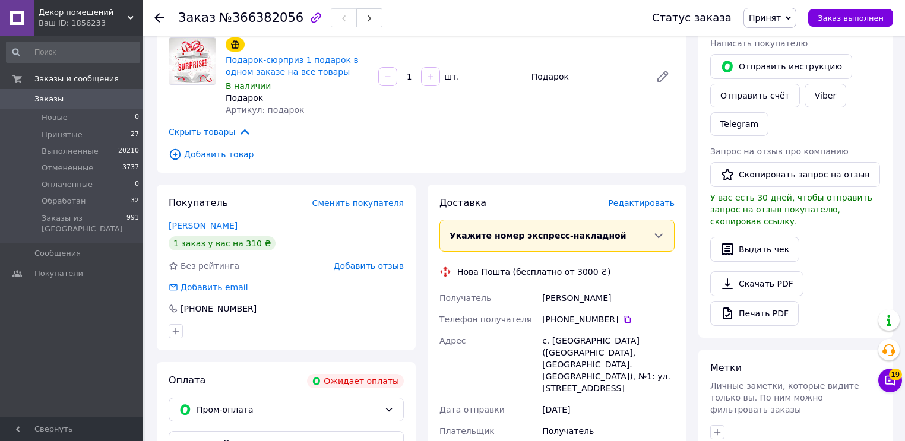
click at [567, 181] on div "Заказ с сайта Ожидает оплаты Для наружной сторони 12.10.2025 • 22:38 Товары в з…" at bounding box center [422, 278] width 542 height 843
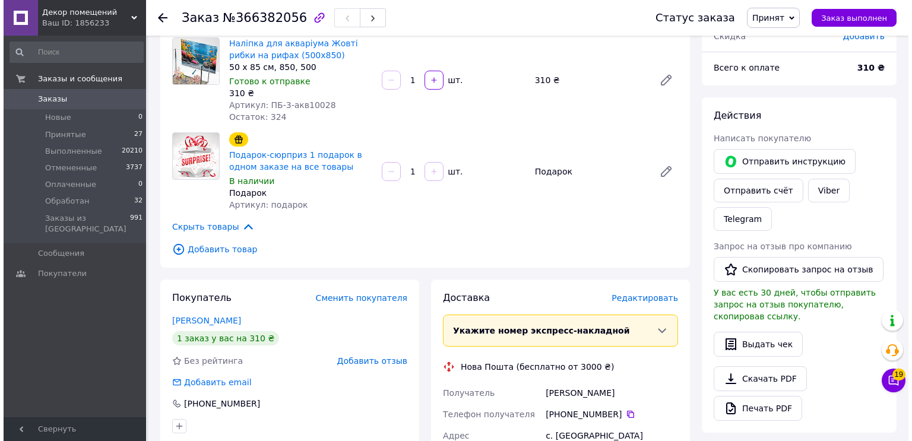
scroll to position [0, 0]
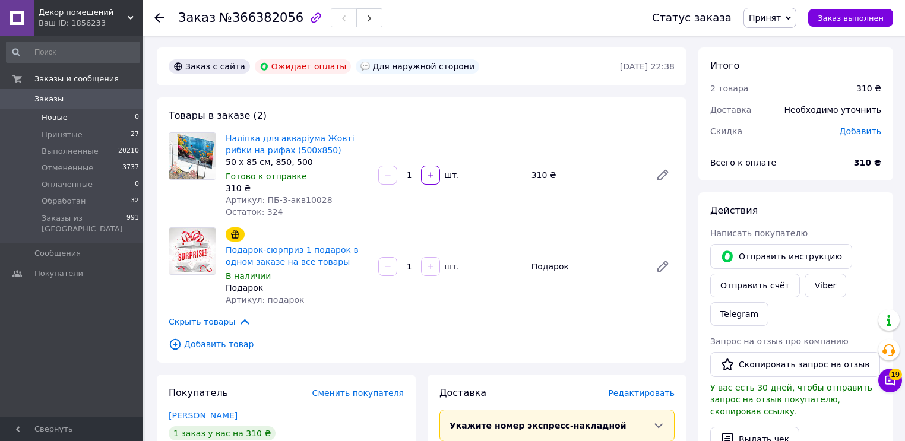
click at [50, 114] on span "Новые" at bounding box center [55, 117] width 26 height 11
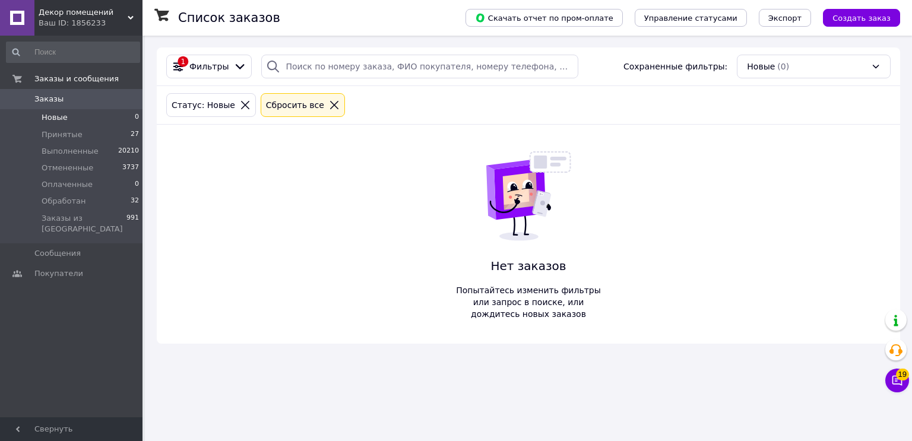
click at [78, 18] on div "Ваш ID: 1856233" at bounding box center [91, 23] width 104 height 11
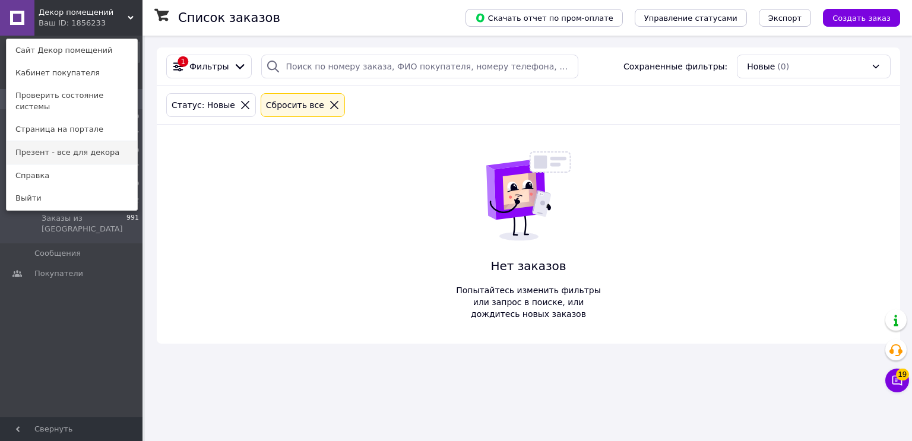
click at [57, 141] on link "Презент - все для декора" at bounding box center [72, 152] width 131 height 23
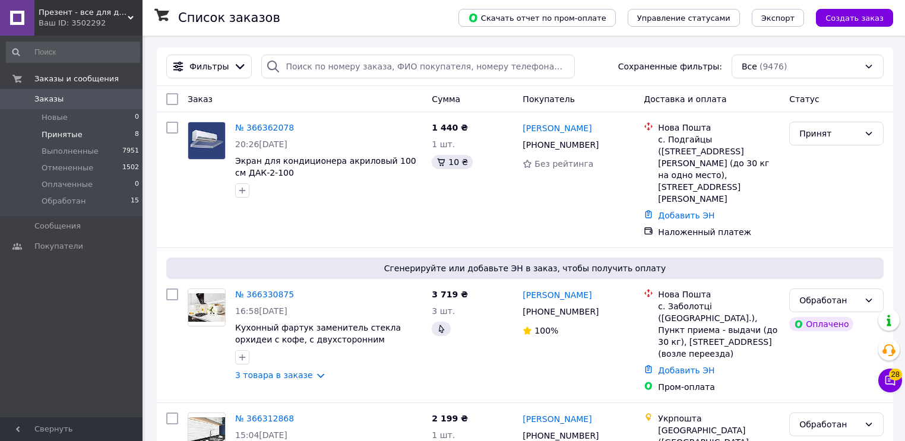
click at [70, 135] on span "Принятые" at bounding box center [62, 134] width 41 height 11
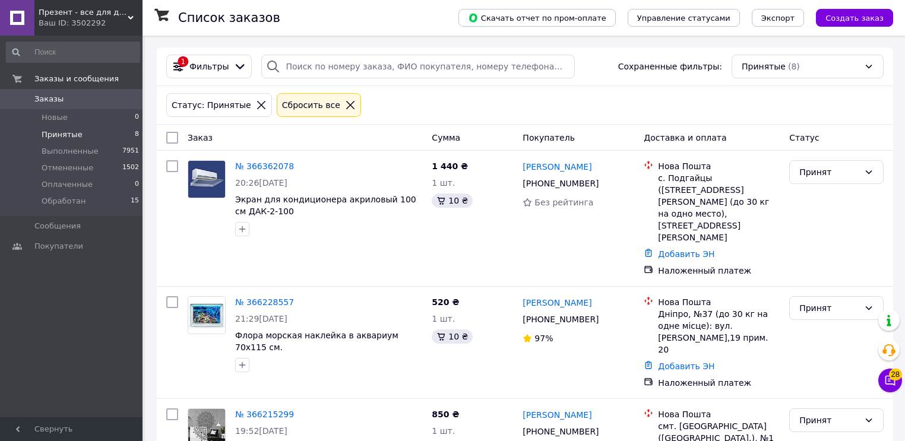
click at [66, 135] on span "Принятые" at bounding box center [62, 134] width 41 height 11
click at [57, 202] on span "Обработан" at bounding box center [64, 201] width 44 height 11
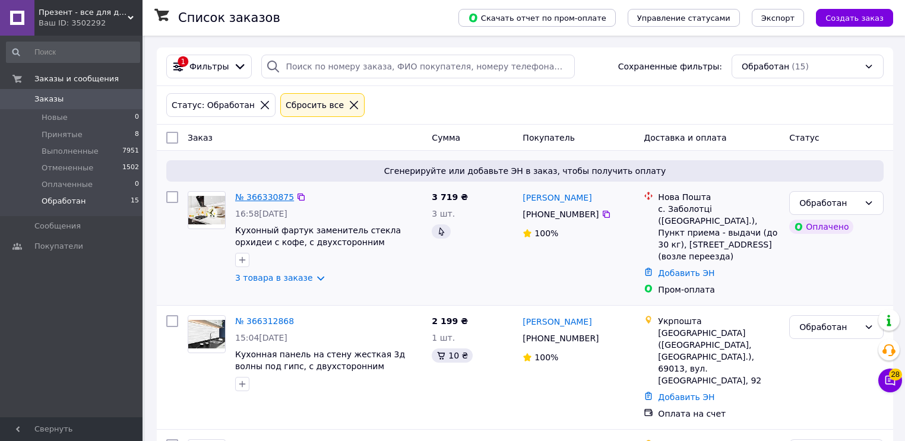
click at [255, 198] on link "№ 366330875" at bounding box center [264, 197] width 59 height 10
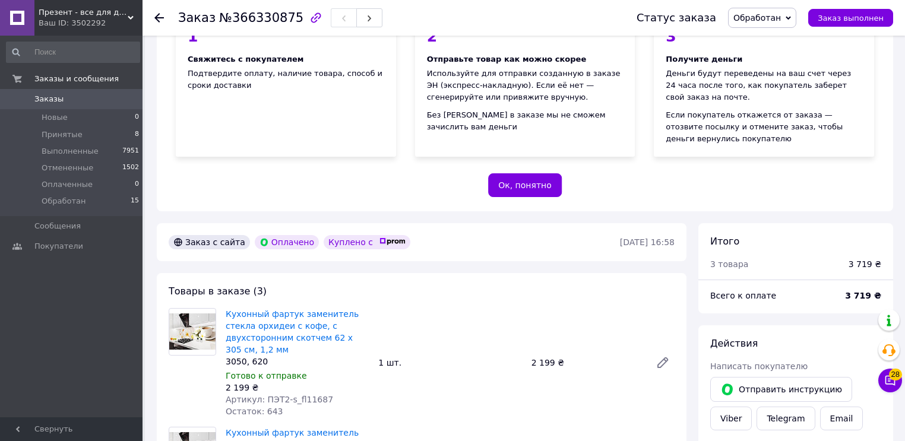
scroll to position [238, 0]
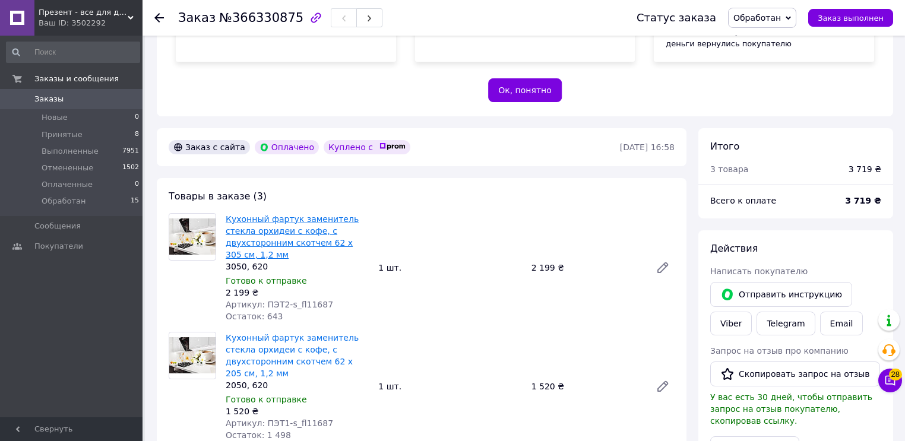
click at [282, 232] on link "Кухонный фартук заменитель стекла орхидеи с кофе, с двухсторонним скотчем 62 х …" at bounding box center [292, 236] width 133 height 45
click at [53, 140] on li "Принятые 8" at bounding box center [73, 135] width 146 height 17
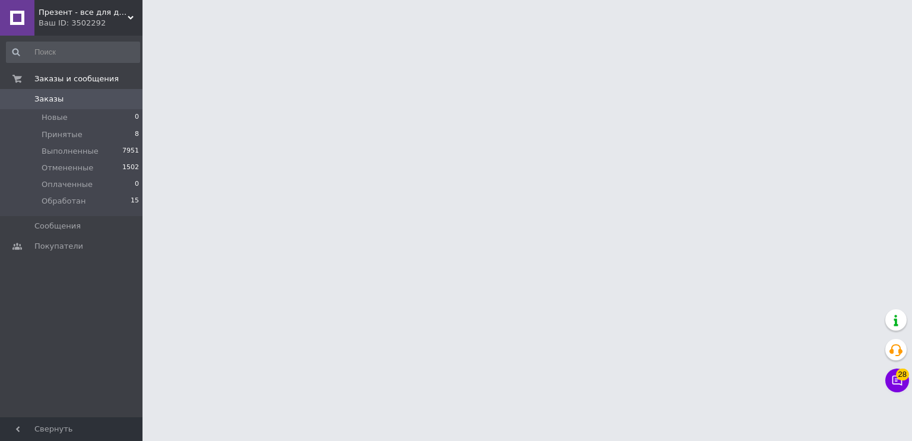
click at [100, 16] on span "Презент - все для декора" at bounding box center [83, 12] width 89 height 11
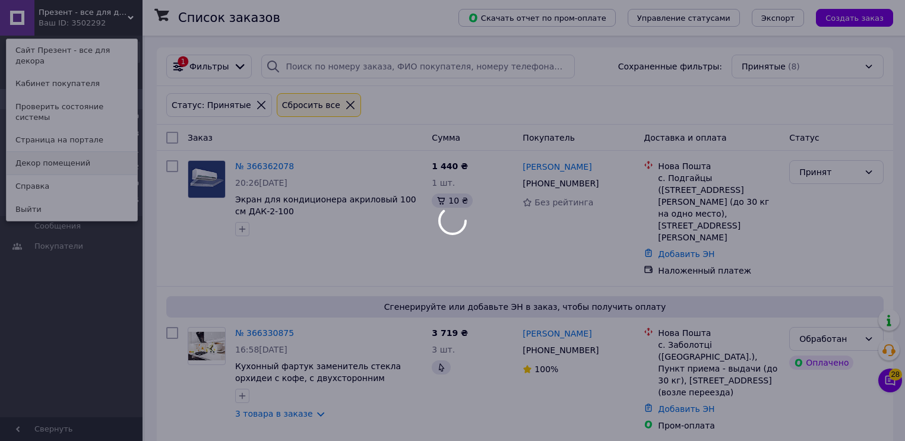
click at [71, 152] on link "Декор помещений" at bounding box center [72, 163] width 131 height 23
